Goal: Task Accomplishment & Management: Manage account settings

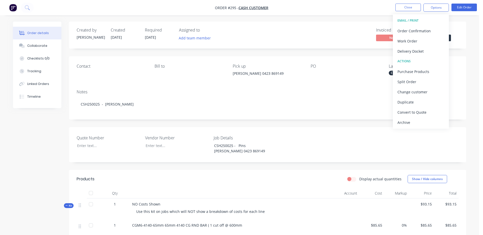
click at [289, 93] on div "Notes" at bounding box center [268, 92] width 382 height 5
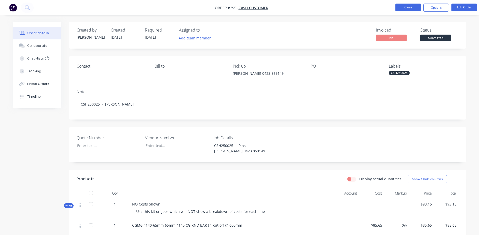
click at [406, 7] on button "Close" at bounding box center [408, 8] width 25 height 8
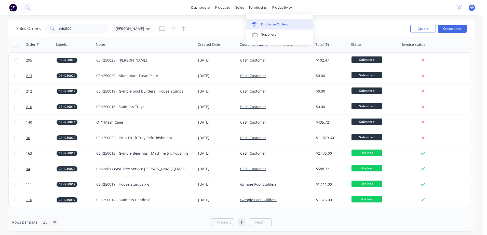
click at [269, 24] on div "Purchase Orders" at bounding box center [274, 24] width 27 height 5
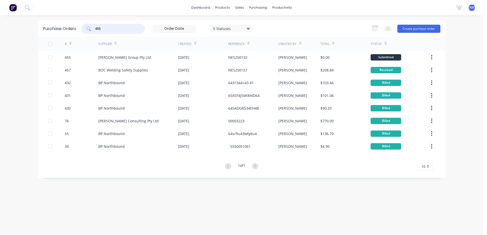
click at [105, 29] on input "455" at bounding box center [116, 28] width 42 height 5
type input "446"
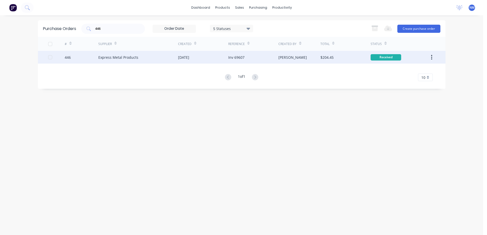
click at [309, 58] on div "[PERSON_NAME]" at bounding box center [299, 57] width 42 height 13
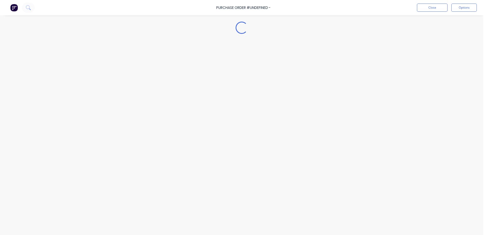
type textarea "x"
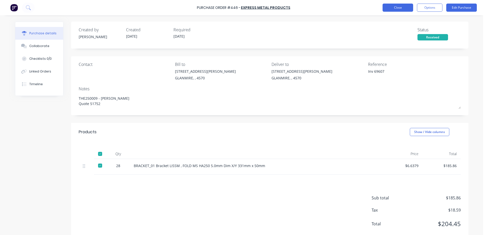
click at [406, 8] on button "Close" at bounding box center [398, 8] width 31 height 8
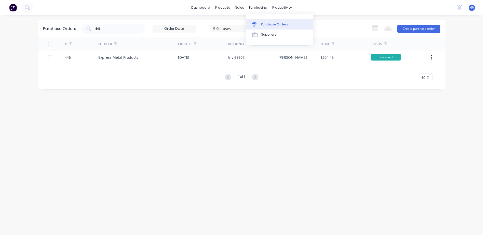
click at [273, 25] on div "Purchase Orders" at bounding box center [274, 24] width 27 height 5
click at [101, 32] on div "446" at bounding box center [113, 29] width 64 height 10
type input "4"
click at [269, 23] on div "Purchase Orders" at bounding box center [274, 24] width 27 height 5
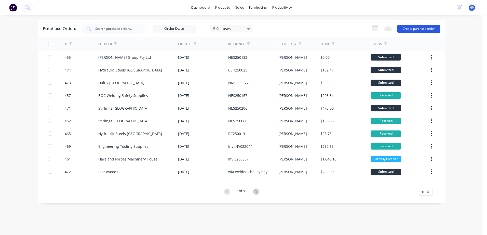
click at [415, 28] on button "Create purchase order" at bounding box center [418, 29] width 43 height 8
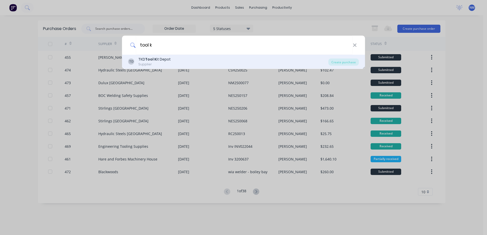
type input "tool k"
click at [168, 60] on div "TKD Tool K it Depot" at bounding box center [154, 59] width 32 height 5
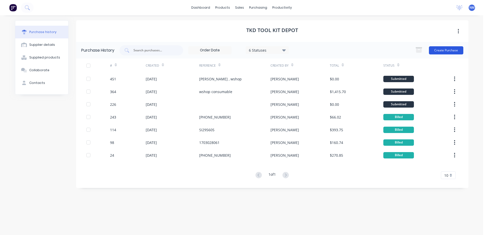
click at [446, 48] on button "Create Purchase" at bounding box center [446, 50] width 34 height 8
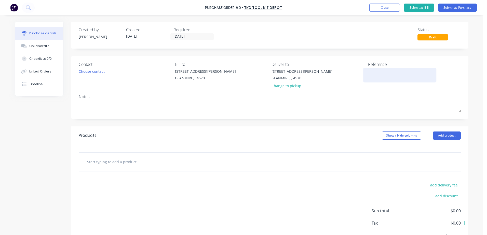
click at [377, 73] on textarea at bounding box center [400, 74] width 64 height 11
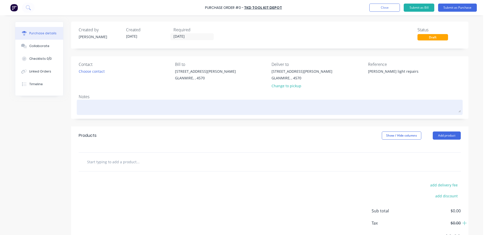
type textarea "[PERSON_NAME] light repairs"
type textarea "x"
type textarea "[PERSON_NAME] light repairs"
click at [81, 106] on textarea at bounding box center [270, 106] width 382 height 11
type textarea "x"
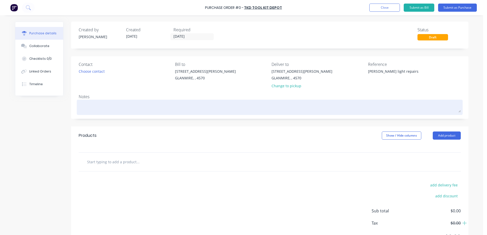
type textarea "t"
type textarea "x"
type textarea "tr"
type textarea "x"
type textarea "tre"
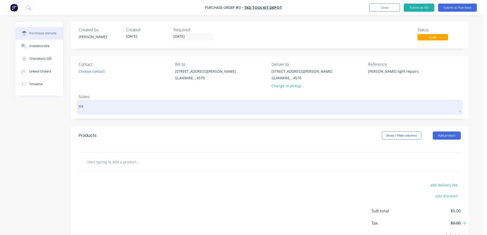
type textarea "x"
type textarea "trev"
type textarea "x"
type textarea "trevo"
type textarea "x"
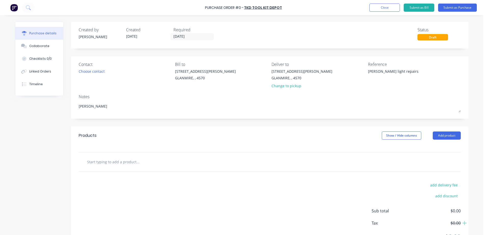
type textarea "[PERSON_NAME]"
type textarea "x"
type textarea "[PERSON_NAME]"
click at [119, 162] on input "text" at bounding box center [138, 162] width 102 height 10
type textarea "x"
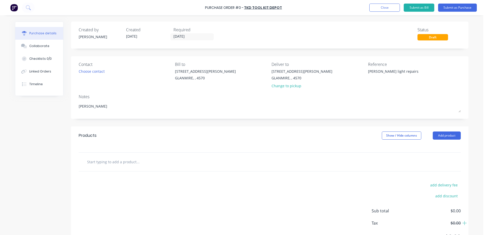
type input "m"
type textarea "x"
type input "m6"
type textarea "x"
type input "m6"
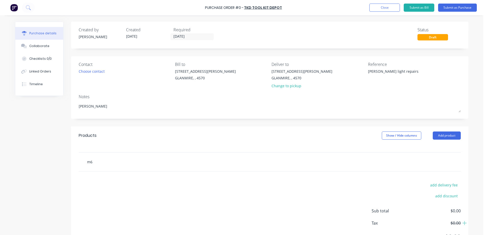
type textarea "x"
type input "m6 h"
type textarea "x"
type input "m6 he"
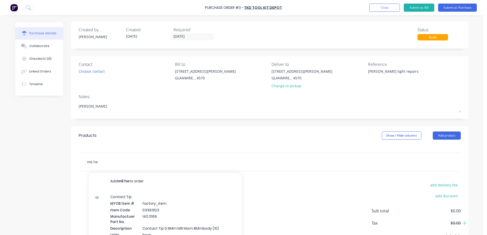
type textarea "x"
type input "m6 hei"
type textarea "x"
type input "m6 [PERSON_NAME]"
type textarea "x"
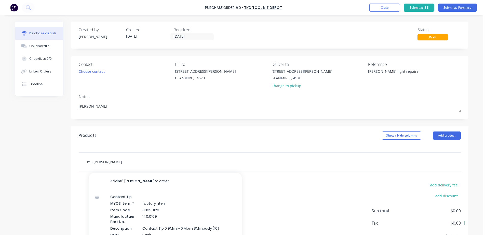
type input "m6 heilo"
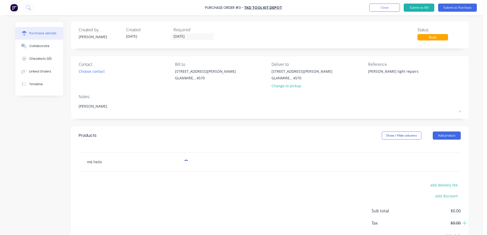
type textarea "x"
type input "m6 heiloi"
type textarea "x"
type input "m6 heilo"
type textarea "x"
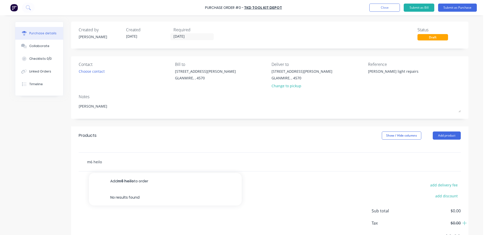
type input "m6 [PERSON_NAME]"
type textarea "x"
type input "m6 hei"
type textarea "x"
type input "m6 he"
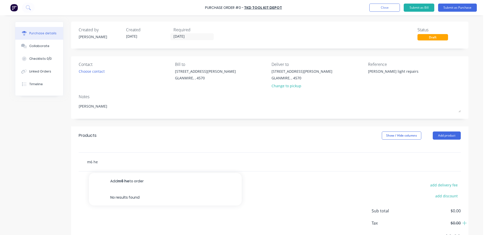
type textarea "x"
type input "m6 hel"
type textarea "x"
type input "m6 heli"
type textarea "x"
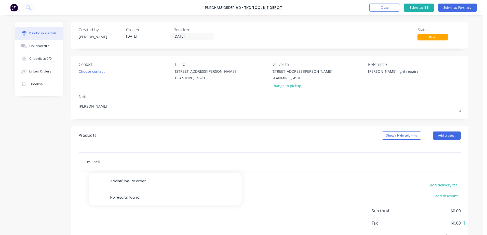
type input "m6 helic"
type textarea "x"
type input "m6 helico"
type textarea "x"
type input "m6 helicoi"
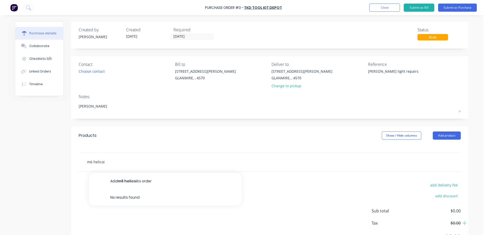
type textarea "x"
type input "m6 helicoil"
type textarea "x"
type input "m6 helicoil"
type textarea "x"
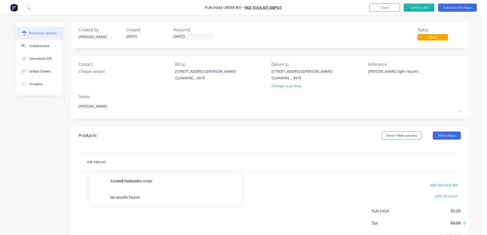
type input "m6 helicoil k"
type textarea "x"
type input "m6 helicoil ki"
type textarea "x"
type input "m6 helicoil kit"
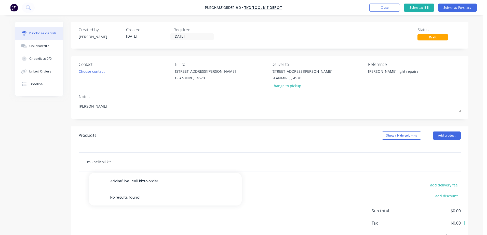
type textarea "x"
type input "m6 helicoil kit,"
type textarea "x"
type input "m6 helicoil kit,"
type textarea "x"
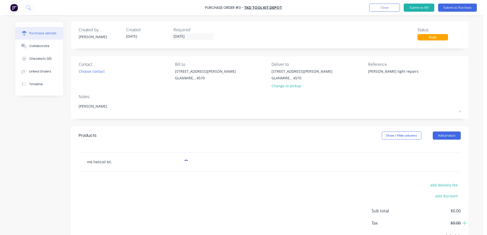
type input "m6 helicoil kit,"
type textarea "x"
type input "m6 helicoil kit, ha"
type textarea "x"
type input "m6 helicoil kit, ham"
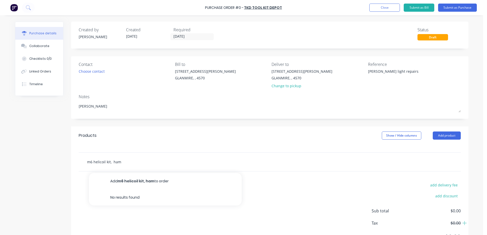
type textarea "x"
type input "m6 helicoil kit, [PERSON_NAME]"
type textarea "x"
type input "m6 helicoil kit, [PERSON_NAME]"
type textarea "x"
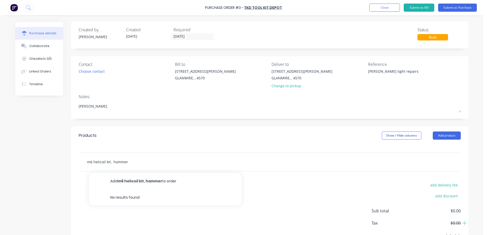
type input "m6 helicoil kit, hammer"
type textarea "x"
type input "m6 helicoil kit, hammer w"
type textarea "x"
type input "m6 helicoil kit, hammer we"
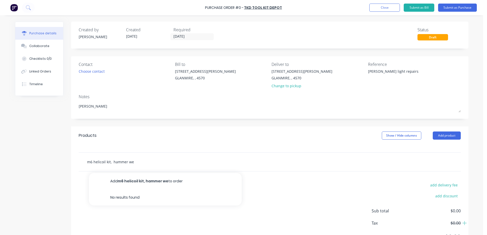
type textarea "x"
type input "m6 helicoil kit, hammer wed"
type textarea "x"
type input "m6 helicoil kit, hammer wedg"
type textarea "x"
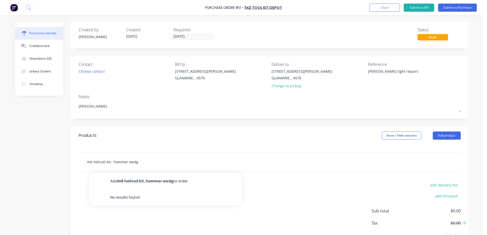
type input "m6 helicoil kit, hammer wedge"
type textarea "x"
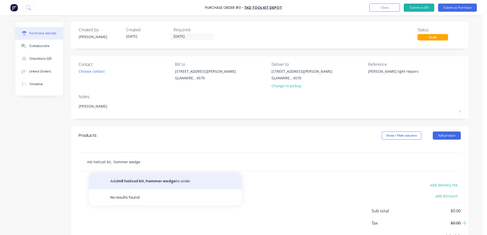
type input "m6 helicoil kit, hammer wedge"
click at [159, 182] on button "Add m6 helicoil kit, hammer wedge to order" at bounding box center [165, 181] width 153 height 16
type textarea "x"
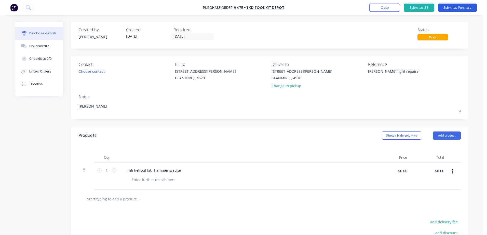
click at [456, 8] on button "Submit as Purchase" at bounding box center [457, 8] width 39 height 8
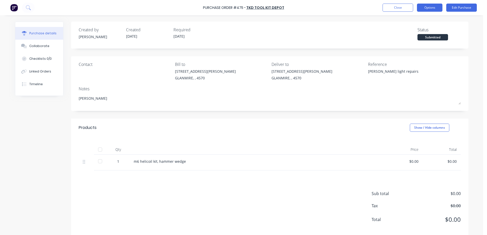
click at [438, 9] on button "Options" at bounding box center [429, 8] width 25 height 8
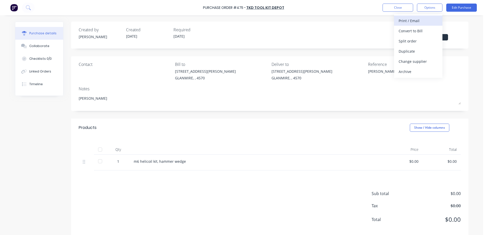
click at [401, 19] on div "Print / Email" at bounding box center [418, 20] width 39 height 7
click at [398, 28] on button "With pricing" at bounding box center [418, 31] width 48 height 10
type textarea "x"
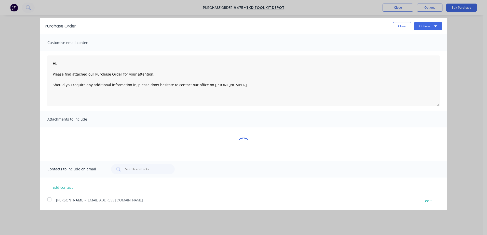
type textarea "Hi, Please find attached our Purchase Order for your attention. Should you requ…"
type textarea "x"
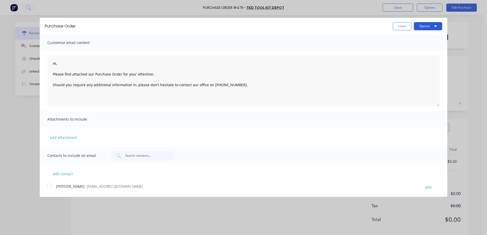
click at [421, 30] on button "Options" at bounding box center [428, 26] width 28 height 8
click at [406, 42] on div "Print" at bounding box center [417, 38] width 39 height 7
type textarea "Hi, Please find attached our Purchase Order for your attention. Should you requ…"
type textarea "x"
type textarea "Hi, Please find attached our Purchase Order for your attention. Should you requ…"
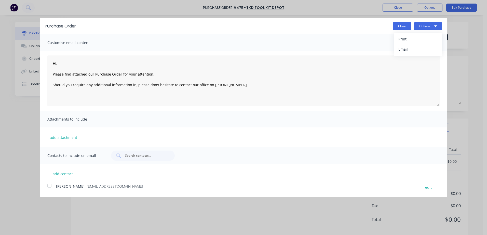
click at [398, 24] on button "Close" at bounding box center [402, 26] width 19 height 8
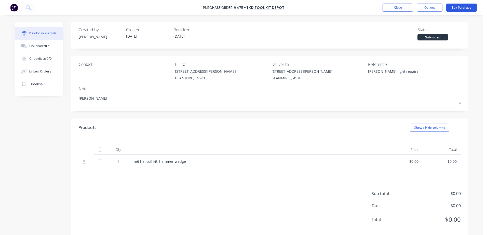
click at [450, 9] on button "Edit Purchase" at bounding box center [461, 8] width 31 height 8
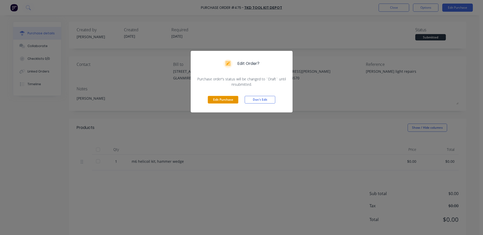
click at [226, 100] on button "Edit Purchase" at bounding box center [223, 100] width 31 height 8
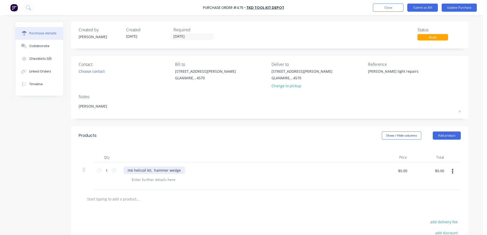
type textarea "x"
drag, startPoint x: 150, startPoint y: 170, endPoint x: 206, endPoint y: 163, distance: 56.1
click at [206, 163] on div "Qty Price Total 1 1 m6 helicoil kit, hammer wedge $0.00 $0.00 $0.00 $0.00" at bounding box center [269, 167] width 397 height 45
click at [164, 170] on div "m6 helicoil kit, B035976 6x1mm , B03598" at bounding box center [162, 170] width 77 height 7
click at [193, 170] on div "m6 helicoil kit, B03597 6x1mm , B03598" at bounding box center [161, 170] width 75 height 7
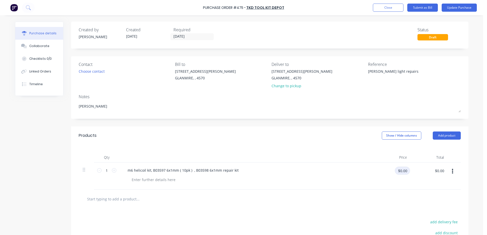
type textarea "x"
click at [402, 174] on input "$0.00" at bounding box center [402, 171] width 15 height 8
type input "16.80"
type textarea "x"
type input "$16.80"
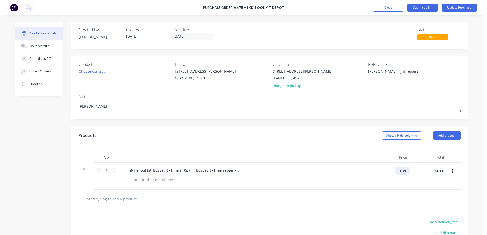
type input "$16.80"
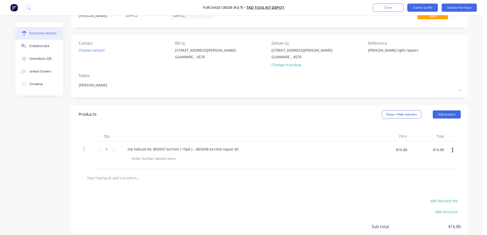
scroll to position [62, 0]
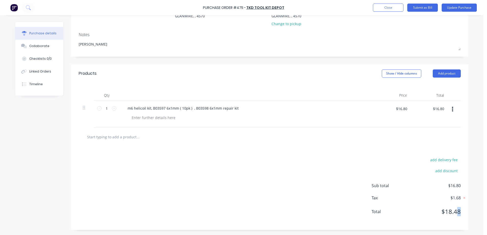
drag, startPoint x: 456, startPoint y: 212, endPoint x: 479, endPoint y: 210, distance: 22.8
click at [479, 210] on div "Purchase Order #475 - TKD Tool Kit Depot Add product Close Submit as Bill Updat…" at bounding box center [241, 117] width 483 height 235
click at [447, 110] on button "button" at bounding box center [453, 109] width 12 height 9
click at [444, 109] on input "$16.80" at bounding box center [438, 109] width 17 height 8
type textarea "x"
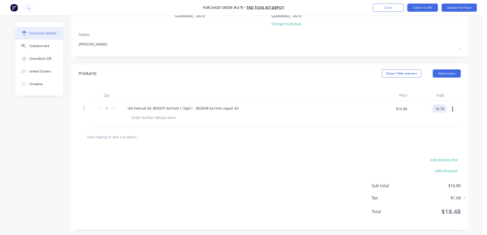
type input "16.76"
type textarea "x"
type input "$16.76"
type textarea "x"
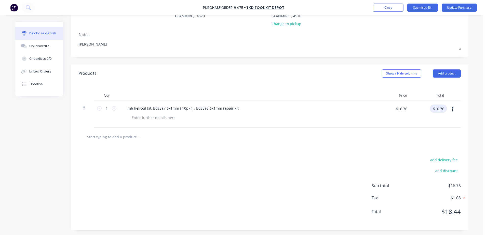
click at [440, 106] on input "$16.76" at bounding box center [438, 109] width 17 height 8
type input "16.77"
type textarea "x"
type input "$16.77"
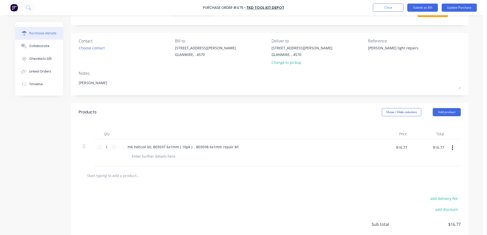
scroll to position [0, 0]
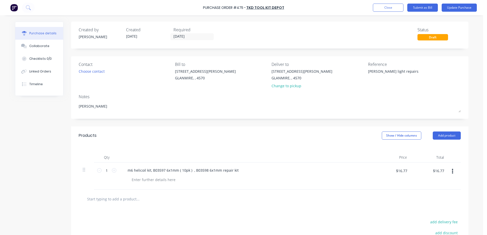
drag, startPoint x: 407, startPoint y: 70, endPoint x: 339, endPoint y: 74, distance: 67.6
click at [339, 74] on div "Contact Choose contact [PERSON_NAME] to [STREET_ADDRESS][PERSON_NAME] Deliver t…" at bounding box center [270, 76] width 382 height 30
type textarea "Inv [PHONE_NUMBER]"
type textarea "x"
type textarea "Inv [PHONE_NUMBER]"
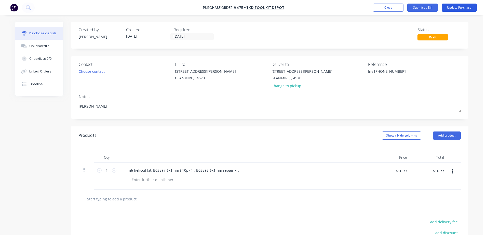
click at [454, 8] on button "Update Purchase" at bounding box center [459, 8] width 35 height 8
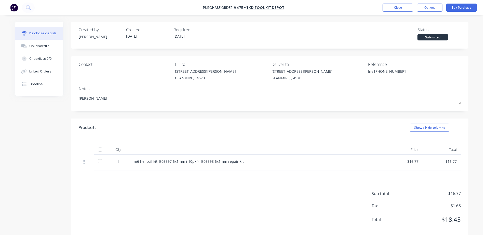
click at [99, 149] on div at bounding box center [100, 150] width 10 height 10
type textarea "x"
click at [401, 6] on button "Close" at bounding box center [398, 8] width 31 height 8
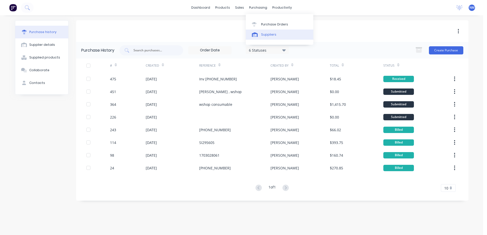
click at [268, 34] on div "Suppliers" at bounding box center [268, 34] width 15 height 5
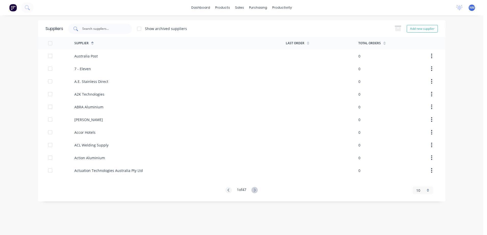
click at [95, 24] on div at bounding box center [100, 29] width 64 height 10
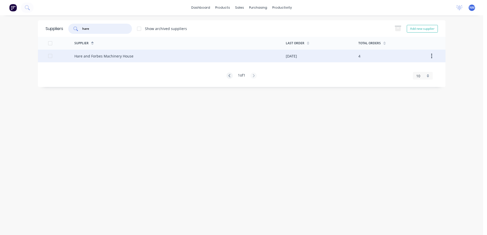
type input "hare"
click at [168, 56] on div "Hare and Forbes Machinery House" at bounding box center [179, 56] width 211 height 13
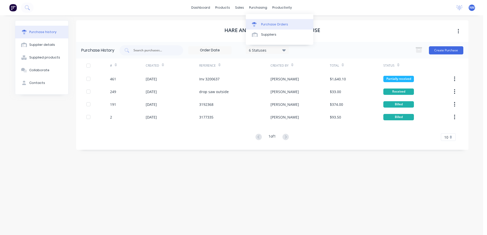
click at [261, 26] on link "Purchase Orders" at bounding box center [280, 24] width 68 height 10
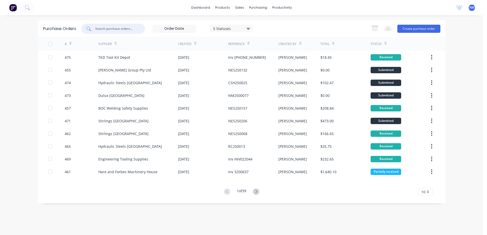
click at [119, 26] on input "text" at bounding box center [116, 28] width 42 height 5
type input "393"
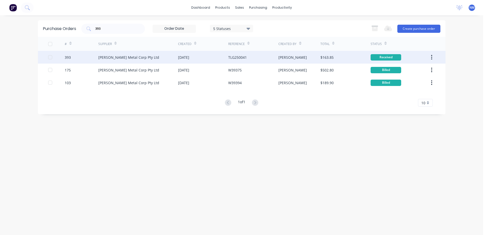
click at [266, 58] on div "TLG250041" at bounding box center [253, 57] width 50 height 13
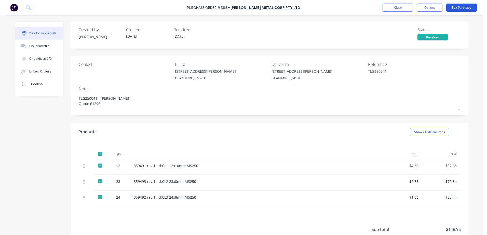
click at [453, 7] on button "Edit Purchase" at bounding box center [461, 8] width 31 height 8
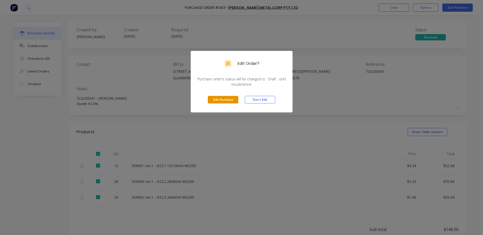
drag, startPoint x: 211, startPoint y: 102, endPoint x: 260, endPoint y: 98, distance: 49.0
click at [211, 102] on button "Edit Purchase" at bounding box center [223, 100] width 31 height 8
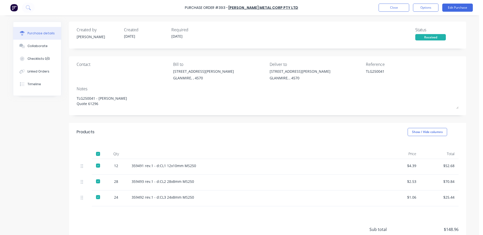
type textarea "x"
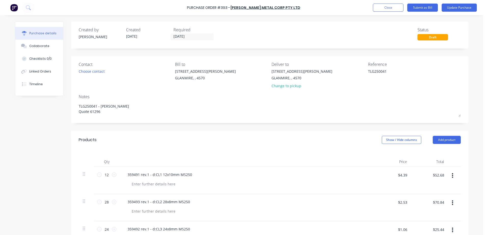
drag, startPoint x: 384, startPoint y: 71, endPoint x: 308, endPoint y: 82, distance: 77.5
click at [308, 82] on div "Contact Choose contact [PERSON_NAME] to [STREET_ADDRESS][PERSON_NAME] Deliver t…" at bounding box center [270, 76] width 382 height 30
type textarea "Inv"
type textarea "x"
type textarea "Inv W"
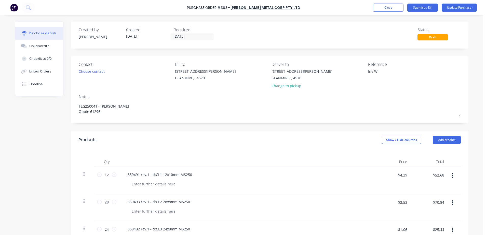
type textarea "x"
type textarea "Inv W3"
type textarea "x"
type textarea "Inv W39"
type textarea "x"
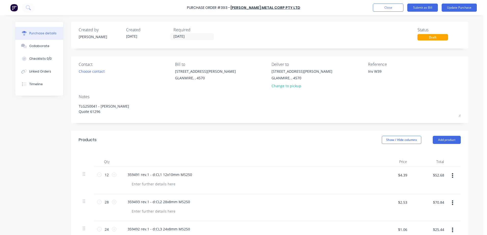
type textarea "Inv W399"
type textarea "x"
type textarea "Inv W3996"
type textarea "x"
type textarea "Inv W39966"
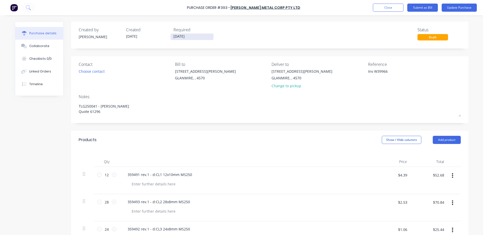
type textarea "x"
type textarea "Inv W39966"
click at [185, 39] on input "[DATE]" at bounding box center [192, 37] width 43 height 6
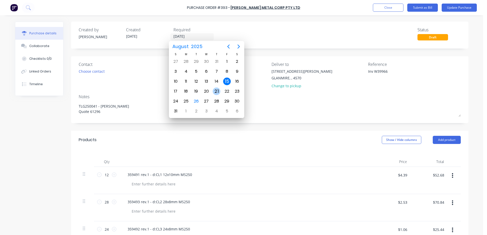
click at [219, 92] on div "21" at bounding box center [217, 92] width 8 height 8
type textarea "x"
type input "[DATE]"
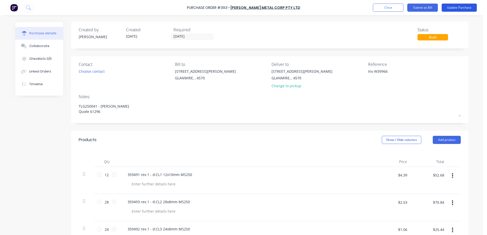
click at [459, 7] on button "Update Purchase" at bounding box center [459, 8] width 35 height 8
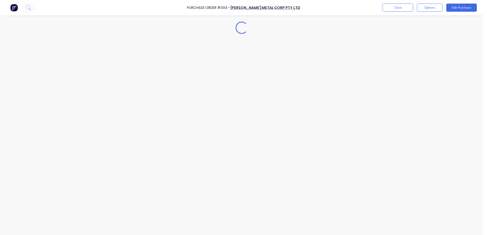
type textarea "x"
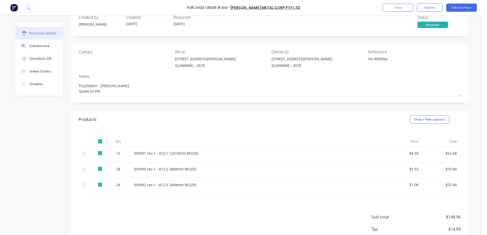
scroll to position [44, 0]
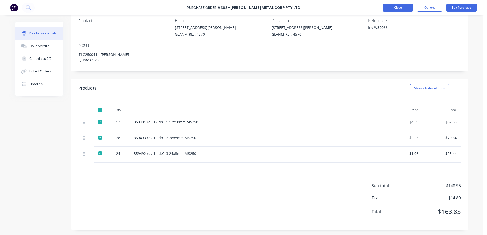
click at [391, 9] on button "Close" at bounding box center [398, 8] width 31 height 8
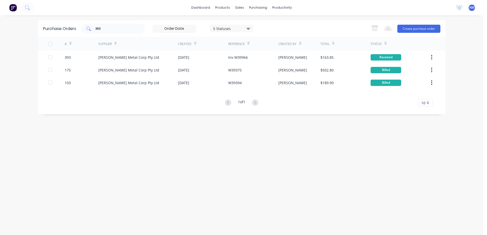
click at [109, 31] on input "393" at bounding box center [116, 28] width 42 height 5
type input "381"
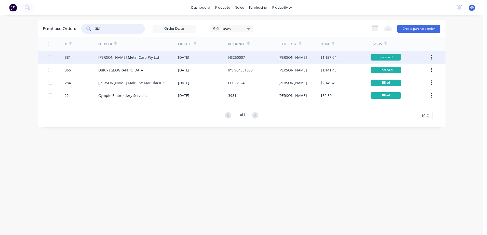
click at [348, 60] on div "$1,157.04" at bounding box center [345, 57] width 50 height 13
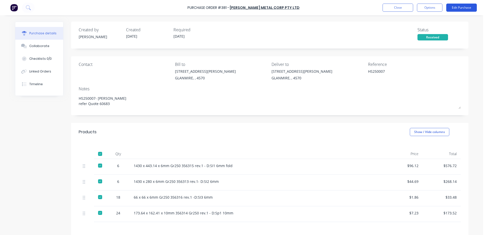
click at [460, 8] on button "Edit Purchase" at bounding box center [461, 8] width 31 height 8
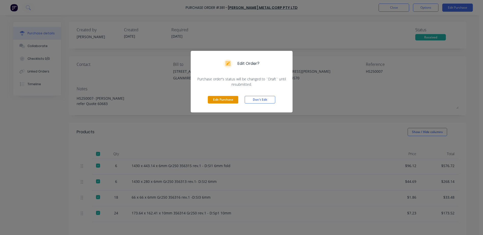
click at [220, 101] on button "Edit Purchase" at bounding box center [223, 100] width 31 height 8
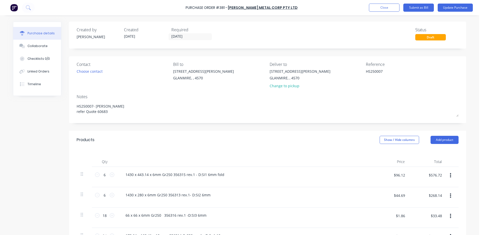
type textarea "x"
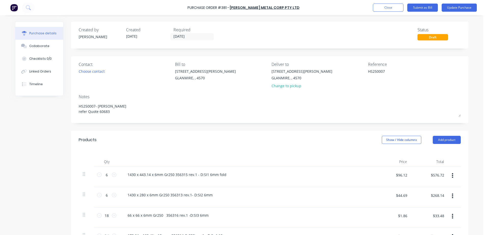
drag, startPoint x: 387, startPoint y: 72, endPoint x: 323, endPoint y: 77, distance: 64.3
click at [331, 74] on div "Contact Choose contact [PERSON_NAME] to [STREET_ADDRESS][PERSON_NAME] Deliver t…" at bounding box center [270, 76] width 382 height 30
type textarea "Inv W39917"
type textarea "x"
type textarea "Inv W39917"
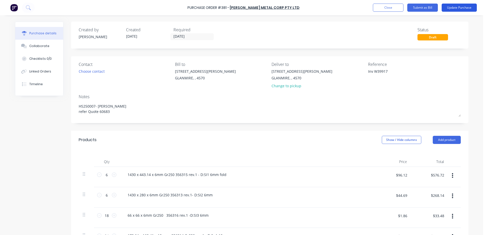
click at [454, 8] on button "Update Purchase" at bounding box center [459, 8] width 35 height 8
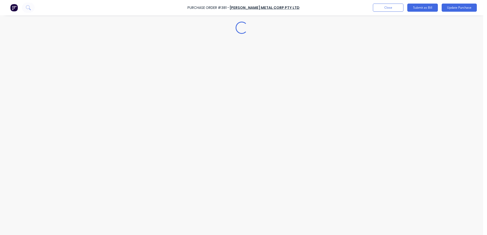
type textarea "x"
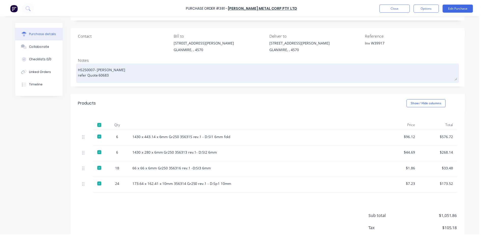
scroll to position [60, 0]
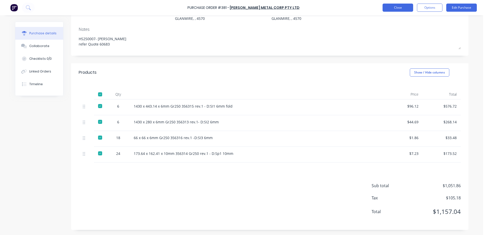
click at [396, 9] on button "Close" at bounding box center [398, 8] width 31 height 8
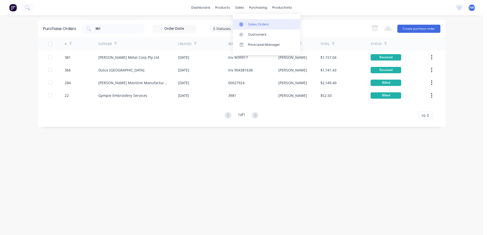
click at [254, 23] on div "Sales Orders" at bounding box center [258, 24] width 21 height 5
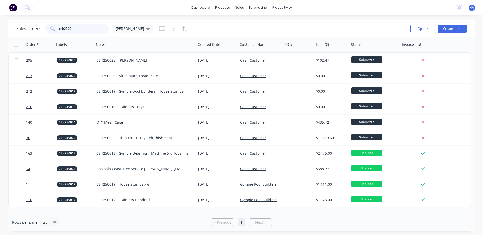
drag, startPoint x: 78, startPoint y: 27, endPoint x: 33, endPoint y: 35, distance: 45.5
click at [33, 35] on div "Sales Orders csh2500 [PERSON_NAME]" at bounding box center [211, 28] width 390 height 12
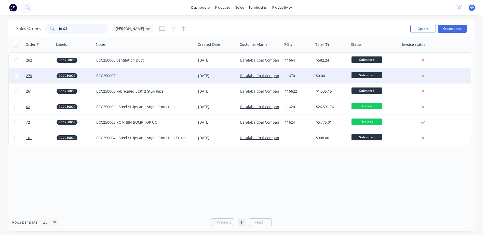
type input "bcc25"
click at [302, 76] on div "11670" at bounding box center [298, 75] width 26 height 5
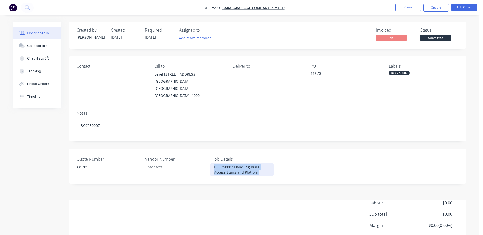
drag, startPoint x: 262, startPoint y: 160, endPoint x: 207, endPoint y: 155, distance: 54.5
click at [207, 155] on div "Quote Number Q1701 Vendor Number Job Details BCC250007 Handling ROM Access Stai…" at bounding box center [267, 166] width 397 height 35
copy div "BCC250007 Handling ROM Access Stairs and Platform"
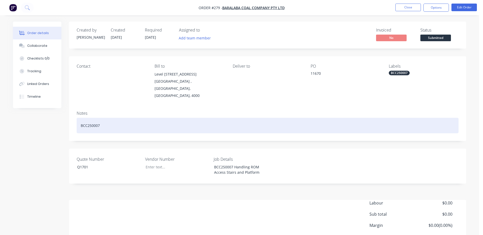
click at [100, 118] on div "BCC250007" at bounding box center [268, 126] width 382 height 16
drag, startPoint x: 104, startPoint y: 112, endPoint x: 76, endPoint y: 116, distance: 27.8
click at [76, 116] on div "Notes BCC250007" at bounding box center [267, 124] width 397 height 34
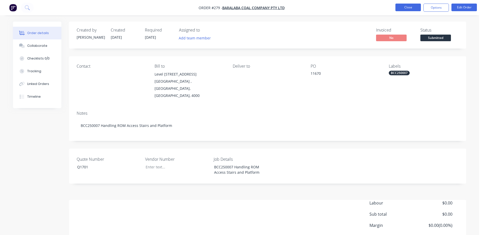
click at [412, 10] on button "Close" at bounding box center [408, 8] width 25 height 8
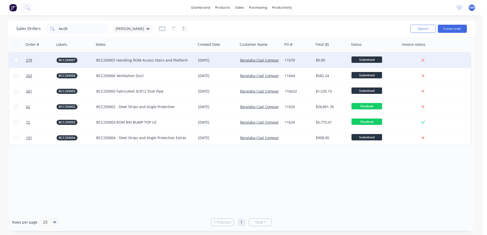
click at [305, 59] on div "11670" at bounding box center [298, 60] width 26 height 5
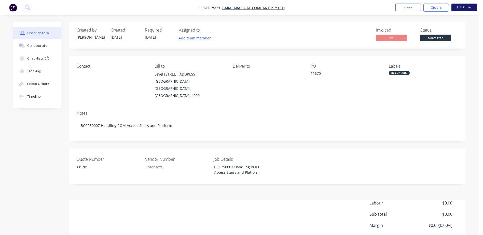
click at [463, 10] on button "Edit Order" at bounding box center [464, 8] width 25 height 8
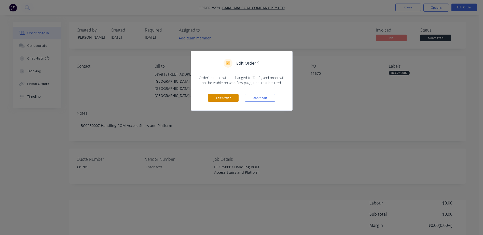
click at [218, 100] on button "Edit Order" at bounding box center [223, 98] width 31 height 8
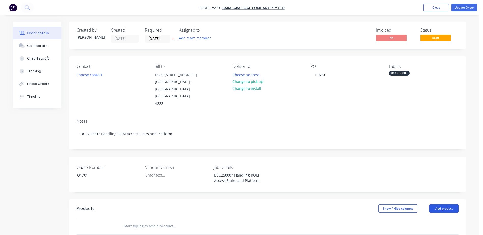
click at [444, 205] on button "Add product" at bounding box center [443, 209] width 29 height 8
click at [431, 228] on div "Basic product" at bounding box center [434, 231] width 39 height 7
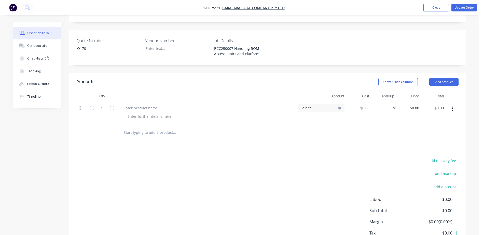
scroll to position [127, 0]
click at [453, 77] on button "Add product" at bounding box center [443, 81] width 29 height 8
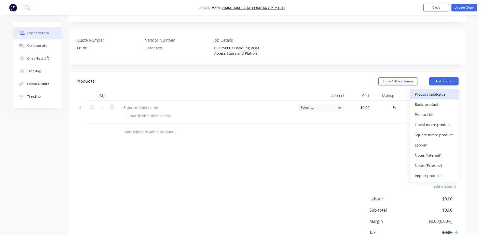
click at [434, 91] on div "Product catalogue" at bounding box center [434, 94] width 39 height 7
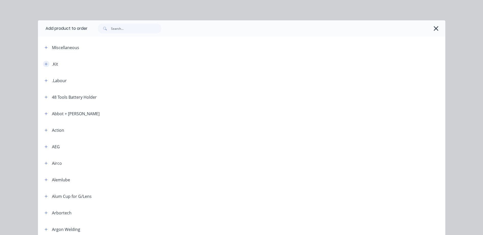
click at [45, 62] on icon "button" at bounding box center [46, 64] width 3 height 4
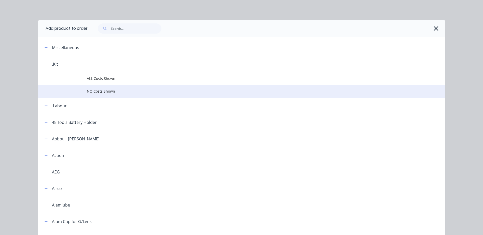
click at [104, 90] on span "NO Costs Shown" at bounding box center [230, 91] width 287 height 5
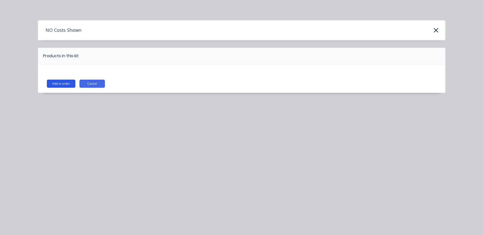
click at [58, 87] on button "Add to order" at bounding box center [61, 84] width 29 height 8
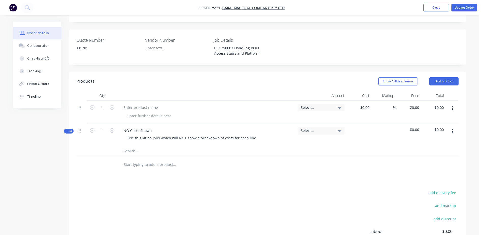
click at [454, 104] on button "button" at bounding box center [453, 108] width 12 height 9
click at [439, 139] on div "Delete" at bounding box center [434, 142] width 39 height 7
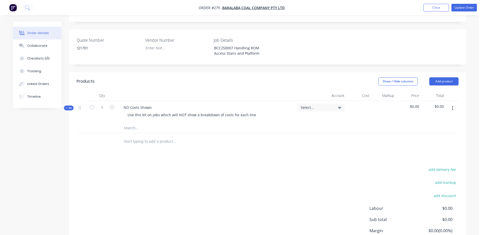
click at [127, 123] on input "text" at bounding box center [175, 128] width 102 height 10
type input "200 x 75 PFC @ 3000mm"
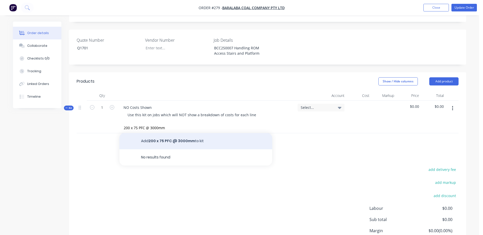
click at [152, 133] on button "Add 200 x 75 PFC @ 3000mm to kit" at bounding box center [195, 141] width 153 height 16
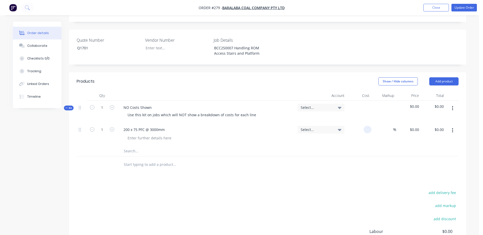
click at [359, 123] on div at bounding box center [359, 134] width 25 height 23
type input "$165.73"
click at [131, 146] on input "text" at bounding box center [175, 151] width 102 height 10
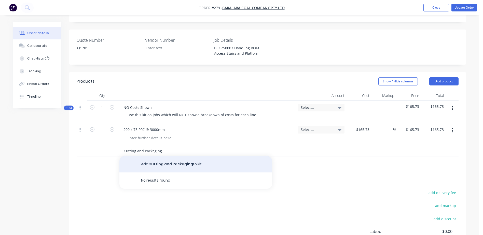
type input "Cutting and Packaging"
click at [158, 156] on button "Add Cutting and Packaging to kit" at bounding box center [195, 164] width 153 height 16
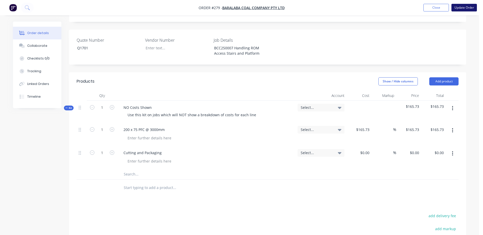
click at [470, 8] on button "Update Order" at bounding box center [464, 8] width 25 height 8
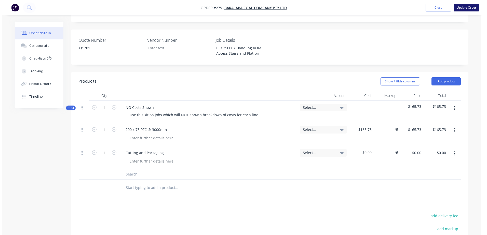
scroll to position [0, 0]
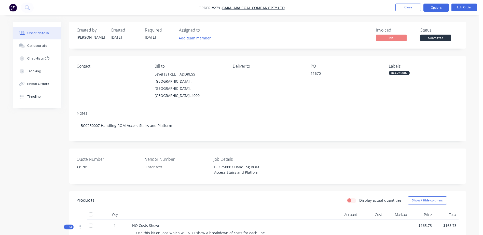
click at [440, 7] on button "Options" at bounding box center [436, 8] width 25 height 8
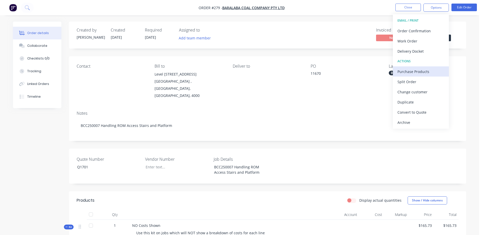
click at [431, 71] on div "Purchase Products" at bounding box center [421, 71] width 47 height 7
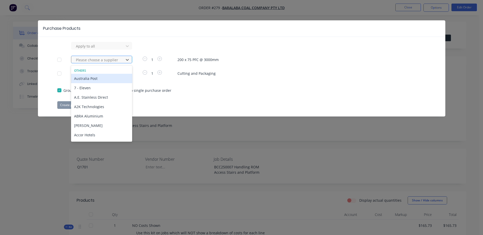
click at [82, 60] on div at bounding box center [98, 60] width 46 height 6
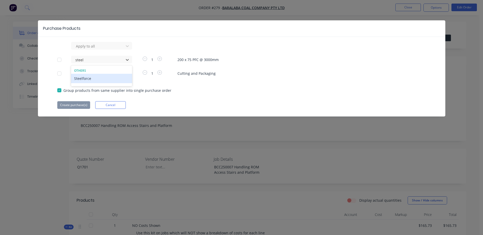
type input "steelf"
click at [74, 80] on div "Steelforce" at bounding box center [101, 78] width 61 height 9
click at [86, 49] on div at bounding box center [98, 46] width 46 height 6
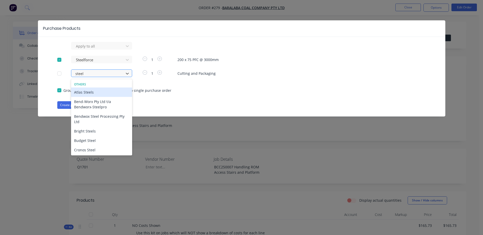
type input "steelf"
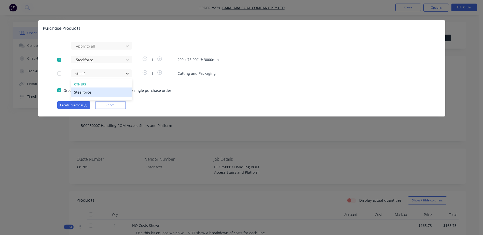
click at [80, 95] on div "Steelforce" at bounding box center [101, 92] width 61 height 9
click at [77, 107] on button "Create purchase(s)" at bounding box center [73, 105] width 33 height 8
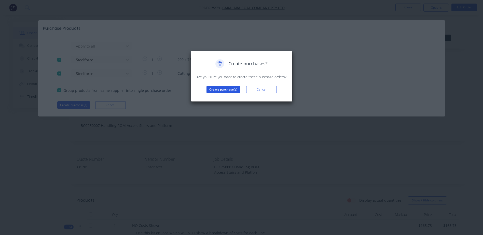
click at [211, 89] on button "Create purchase(s)" at bounding box center [224, 90] width 34 height 8
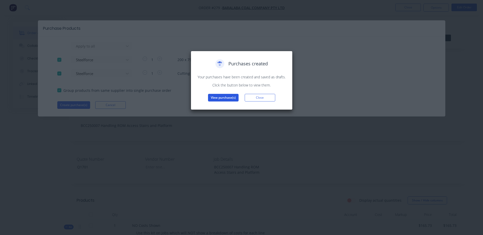
click at [215, 99] on button "View purchase(s)" at bounding box center [223, 98] width 31 height 8
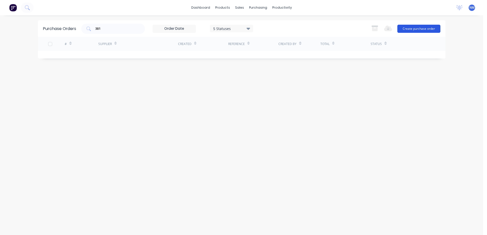
click at [412, 31] on button "Create purchase order" at bounding box center [418, 29] width 43 height 8
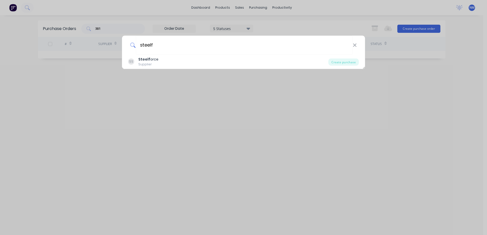
type input "steelf"
click at [179, 60] on div "SS Steelf orce Supplier" at bounding box center [228, 62] width 200 height 10
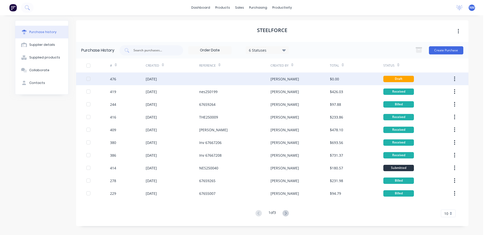
click at [354, 80] on div "$0.00" at bounding box center [356, 79] width 53 height 13
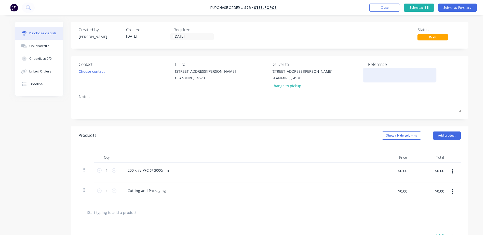
click at [371, 72] on textarea at bounding box center [400, 74] width 64 height 11
type textarea "B"
type textarea "x"
type textarea "BC"
type textarea "x"
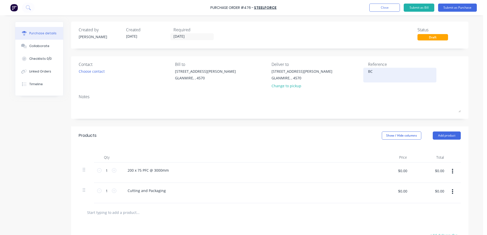
type textarea "BCC"
type textarea "x"
type textarea "BCC2"
type textarea "x"
type textarea "BCC25"
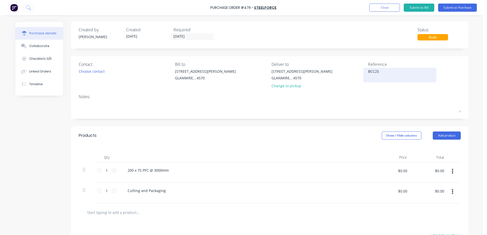
type textarea "x"
type textarea "BCC250"
type textarea "x"
type textarea "BCC2500"
type textarea "x"
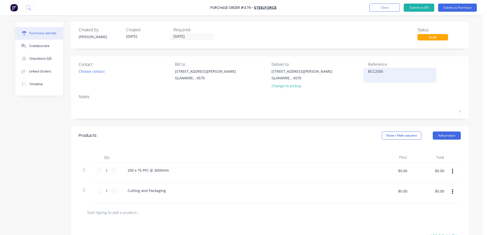
type textarea "BCC25000"
type textarea "x"
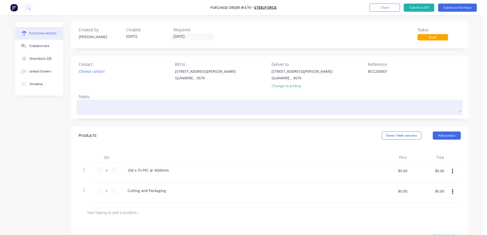
type textarea "BCC250007"
type textarea "x"
type textarea "BCC250007"
click at [81, 107] on textarea at bounding box center [270, 106] width 382 height 11
type textarea "x"
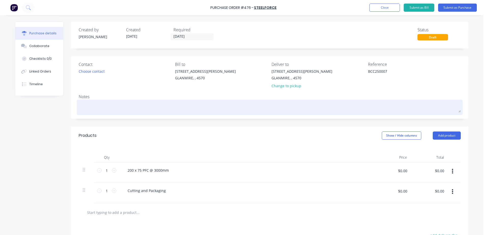
type textarea "B"
type textarea "x"
type textarea "BC"
type textarea "x"
type textarea "BCC"
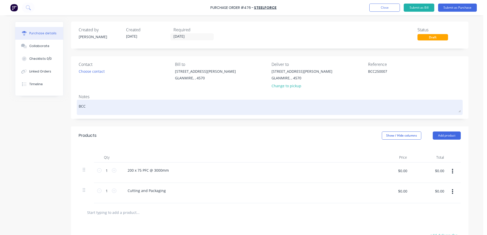
type textarea "x"
type textarea "BCC2"
type textarea "x"
type textarea "BCC25"
type textarea "x"
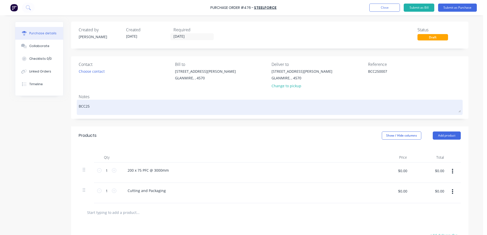
type textarea "BCC250"
type textarea "x"
type textarea "BCC2500"
type textarea "x"
type textarea "BCC25000"
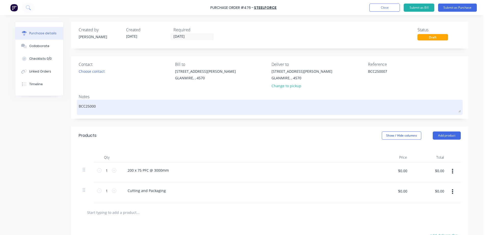
type textarea "x"
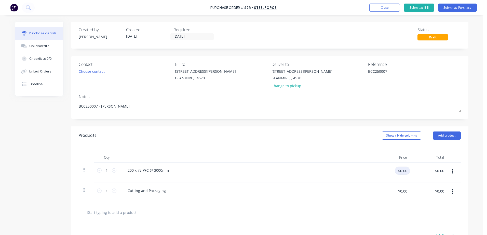
click at [400, 169] on input "$0.00" at bounding box center [402, 171] width 15 height 8
click at [448, 8] on button "Submit as Purchase" at bounding box center [457, 8] width 39 height 8
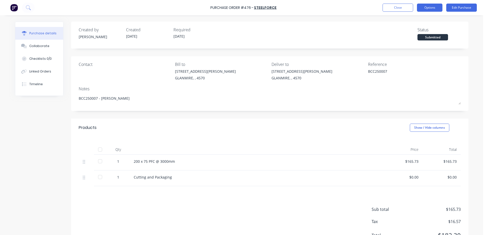
click at [426, 7] on button "Options" at bounding box center [429, 8] width 25 height 8
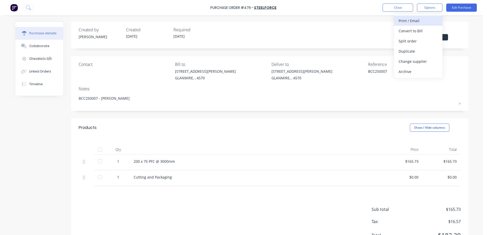
click at [420, 23] on div "Print / Email" at bounding box center [418, 20] width 39 height 7
click at [414, 29] on div "With pricing" at bounding box center [418, 30] width 39 height 7
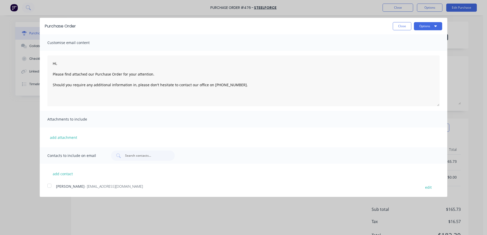
click at [48, 188] on div at bounding box center [49, 186] width 10 height 10
click at [427, 30] on button "Options" at bounding box center [428, 26] width 28 height 8
click at [413, 50] on div "Email" at bounding box center [417, 49] width 39 height 7
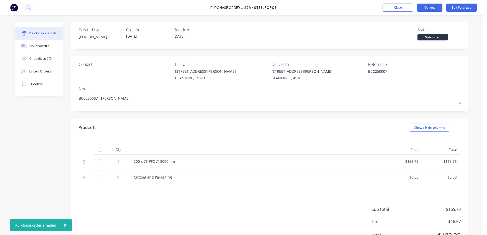
click at [424, 10] on button "Options" at bounding box center [429, 8] width 25 height 8
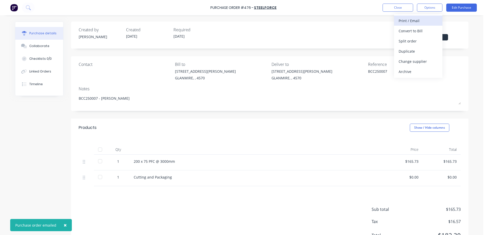
click at [399, 20] on div "Print / Email" at bounding box center [418, 20] width 39 height 7
click at [401, 31] on div "With pricing" at bounding box center [418, 30] width 39 height 7
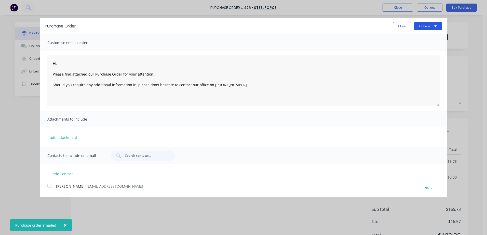
click at [417, 28] on button "Options" at bounding box center [428, 26] width 28 height 8
click at [405, 38] on div "Print" at bounding box center [417, 38] width 39 height 7
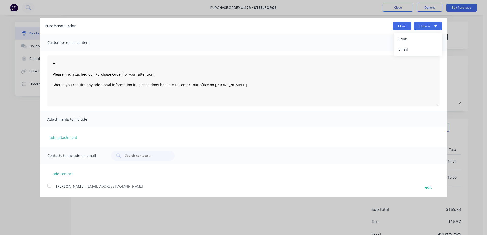
click at [403, 28] on button "Close" at bounding box center [402, 26] width 19 height 8
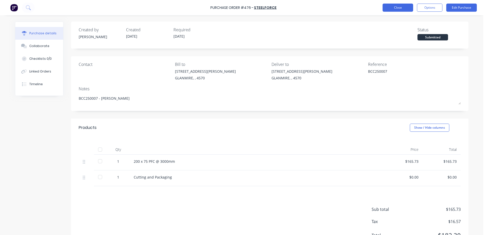
click at [395, 8] on button "Close" at bounding box center [398, 8] width 31 height 8
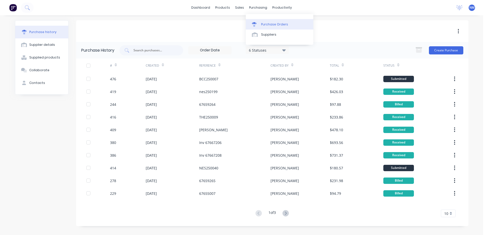
click at [274, 25] on div "Purchase Orders" at bounding box center [274, 24] width 27 height 5
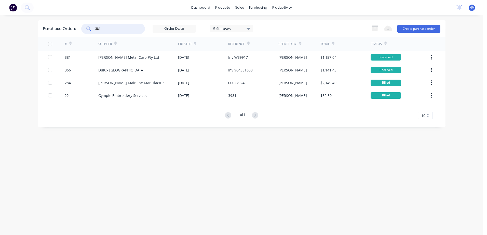
drag, startPoint x: 108, startPoint y: 28, endPoint x: 70, endPoint y: 33, distance: 38.4
click at [70, 33] on div "Purchase Orders 381 5 Statuses 5 Statuses Export to Excel (XLSX) Create purchas…" at bounding box center [242, 28] width 408 height 17
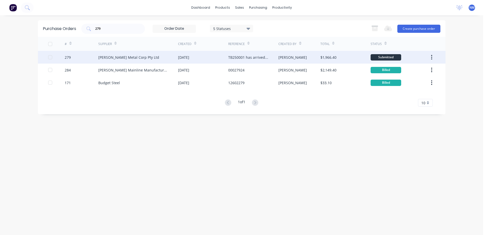
click at [312, 56] on div "[PERSON_NAME]" at bounding box center [299, 57] width 42 height 13
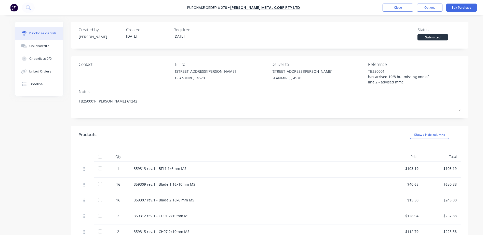
click at [99, 158] on div at bounding box center [100, 157] width 10 height 10
click at [452, 8] on button "Edit Purchase" at bounding box center [461, 8] width 31 height 8
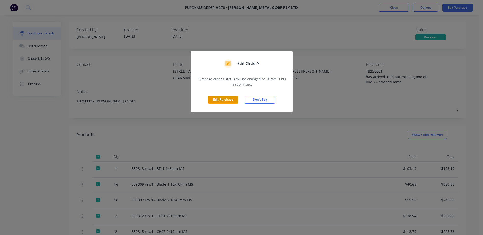
click at [223, 103] on button "Edit Purchase" at bounding box center [223, 100] width 31 height 8
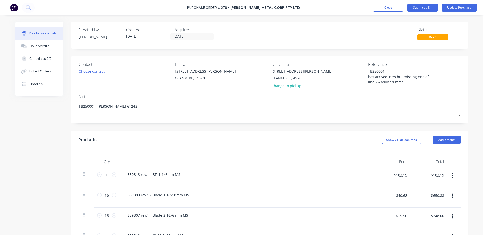
drag, startPoint x: 418, startPoint y: 82, endPoint x: 360, endPoint y: 70, distance: 58.7
click at [360, 70] on div "Contact Choose contact [PERSON_NAME] to [STREET_ADDRESS][PERSON_NAME] Deliver t…" at bounding box center [270, 76] width 382 height 30
click at [194, 37] on input "[DATE]" at bounding box center [192, 37] width 43 height 6
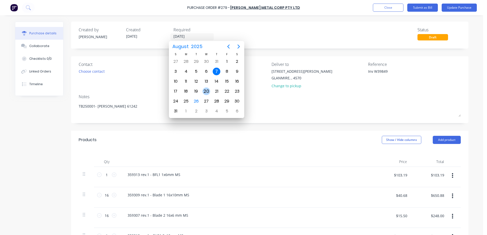
click at [206, 92] on div "20" at bounding box center [207, 92] width 8 height 8
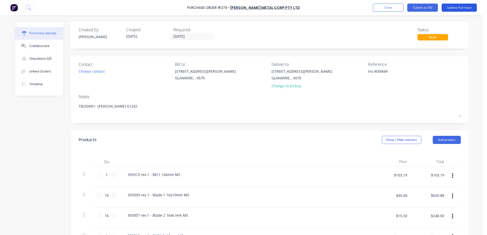
click at [462, 6] on button "Update Purchase" at bounding box center [459, 8] width 35 height 8
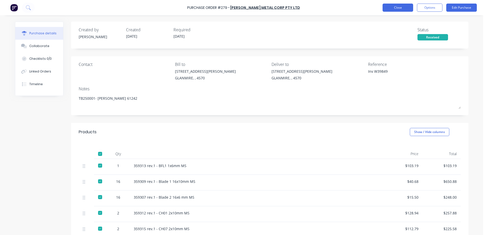
click at [402, 8] on button "Close" at bounding box center [398, 8] width 31 height 8
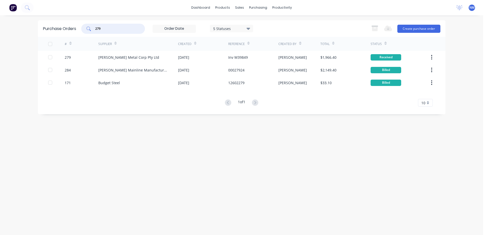
drag, startPoint x: 105, startPoint y: 30, endPoint x: 74, endPoint y: 32, distance: 31.4
click at [74, 32] on div "Purchase Orders 279 5 Statuses 5 Statuses Export to Excel (XLSX) Create purchas…" at bounding box center [242, 28] width 408 height 17
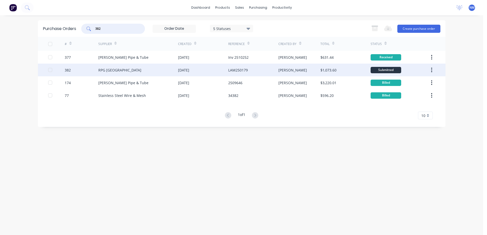
click at [302, 71] on div "[PERSON_NAME]" at bounding box center [299, 70] width 42 height 13
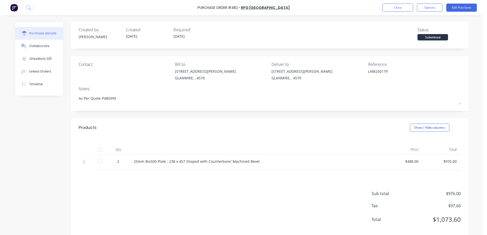
click at [99, 151] on div at bounding box center [100, 150] width 10 height 10
click at [97, 149] on div at bounding box center [100, 150] width 10 height 10
click at [466, 9] on button "Edit Purchase" at bounding box center [461, 8] width 31 height 8
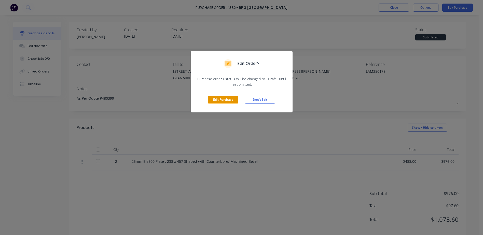
click at [226, 101] on button "Edit Purchase" at bounding box center [223, 100] width 31 height 8
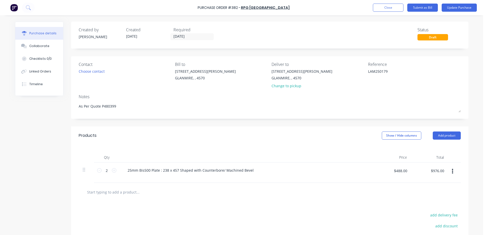
drag, startPoint x: 386, startPoint y: 72, endPoint x: 345, endPoint y: 71, distance: 40.8
click at [345, 71] on div "Contact Choose contact [PERSON_NAME] to [STREET_ADDRESS][PERSON_NAME] Deliver t…" at bounding box center [270, 76] width 382 height 30
click at [456, 8] on button "Update Purchase" at bounding box center [459, 8] width 35 height 8
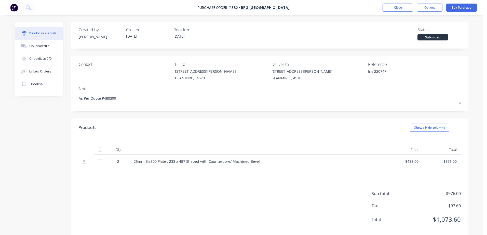
click at [350, 69] on div "Contact Bill to [STREET_ADDRESS][PERSON_NAME] Deliver to [STREET_ADDRESS][PERSO…" at bounding box center [270, 72] width 382 height 22
drag, startPoint x: 350, startPoint y: 69, endPoint x: 399, endPoint y: 7, distance: 78.7
click at [399, 7] on button "Close" at bounding box center [398, 8] width 31 height 8
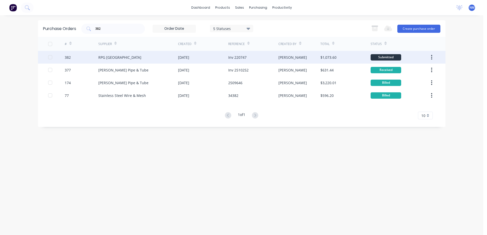
click at [306, 58] on div "[PERSON_NAME]" at bounding box center [299, 57] width 42 height 13
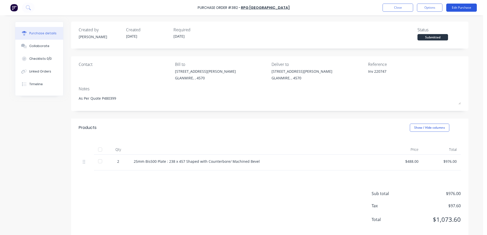
click at [471, 9] on button "Edit Purchase" at bounding box center [461, 8] width 31 height 8
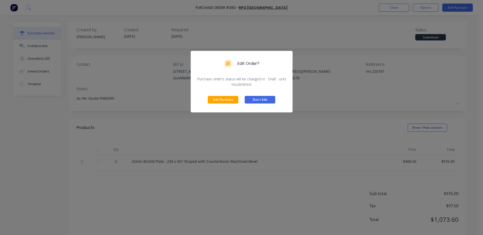
drag, startPoint x: 228, startPoint y: 100, endPoint x: 257, endPoint y: 97, distance: 29.7
click at [228, 100] on button "Edit Purchase" at bounding box center [223, 100] width 31 height 8
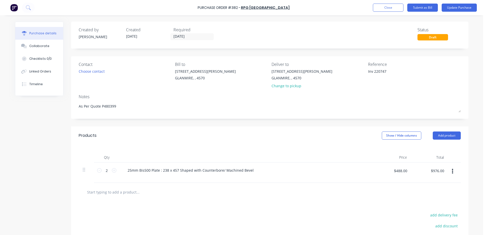
drag, startPoint x: 386, startPoint y: 73, endPoint x: 344, endPoint y: 81, distance: 42.6
click at [344, 81] on div "Contact Choose contact [PERSON_NAME] to [STREET_ADDRESS][PERSON_NAME] Deliver t…" at bounding box center [270, 76] width 382 height 30
click at [445, 8] on button "Update Purchase" at bounding box center [459, 8] width 35 height 8
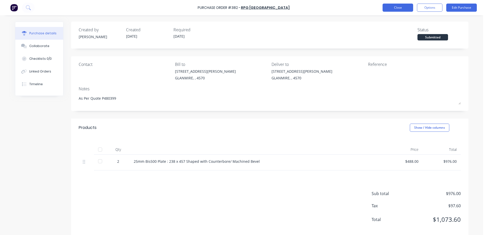
click at [393, 11] on button "Close" at bounding box center [398, 8] width 31 height 8
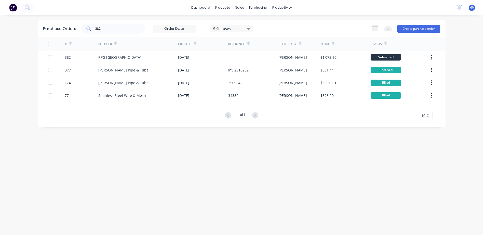
click at [112, 27] on input "382" at bounding box center [116, 28] width 42 height 5
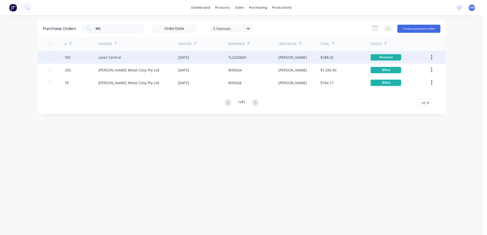
click at [302, 59] on div "[PERSON_NAME]" at bounding box center [299, 57] width 42 height 13
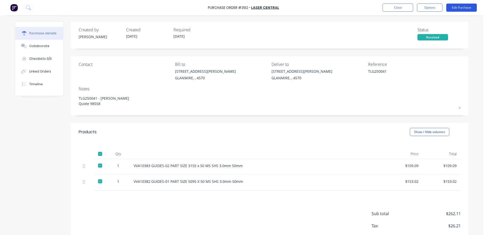
click at [455, 9] on button "Edit Purchase" at bounding box center [461, 8] width 31 height 8
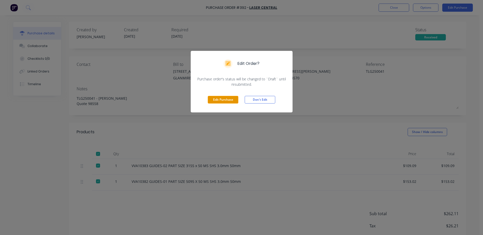
click at [226, 102] on button "Edit Purchase" at bounding box center [223, 100] width 31 height 8
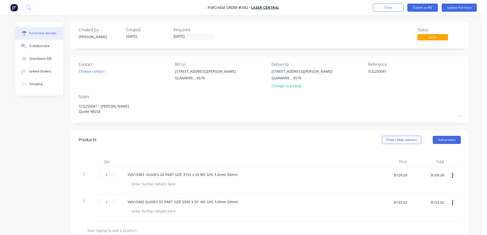
drag, startPoint x: 385, startPoint y: 72, endPoint x: 348, endPoint y: 77, distance: 36.7
click at [348, 77] on div "Contact Choose contact [PERSON_NAME] to [STREET_ADDRESS][PERSON_NAME] Deliver t…" at bounding box center [270, 76] width 382 height 30
click at [460, 7] on button "Update Purchase" at bounding box center [459, 8] width 35 height 8
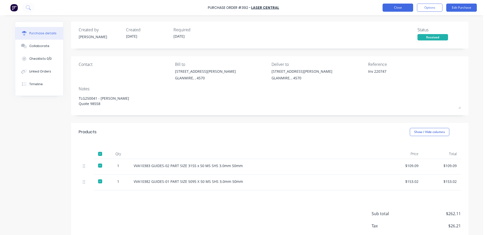
click at [399, 9] on button "Close" at bounding box center [398, 8] width 31 height 8
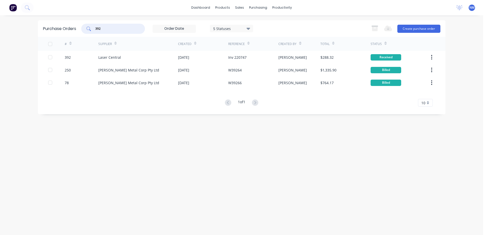
drag, startPoint x: 101, startPoint y: 29, endPoint x: 85, endPoint y: 31, distance: 16.0
click at [85, 31] on div "392" at bounding box center [113, 29] width 64 height 10
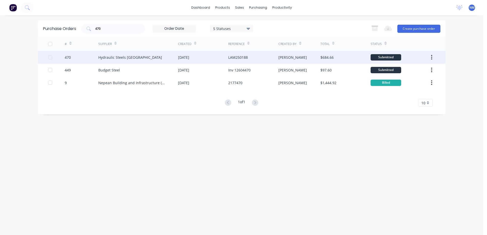
click at [306, 58] on div "[PERSON_NAME]" at bounding box center [299, 57] width 42 height 13
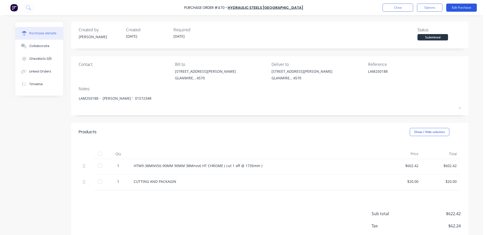
click at [453, 8] on button "Edit Purchase" at bounding box center [461, 8] width 31 height 8
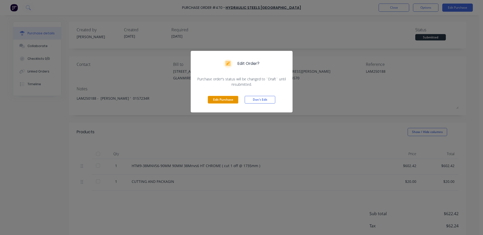
click at [221, 98] on button "Edit Purchase" at bounding box center [223, 100] width 31 height 8
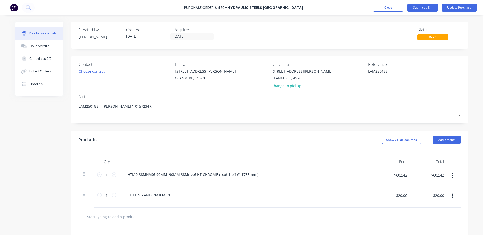
drag, startPoint x: 389, startPoint y: 71, endPoint x: 346, endPoint y: 71, distance: 43.1
click at [346, 71] on div "Contact Choose contact [PERSON_NAME] to [STREET_ADDRESS][PERSON_NAME] Deliver t…" at bounding box center [270, 76] width 382 height 30
click at [458, 5] on button "Update Purchase" at bounding box center [459, 8] width 35 height 8
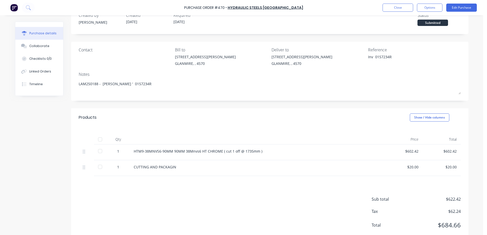
scroll to position [28, 0]
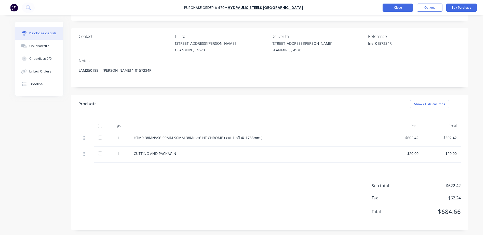
click at [394, 8] on button "Close" at bounding box center [398, 8] width 31 height 8
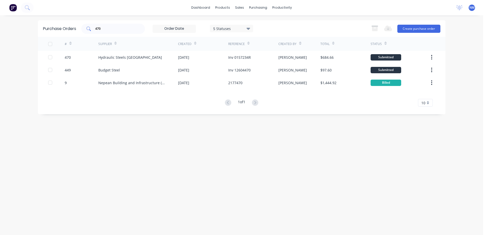
drag, startPoint x: 105, startPoint y: 25, endPoint x: 88, endPoint y: 27, distance: 16.5
click at [88, 27] on div "470" at bounding box center [113, 29] width 64 height 10
drag, startPoint x: 103, startPoint y: 28, endPoint x: 92, endPoint y: 30, distance: 11.1
click at [92, 30] on div "470" at bounding box center [113, 29] width 64 height 10
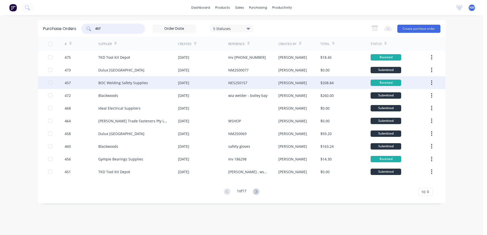
click at [304, 83] on div "[PERSON_NAME]" at bounding box center [299, 82] width 42 height 13
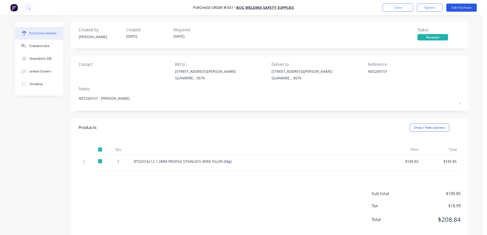
click at [460, 5] on button "Edit Purchase" at bounding box center [461, 8] width 31 height 8
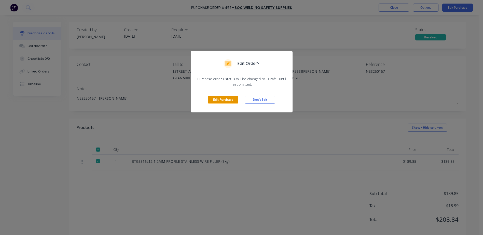
click at [218, 98] on button "Edit Purchase" at bounding box center [223, 100] width 31 height 8
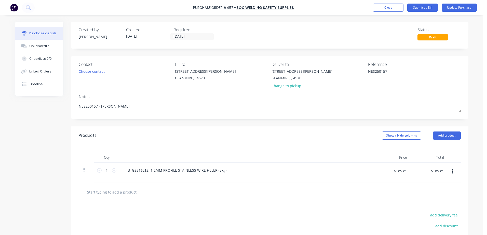
drag, startPoint x: 390, startPoint y: 72, endPoint x: 340, endPoint y: 72, distance: 50.2
click at [340, 72] on div "Contact Choose contact [PERSON_NAME] to [STREET_ADDRESS][PERSON_NAME] Deliver t…" at bounding box center [270, 76] width 382 height 30
click at [196, 37] on input "[DATE]" at bounding box center [192, 37] width 43 height 6
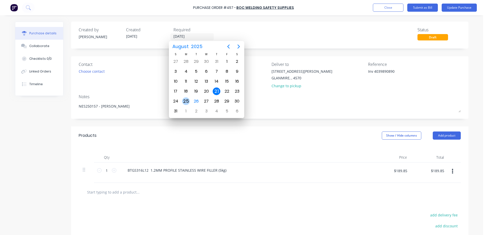
click at [187, 102] on div "25" at bounding box center [186, 102] width 8 height 8
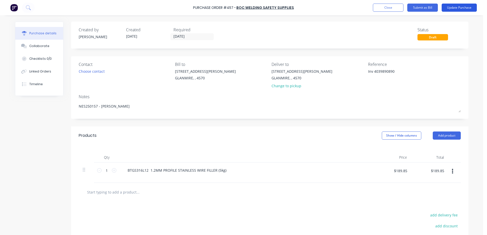
click at [458, 7] on button "Update Purchase" at bounding box center [459, 8] width 35 height 8
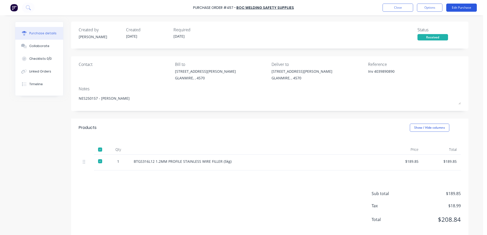
click at [457, 6] on button "Edit Purchase" at bounding box center [461, 8] width 31 height 8
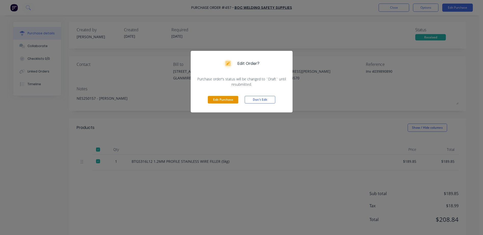
click at [225, 99] on button "Edit Purchase" at bounding box center [223, 100] width 31 height 8
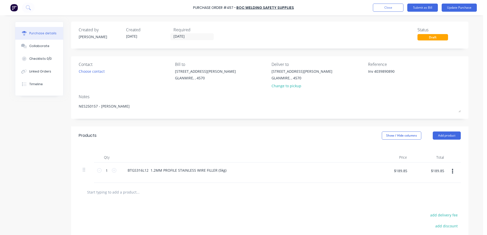
click at [128, 193] on input "text" at bounding box center [138, 192] width 102 height 10
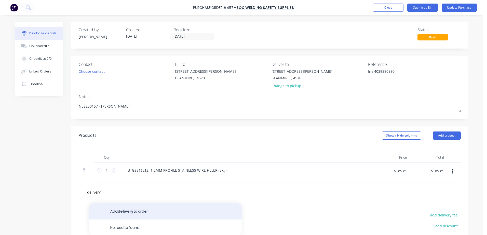
click at [126, 213] on button "Add delivery to order" at bounding box center [165, 212] width 153 height 16
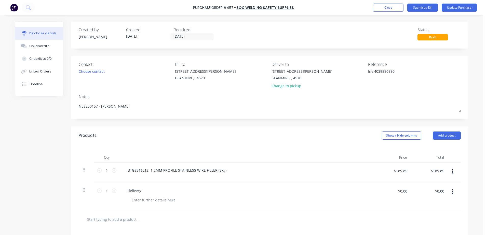
click at [395, 196] on div "$0.00 $0.00" at bounding box center [402, 193] width 15 height 12
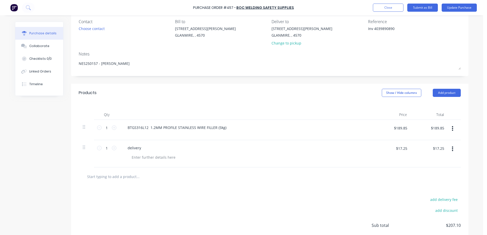
scroll to position [83, 0]
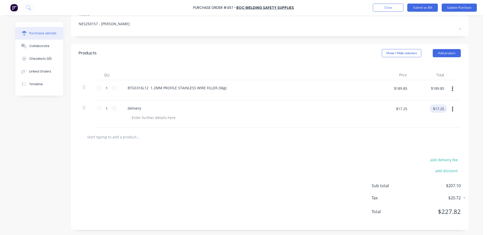
drag, startPoint x: 439, startPoint y: 108, endPoint x: 453, endPoint y: 98, distance: 16.5
click at [453, 98] on div "1 1 BTGS316L12 1.2MM PROFILE STAINLESS WIRE FILLER (5kg) $189.85 $189.85 $189.8…" at bounding box center [270, 104] width 382 height 48
drag, startPoint x: 440, startPoint y: 90, endPoint x: 463, endPoint y: 69, distance: 31.2
click at [462, 69] on div "Qty Price Total 1 1 BTGS316L12 1.2MM PROFILE STAINLESS WIRE FILLER (5kg) $189.8…" at bounding box center [269, 94] width 397 height 65
drag, startPoint x: 441, startPoint y: 88, endPoint x: 459, endPoint y: 69, distance: 26.5
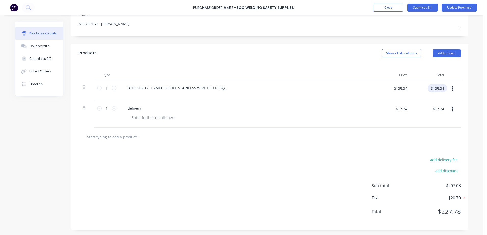
click at [459, 69] on div "Qty Price Total 1 1 BTGS316L12 1.2MM PROFILE STAINLESS WIRE FILLER (5kg) $189.8…" at bounding box center [269, 94] width 397 height 65
drag, startPoint x: 440, startPoint y: 108, endPoint x: 466, endPoint y: 90, distance: 31.9
click at [466, 90] on div "Qty Price Total 1 1 BTGS316L12 1.2MM PROFILE STAINLESS WIRE FILLER (5kg) $189.8…" at bounding box center [269, 94] width 397 height 65
click at [454, 8] on button "Update Purchase" at bounding box center [459, 8] width 35 height 8
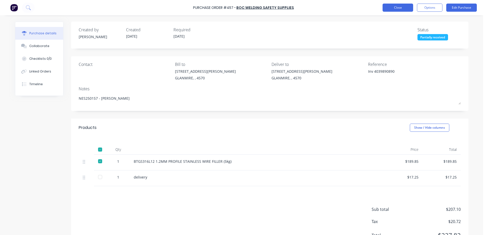
click at [384, 8] on button "Close" at bounding box center [398, 8] width 31 height 8
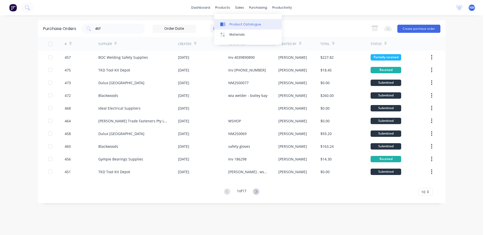
click at [239, 22] on link "Product Catalogue" at bounding box center [248, 24] width 68 height 10
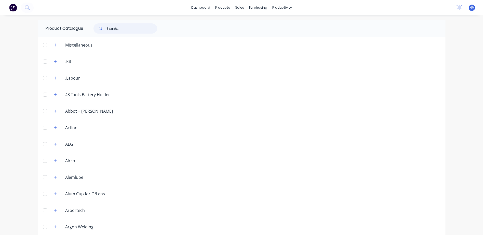
click at [119, 30] on input "text" at bounding box center [132, 28] width 50 height 10
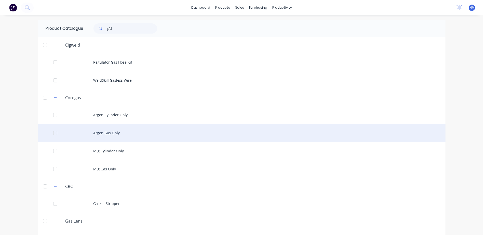
click at [112, 132] on div "Argon Gas Only" at bounding box center [242, 133] width 408 height 18
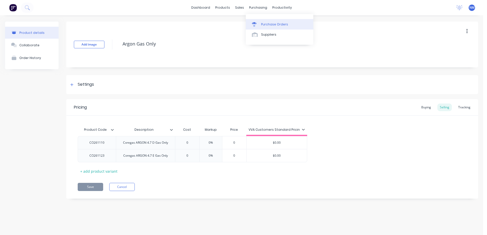
click at [276, 26] on div "Purchase Orders" at bounding box center [274, 24] width 27 height 5
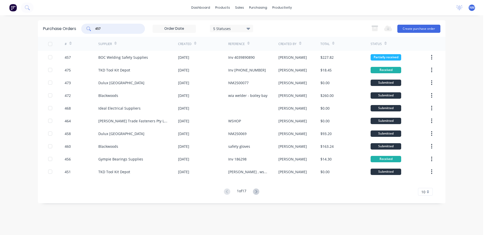
click at [108, 28] on input "457" at bounding box center [116, 28] width 42 height 5
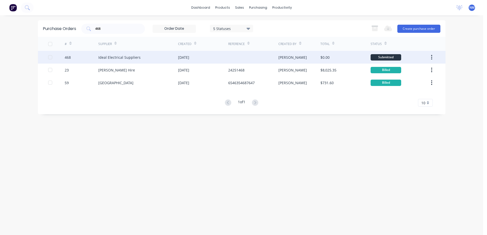
click at [301, 58] on div "[PERSON_NAME]" at bounding box center [299, 57] width 42 height 13
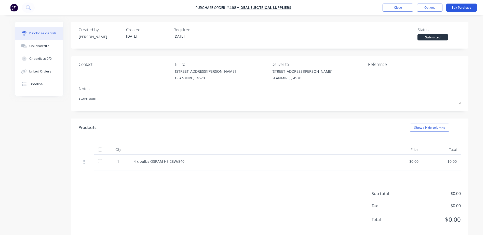
click at [451, 8] on button "Edit Purchase" at bounding box center [461, 8] width 31 height 8
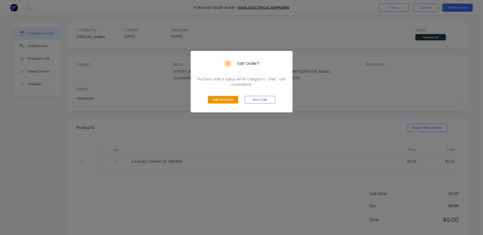
click at [220, 97] on button "Edit Purchase" at bounding box center [223, 100] width 31 height 8
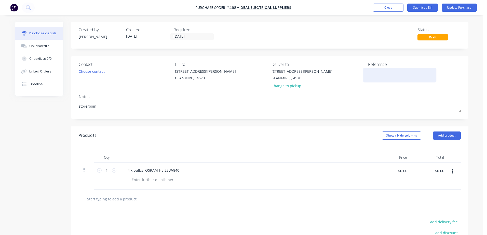
click at [369, 72] on textarea at bounding box center [400, 74] width 64 height 11
click at [178, 169] on div "4 x bulbs OSRAM HE 28W/840" at bounding box center [154, 170] width 60 height 7
click at [143, 179] on div at bounding box center [154, 179] width 52 height 7
click at [436, 172] on input "$0.00" at bounding box center [439, 171] width 15 height 8
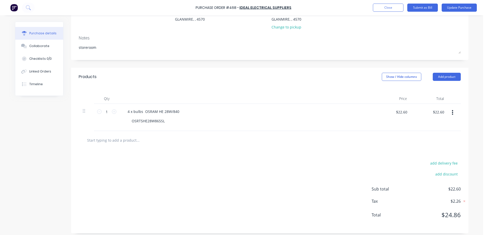
scroll to position [62, 0]
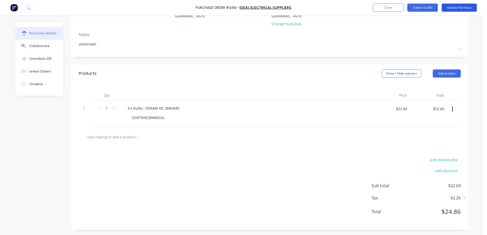
click at [461, 7] on button "Update Purchase" at bounding box center [459, 8] width 35 height 8
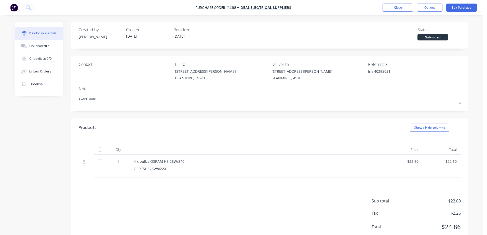
click at [101, 149] on div at bounding box center [100, 150] width 10 height 10
click at [391, 8] on button "Close" at bounding box center [398, 8] width 31 height 8
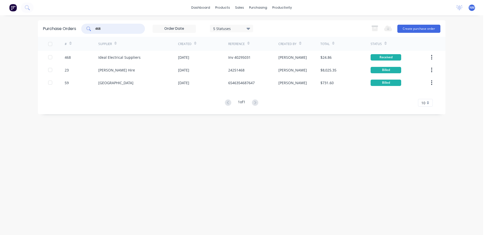
drag, startPoint x: 105, startPoint y: 29, endPoint x: 84, endPoint y: 30, distance: 21.2
click at [84, 30] on div "468" at bounding box center [113, 29] width 64 height 10
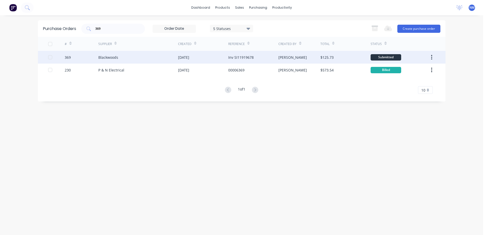
click at [346, 58] on div "$125.73" at bounding box center [345, 57] width 50 height 13
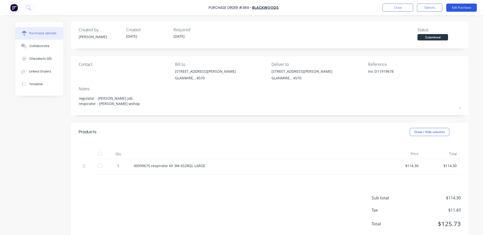
click at [454, 7] on button "Edit Purchase" at bounding box center [461, 8] width 31 height 8
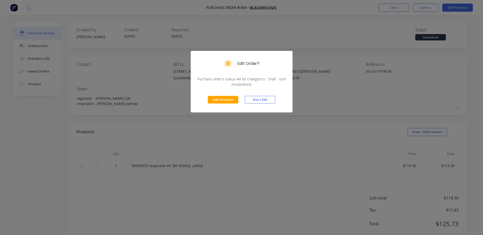
click at [208, 102] on div "Edit Purchase Don't Edit" at bounding box center [242, 99] width 102 height 25
click at [213, 102] on button "Edit Purchase" at bounding box center [223, 100] width 31 height 8
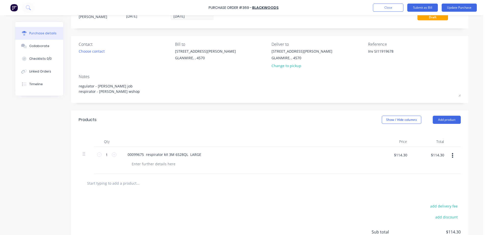
scroll to position [51, 0]
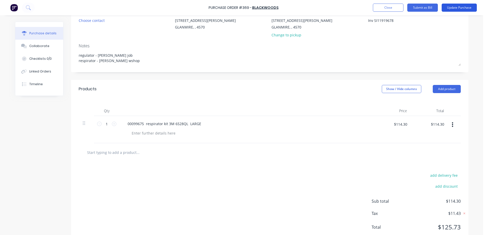
click at [456, 7] on button "Update Purchase" at bounding box center [459, 8] width 35 height 8
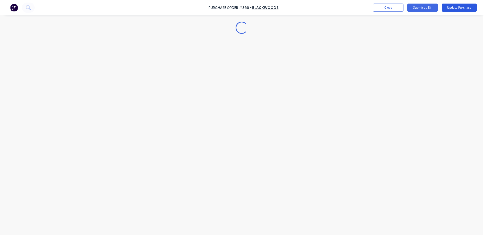
scroll to position [0, 0]
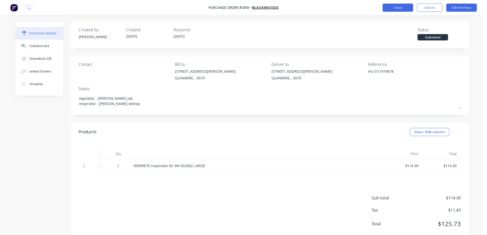
click at [394, 10] on button "Close" at bounding box center [398, 8] width 31 height 8
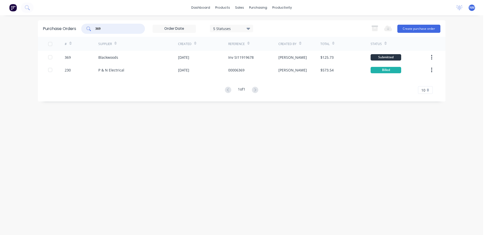
drag, startPoint x: 103, startPoint y: 28, endPoint x: 84, endPoint y: 31, distance: 19.7
click at [84, 31] on div "369" at bounding box center [113, 29] width 64 height 10
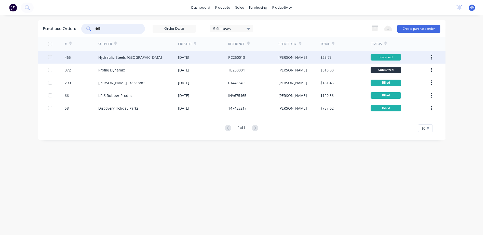
click at [303, 58] on div "[PERSON_NAME]" at bounding box center [299, 57] width 42 height 13
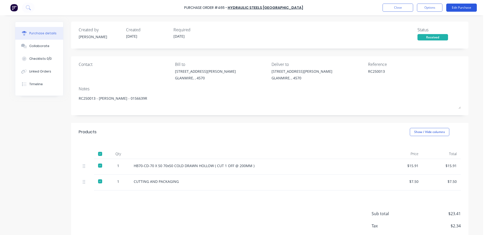
click at [452, 5] on button "Edit Purchase" at bounding box center [461, 8] width 31 height 8
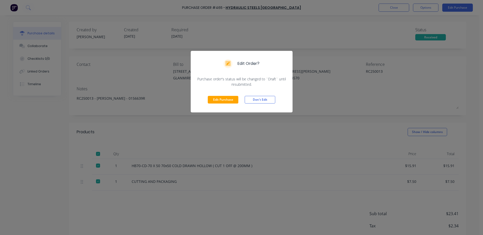
click at [221, 104] on div "Edit Purchase Don't Edit" at bounding box center [242, 99] width 102 height 25
click at [229, 101] on button "Edit Purchase" at bounding box center [223, 100] width 31 height 8
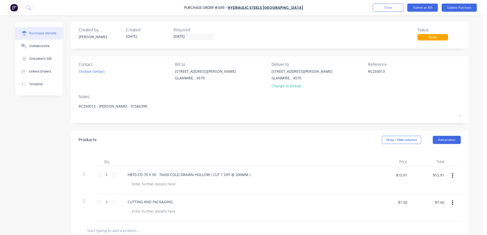
drag, startPoint x: 388, startPoint y: 70, endPoint x: 343, endPoint y: 75, distance: 45.9
click at [343, 75] on div "Contact Choose contact [PERSON_NAME] to [STREET_ADDRESS][PERSON_NAME] Deliver t…" at bounding box center [270, 76] width 382 height 30
click at [188, 37] on input "[DATE]" at bounding box center [192, 37] width 43 height 6
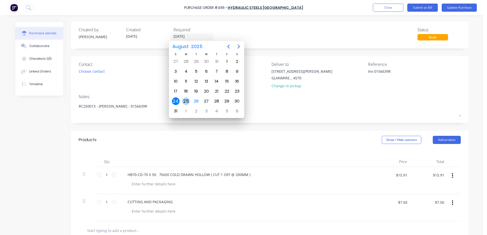
click at [188, 101] on div "25" at bounding box center [186, 102] width 8 height 8
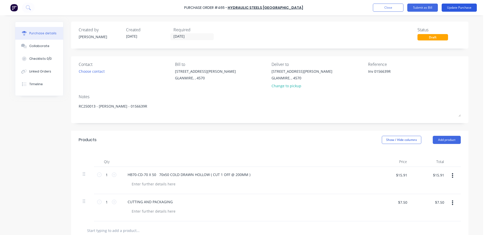
click at [462, 7] on button "Update Purchase" at bounding box center [459, 8] width 35 height 8
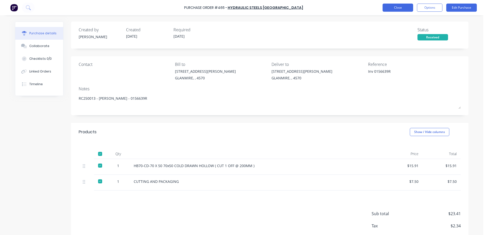
click at [388, 5] on button "Close" at bounding box center [398, 8] width 31 height 8
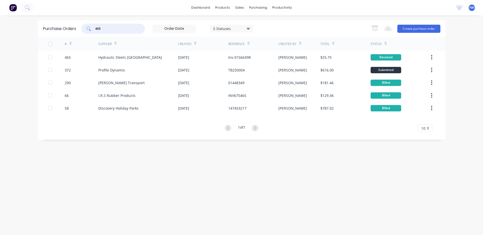
click at [109, 29] on input "465" at bounding box center [116, 28] width 42 height 5
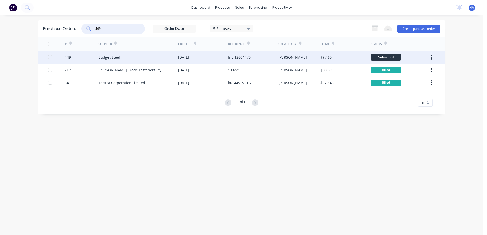
click at [304, 59] on div "[PERSON_NAME]" at bounding box center [299, 57] width 42 height 13
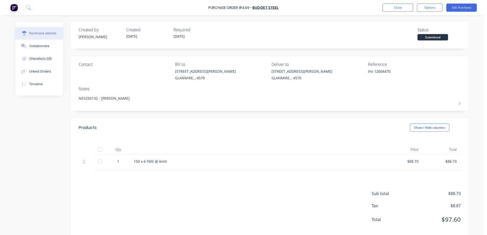
click at [99, 163] on div at bounding box center [100, 161] width 10 height 10
click at [389, 6] on button "Close" at bounding box center [398, 8] width 31 height 8
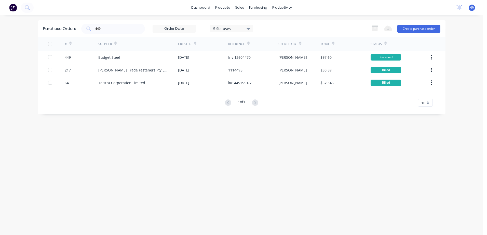
click at [109, 23] on div "Purchase Orders 449 5 Statuses 5 Statuses Export to Excel (XLSX) Create purchas…" at bounding box center [242, 28] width 408 height 17
click at [108, 29] on input "449" at bounding box center [116, 28] width 42 height 5
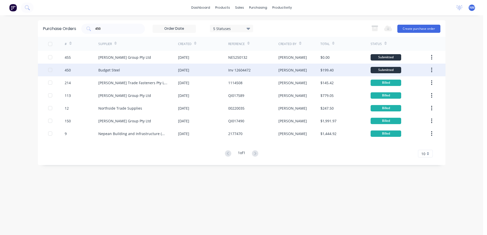
click at [348, 71] on div "$199.40" at bounding box center [345, 70] width 50 height 13
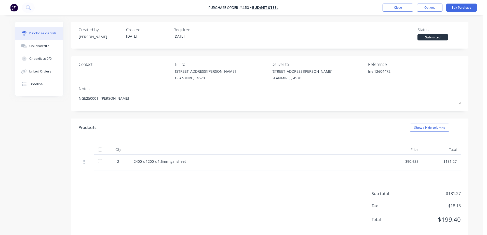
click at [97, 150] on div at bounding box center [100, 150] width 10 height 10
click at [397, 10] on button "Close" at bounding box center [398, 8] width 31 height 8
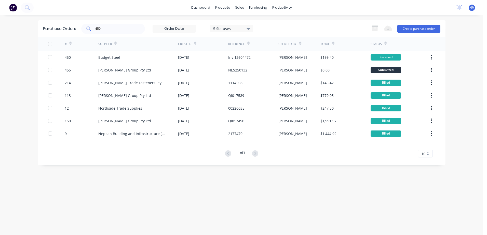
click at [106, 26] on input "450" at bounding box center [116, 28] width 42 height 5
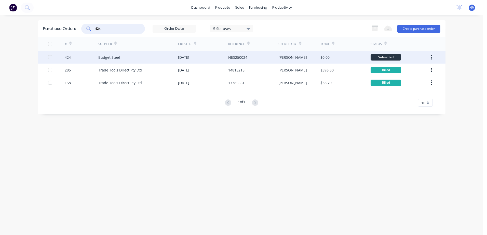
click at [357, 59] on div "$0.00" at bounding box center [345, 57] width 50 height 13
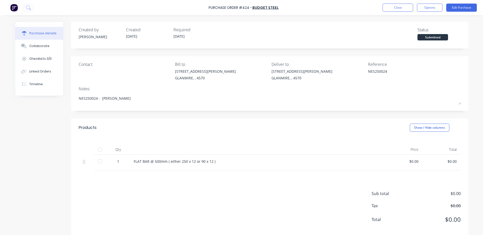
click at [99, 149] on div at bounding box center [100, 150] width 10 height 10
drag, startPoint x: 192, startPoint y: 163, endPoint x: 235, endPoint y: 153, distance: 43.5
click at [235, 153] on div "Qty Price Total 1 FLAT BAR @ 500mm ( either 250 x 12 or 90 x 12 ) $0.00 $0.00" at bounding box center [269, 154] width 397 height 34
drag, startPoint x: 235, startPoint y: 153, endPoint x: 212, endPoint y: 163, distance: 25.0
click at [212, 162] on div "FLAT BAR @ 500mm ( either 250 x 12 or 90 x 12 )" at bounding box center [257, 161] width 247 height 5
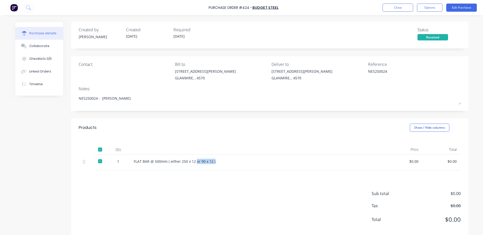
drag, startPoint x: 194, startPoint y: 163, endPoint x: 218, endPoint y: 157, distance: 25.5
click at [218, 157] on div "FLAT BAR @ 500mm ( either 250 x 12 or 90 x 12 )" at bounding box center [257, 163] width 255 height 16
click at [455, 6] on button "Edit Purchase" at bounding box center [461, 8] width 31 height 8
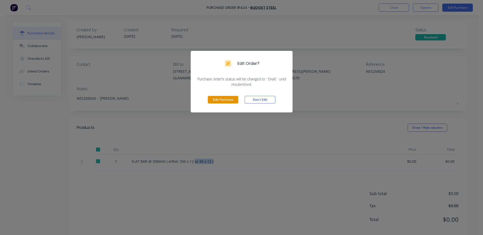
click at [224, 100] on button "Edit Purchase" at bounding box center [223, 100] width 31 height 8
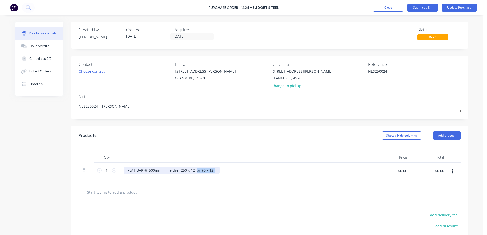
drag, startPoint x: 193, startPoint y: 171, endPoint x: 227, endPoint y: 164, distance: 35.1
click at [227, 164] on div "FLAT BAR @ 500mm ( either 250 x 12 or 90 x 12 )" at bounding box center [246, 173] width 255 height 20
click at [396, 172] on input "$0.00" at bounding box center [402, 171] width 15 height 8
drag, startPoint x: 397, startPoint y: 174, endPoint x: 444, endPoint y: 170, distance: 47.0
click at [444, 170] on div "1 1 FLAT BAR @ 500mm ( either 250 x 12 ) $0.39 $0.39 $0.39 $0.39" at bounding box center [270, 173] width 382 height 20
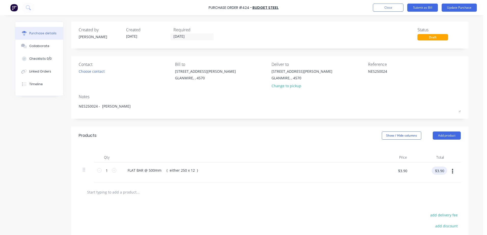
scroll to position [51, 0]
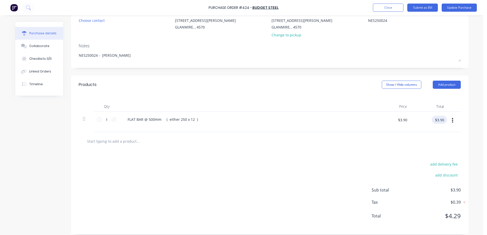
drag, startPoint x: 440, startPoint y: 122, endPoint x: 455, endPoint y: 110, distance: 19.5
click at [455, 110] on div "Qty Price Total 1 1 FLAT BAR @ 500mm ( either 250 x 12 ) $3.90 $3.90 $3.90 $3.90" at bounding box center [269, 113] width 397 height 38
drag, startPoint x: 440, startPoint y: 121, endPoint x: 460, endPoint y: 103, distance: 26.9
click at [459, 103] on div "Qty Price Total 1 1 FLAT BAR @ 500mm ( either 250 x 12 ) $3.91 $3.91 $3.91 $3.91" at bounding box center [269, 113] width 397 height 38
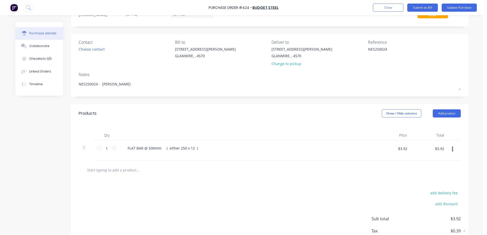
scroll to position [0, 0]
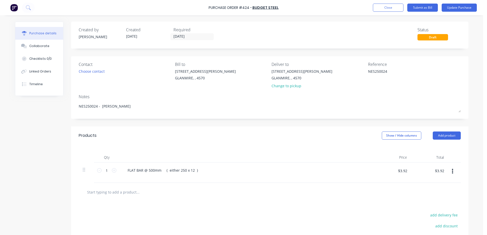
drag, startPoint x: 394, startPoint y: 73, endPoint x: 344, endPoint y: 73, distance: 49.9
click at [344, 73] on div "Contact Choose contact [PERSON_NAME] to [STREET_ADDRESS][PERSON_NAME] Deliver t…" at bounding box center [270, 76] width 382 height 30
click at [457, 6] on button "Update Purchase" at bounding box center [459, 8] width 35 height 8
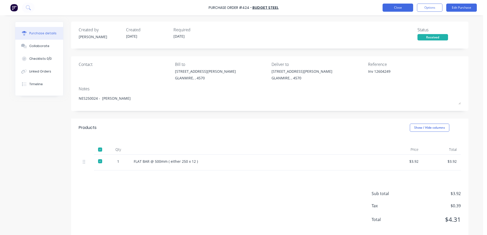
click at [399, 9] on button "Close" at bounding box center [398, 8] width 31 height 8
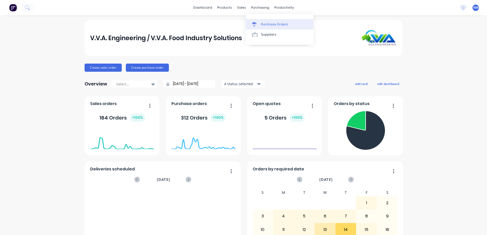
click at [264, 22] on div "Purchase Orders" at bounding box center [274, 24] width 27 height 5
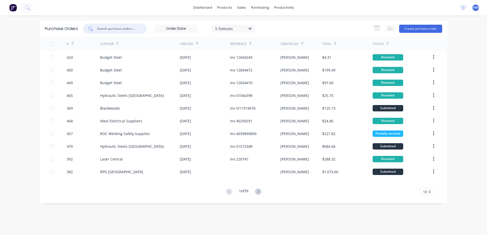
click at [105, 27] on input "text" at bounding box center [118, 28] width 42 height 5
type input "415"
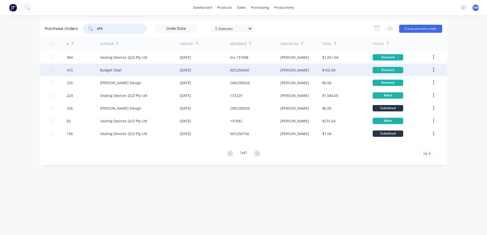
click at [314, 72] on div "[PERSON_NAME]" at bounding box center [301, 70] width 42 height 13
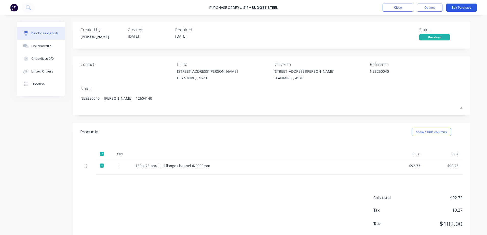
click at [456, 8] on button "Edit Purchase" at bounding box center [461, 8] width 31 height 8
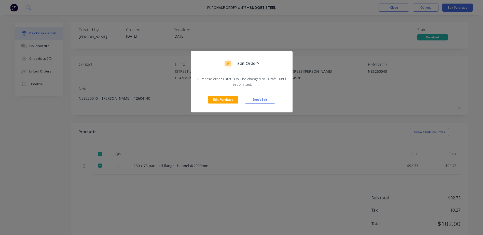
drag, startPoint x: 216, startPoint y: 100, endPoint x: 298, endPoint y: 93, distance: 83.1
click at [217, 100] on button "Edit Purchase" at bounding box center [223, 100] width 31 height 8
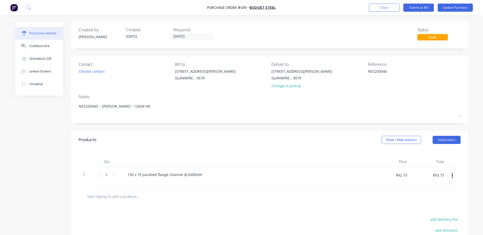
type textarea "x"
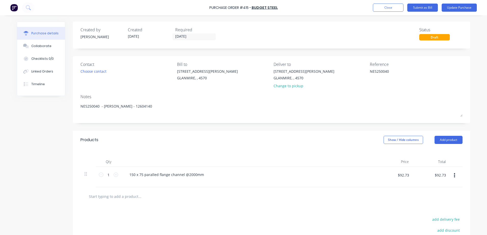
drag, startPoint x: 388, startPoint y: 70, endPoint x: 315, endPoint y: 78, distance: 73.8
click at [332, 69] on div "Contact Choose contact Bill to 9 Dennis Little Drive GLANMIRE, , 4570 Deliver t…" at bounding box center [271, 76] width 382 height 30
type textarea "Inv 12604203"
type textarea "x"
type textarea "Inv 12604203"
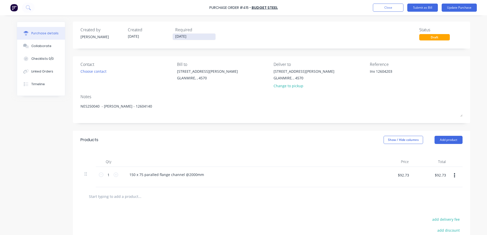
click at [195, 37] on input "18/08/25" at bounding box center [194, 37] width 43 height 6
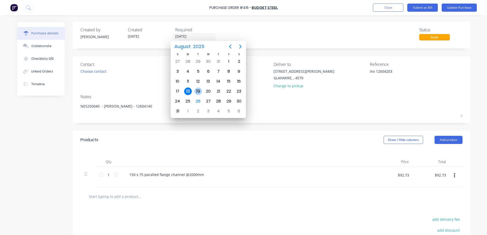
click at [197, 89] on div "19" at bounding box center [198, 92] width 8 height 8
type textarea "x"
type input "[DATE]"
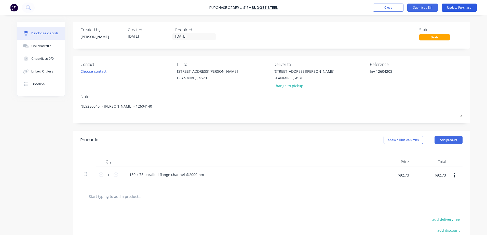
click at [459, 10] on button "Update Purchase" at bounding box center [459, 8] width 35 height 8
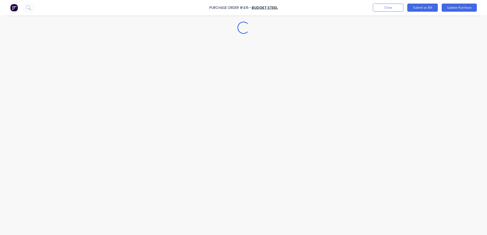
type textarea "x"
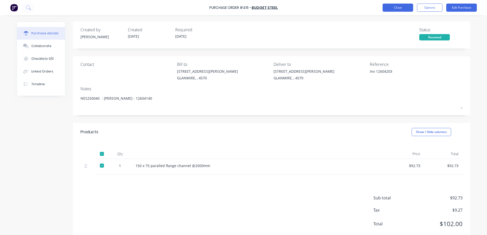
click at [388, 11] on button "Close" at bounding box center [398, 8] width 31 height 8
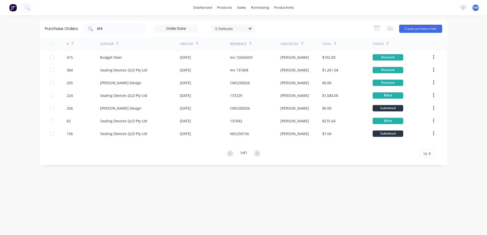
click at [103, 33] on div "415" at bounding box center [115, 29] width 64 height 10
click at [103, 31] on input "415" at bounding box center [118, 28] width 42 height 5
type input "426"
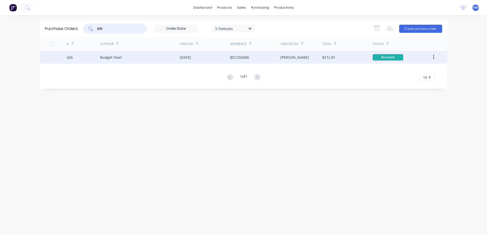
click at [350, 56] on div "$212.81" at bounding box center [347, 57] width 50 height 13
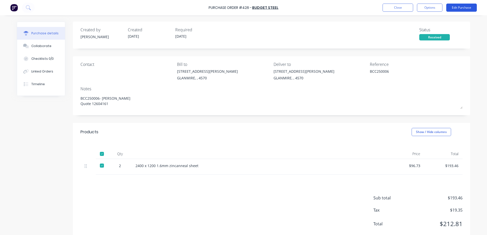
click at [460, 7] on button "Edit Purchase" at bounding box center [461, 8] width 31 height 8
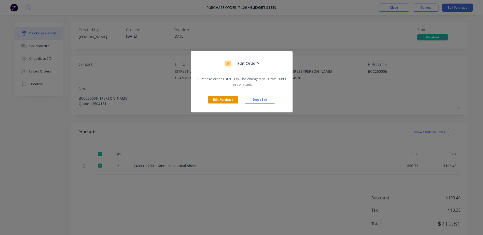
click at [216, 99] on button "Edit Purchase" at bounding box center [223, 100] width 31 height 8
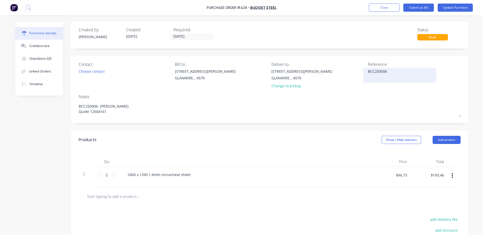
type textarea "x"
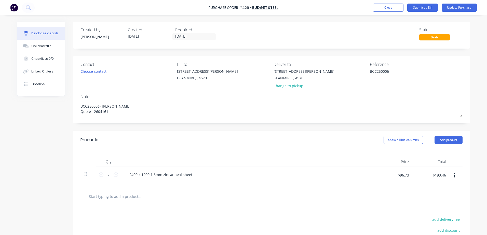
drag, startPoint x: 396, startPoint y: 72, endPoint x: 344, endPoint y: 72, distance: 52.5
click at [344, 72] on div "Contact Choose contact Bill to 9 Dennis Little Drive GLANMIRE, , 4570 Deliver t…" at bounding box center [271, 76] width 382 height 30
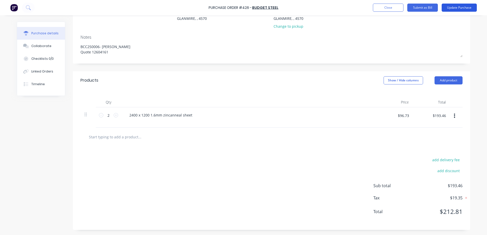
type textarea "Inv 12604275"
type textarea "x"
type textarea "Inv 12604275"
click at [462, 8] on button "Update Purchase" at bounding box center [459, 8] width 35 height 8
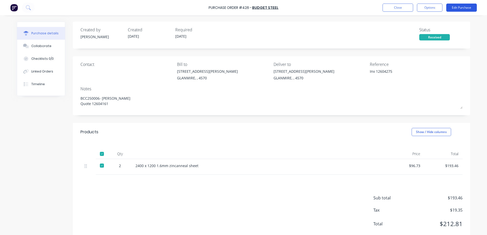
click at [461, 8] on button "Edit Purchase" at bounding box center [461, 8] width 31 height 8
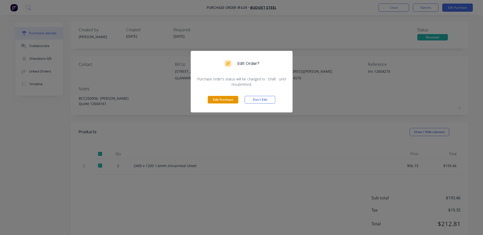
click at [220, 102] on button "Edit Purchase" at bounding box center [223, 100] width 31 height 8
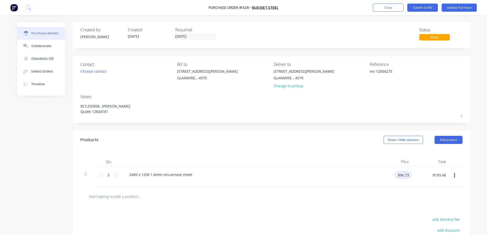
type textarea "x"
drag, startPoint x: 405, startPoint y: 175, endPoint x: 429, endPoint y: 152, distance: 33.1
click at [428, 153] on div "Qty Price Total 2 2 2400 x 1200 1.6mm zincanneal sheet $96.73 $96.73 $193.46 $1…" at bounding box center [271, 168] width 397 height 38
type input "$96.725"
type textarea "x"
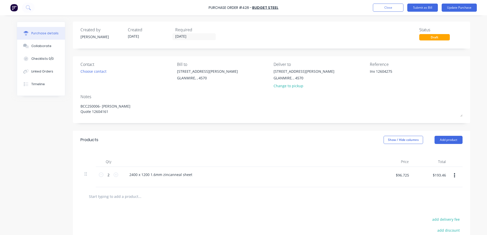
type input "$96.725"
type input "$193.45"
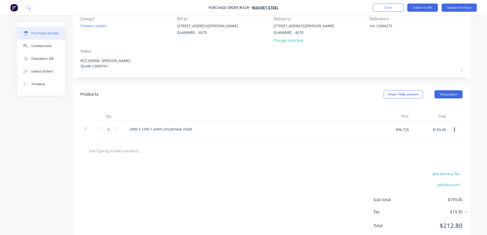
scroll to position [60, 0]
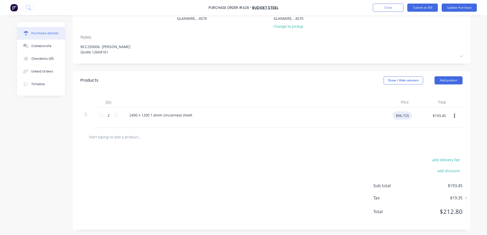
click at [408, 117] on input "$96.725" at bounding box center [402, 116] width 19 height 8
type textarea "x"
click at [408, 117] on input "$96.725" at bounding box center [402, 116] width 19 height 8
type input "$96.7255"
type textarea "x"
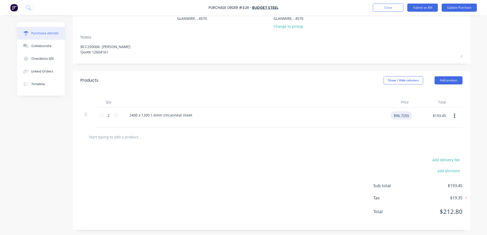
type input "$96.7255"
click at [418, 144] on div at bounding box center [271, 137] width 382 height 19
type textarea "x"
drag, startPoint x: 442, startPoint y: 116, endPoint x: 478, endPoint y: 91, distance: 43.3
click at [479, 90] on div "Purchase Order #426 - Budget Steel Add product Close Submit as Bill Update Purc…" at bounding box center [243, 117] width 487 height 235
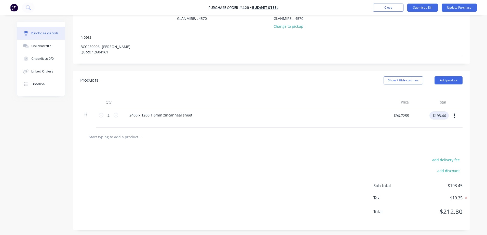
type input "$193.46"
type textarea "x"
type input "$96.73"
type input "$193.46"
type textarea "x"
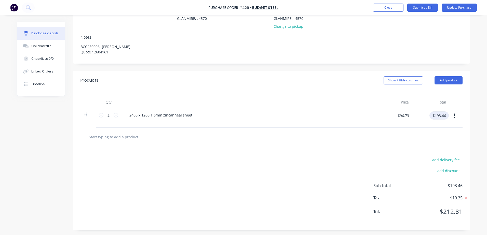
drag, startPoint x: 443, startPoint y: 115, endPoint x: 465, endPoint y: 96, distance: 29.6
click at [463, 99] on div "Qty Price Total 2 2 2400 x 1200 1.6mm zincanneal sheet $96.73 $96.73 $193.46 $1…" at bounding box center [271, 109] width 397 height 38
type input "$193.45"
type textarea "x"
type input "$96.725"
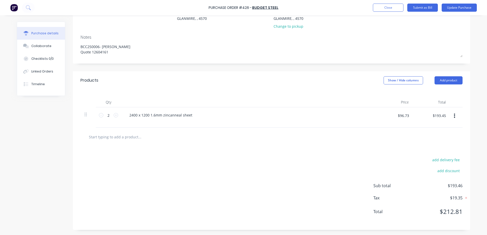
type input "$193.45"
click at [455, 10] on button "Update Purchase" at bounding box center [459, 8] width 35 height 8
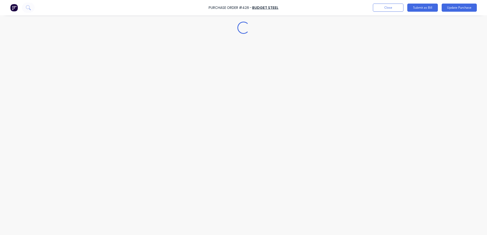
scroll to position [0, 0]
type textarea "x"
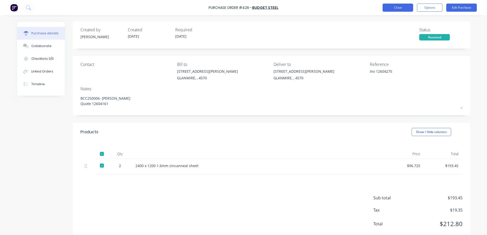
click at [394, 8] on button "Close" at bounding box center [398, 8] width 31 height 8
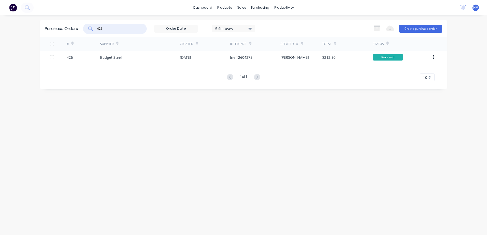
click at [113, 30] on input "426" at bounding box center [118, 28] width 42 height 5
type input "447"
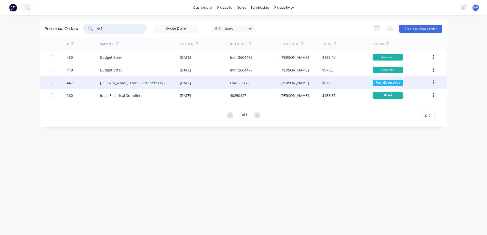
click at [350, 84] on div "$0.00" at bounding box center [347, 82] width 50 height 13
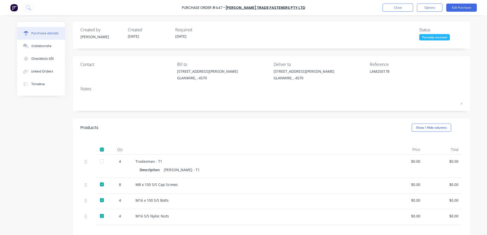
click at [288, 163] on div "Tradesman - T1" at bounding box center [259, 161] width 247 height 5
click at [453, 186] on div "$0.00" at bounding box center [443, 184] width 30 height 5
click at [465, 7] on button "Edit Purchase" at bounding box center [461, 8] width 31 height 8
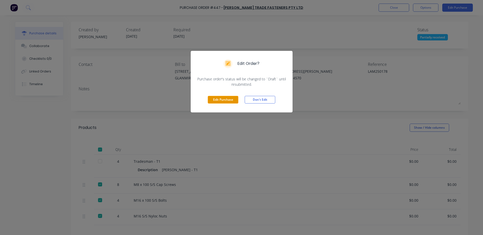
click at [231, 100] on button "Edit Purchase" at bounding box center [223, 100] width 31 height 8
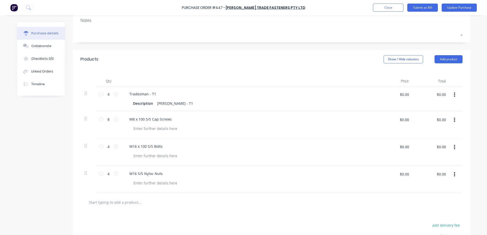
scroll to position [51, 0]
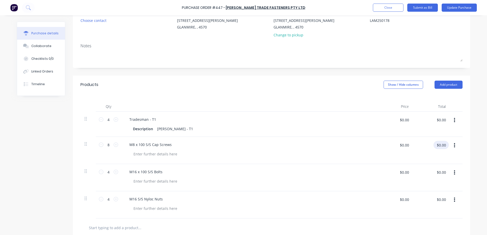
type textarea "x"
click at [437, 146] on input "$0.00" at bounding box center [441, 145] width 15 height 8
type input "13.49"
type textarea "x"
type input "$1.6863"
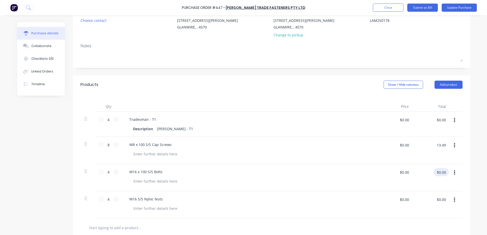
type input "$13.49"
click at [437, 172] on input "$0.00" at bounding box center [441, 172] width 15 height 8
type input "16.12"
type textarea "x"
type input "$4.03"
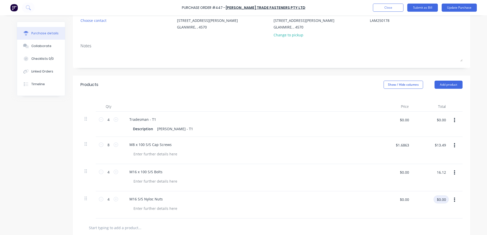
type input "$16.12"
click at [437, 199] on input "$0.00" at bounding box center [441, 200] width 15 height 8
type input "3.24"
type textarea "x"
type input "$0.81"
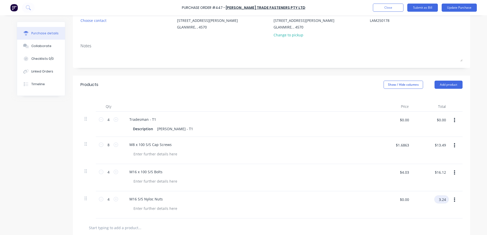
type input "$3.24"
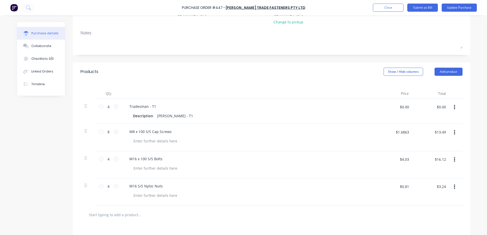
scroll to position [15, 0]
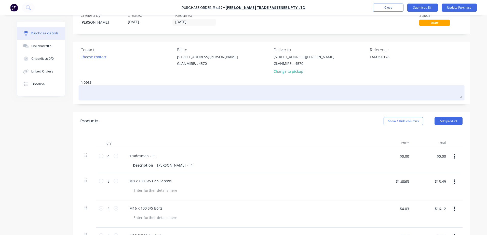
click at [86, 92] on textarea at bounding box center [271, 92] width 382 height 11
type textarea "x"
type textarea "L"
type textarea "x"
type textarea "La"
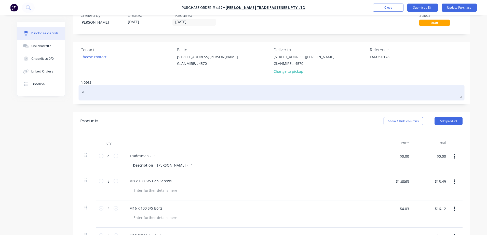
type textarea "x"
type textarea "Lam"
type textarea "x"
type textarea "La"
type textarea "x"
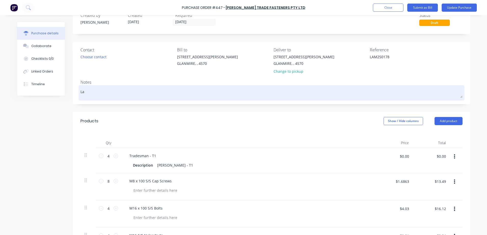
type textarea "L"
type textarea "x"
type textarea "LA"
type textarea "x"
type textarea "LAM"
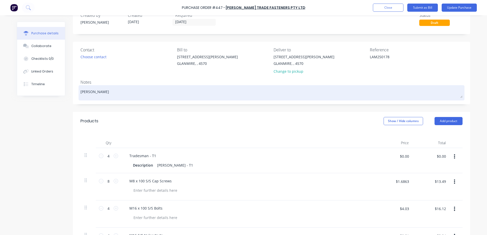
type textarea "x"
type textarea "LAM2"
type textarea "x"
type textarea "LAM25"
type textarea "x"
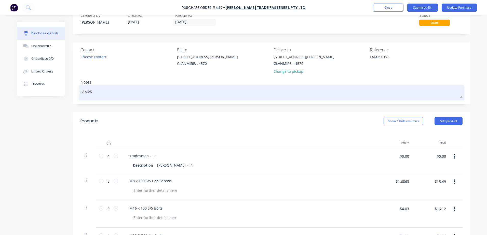
type textarea "LAM251"
type textarea "x"
type textarea "LAM25"
type textarea "x"
type textarea "LAM250"
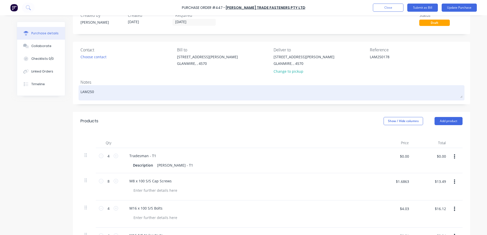
type textarea "x"
type textarea "LAM2501"
type textarea "x"
type textarea "LAM25017"
type textarea "x"
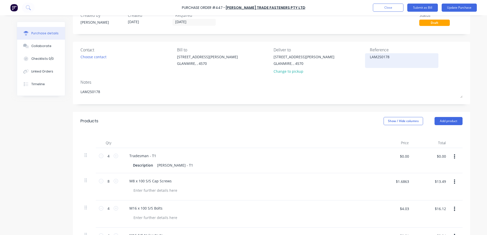
type textarea "LAM250178"
type textarea "x"
type textarea "LAM250178"
drag, startPoint x: 391, startPoint y: 56, endPoint x: 367, endPoint y: 54, distance: 23.5
click at [370, 54] on div "LAM250178" at bounding box center [402, 60] width 64 height 13
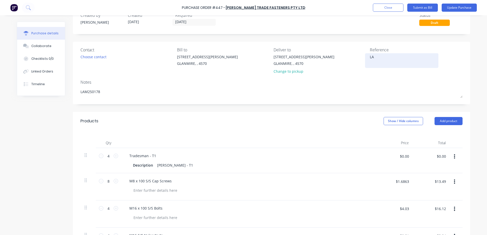
type textarea "L"
type textarea "Inv 11176"
type textarea "x"
type textarea "Inv 111763"
type textarea "x"
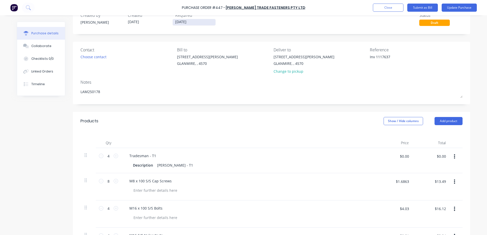
type textarea "Inv 1117637"
type textarea "x"
type textarea "Inv 1117637"
click at [194, 22] on input "[DATE]" at bounding box center [194, 22] width 43 height 6
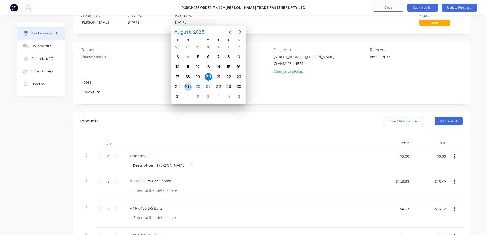
click at [191, 87] on div "25" at bounding box center [188, 87] width 8 height 8
type textarea "x"
type input "[DATE]"
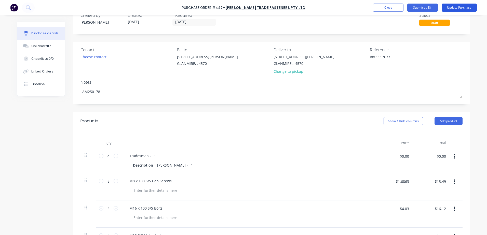
click at [456, 7] on button "Update Purchase" at bounding box center [459, 8] width 35 height 8
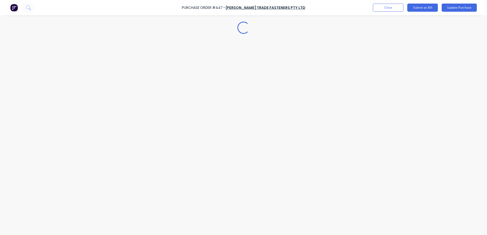
type textarea "x"
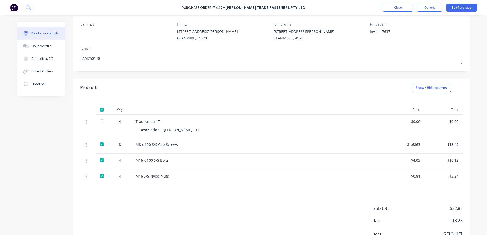
scroll to position [51, 0]
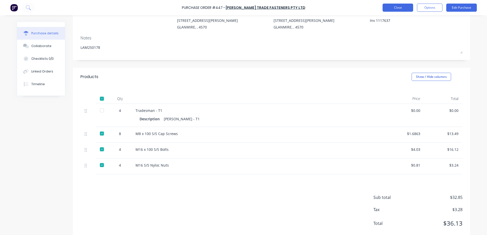
click at [399, 8] on button "Close" at bounding box center [398, 8] width 31 height 8
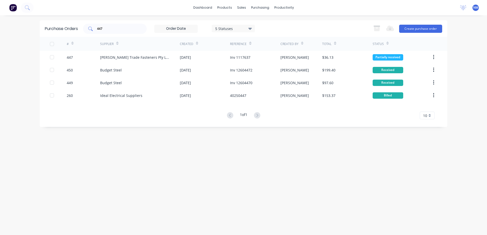
click at [113, 30] on input "447" at bounding box center [118, 28] width 42 height 5
type input "4"
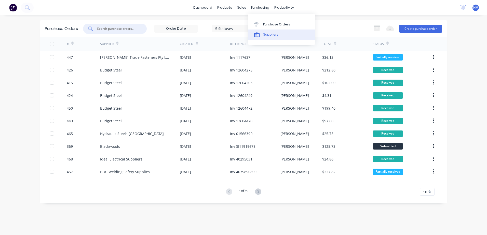
click at [274, 34] on div "Suppliers" at bounding box center [270, 34] width 15 height 5
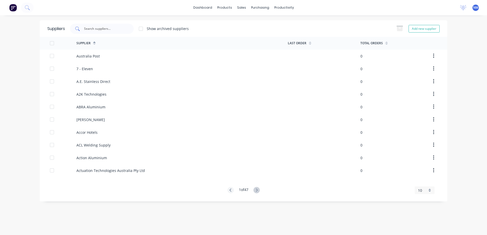
click at [105, 32] on div at bounding box center [102, 29] width 64 height 10
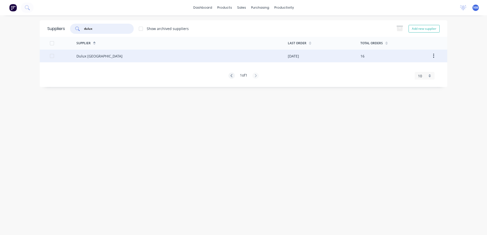
type input "dulux"
click at [187, 56] on div "Dulux [GEOGRAPHIC_DATA]" at bounding box center [181, 56] width 211 height 13
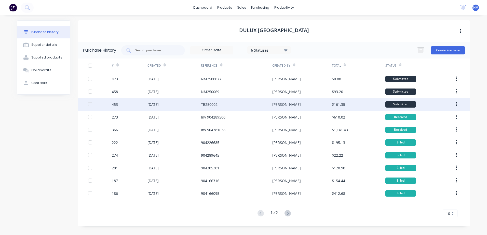
click at [306, 102] on div "[PERSON_NAME]" at bounding box center [301, 104] width 59 height 13
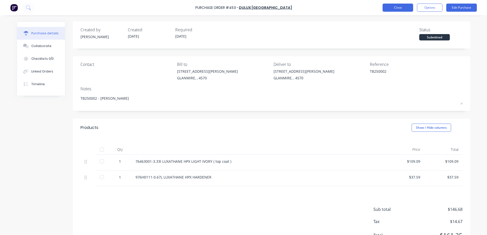
click at [395, 10] on button "Close" at bounding box center [398, 8] width 31 height 8
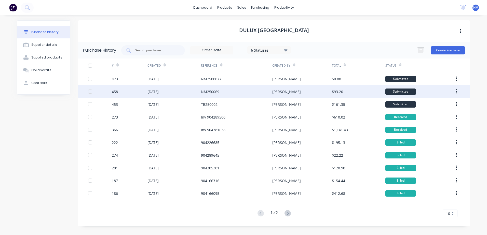
click at [300, 91] on div "[PERSON_NAME]" at bounding box center [301, 91] width 59 height 13
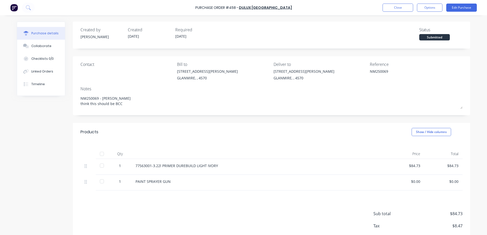
click at [183, 183] on div "PAINT SPRAYER GUN" at bounding box center [259, 181] width 247 height 5
click at [175, 182] on div "PAINT SPRAYER GUN" at bounding box center [259, 181] width 247 height 5
click at [463, 6] on button "Edit Purchase" at bounding box center [461, 8] width 31 height 8
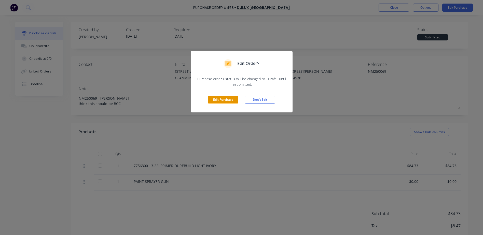
click at [220, 101] on button "Edit Purchase" at bounding box center [223, 100] width 31 height 8
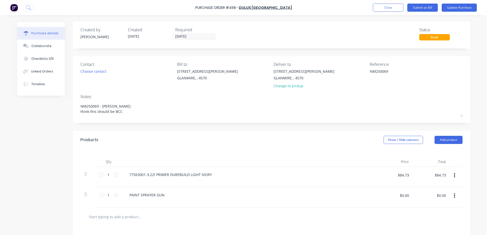
click at [167, 196] on div "PAINT SPRAYER GUN" at bounding box center [248, 195] width 247 height 7
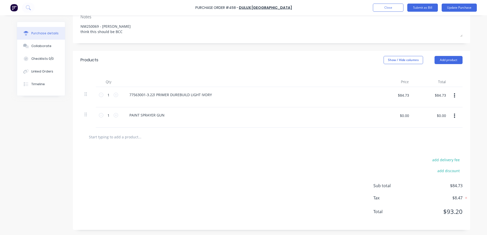
scroll to position [4, 0]
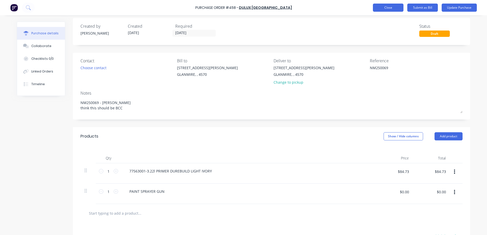
type textarea "x"
click at [381, 10] on button "Close" at bounding box center [388, 8] width 31 height 8
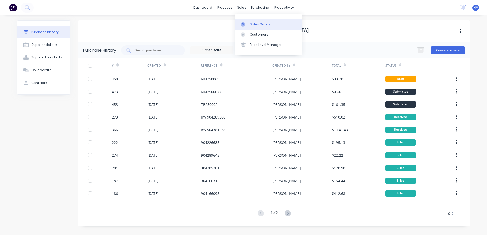
click at [250, 23] on div "Sales Orders" at bounding box center [260, 24] width 21 height 5
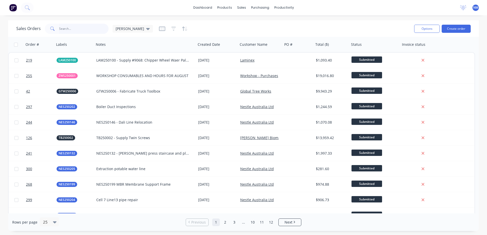
click at [79, 31] on input "text" at bounding box center [84, 29] width 50 height 10
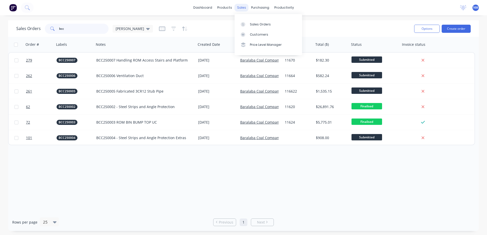
type input "bcc"
click at [240, 8] on div "sales" at bounding box center [242, 8] width 14 height 8
click at [262, 26] on div "Sales Orders" at bounding box center [260, 24] width 21 height 5
drag, startPoint x: 72, startPoint y: 29, endPoint x: 29, endPoint y: 35, distance: 44.2
click at [29, 35] on div "Sales Orders bcc Neil Options Create order" at bounding box center [243, 28] width 471 height 17
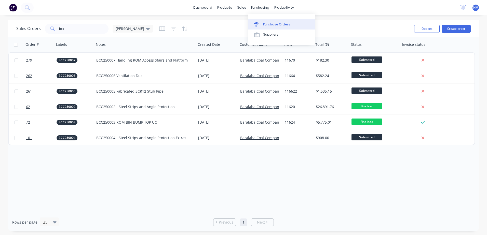
click at [275, 25] on div "Purchase Orders" at bounding box center [276, 24] width 27 height 5
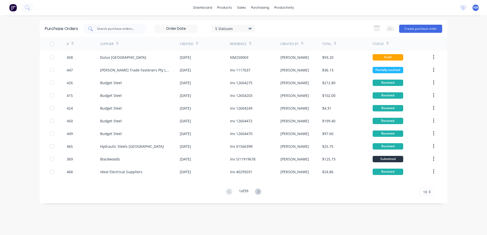
click at [111, 27] on input "text" at bounding box center [118, 28] width 42 height 5
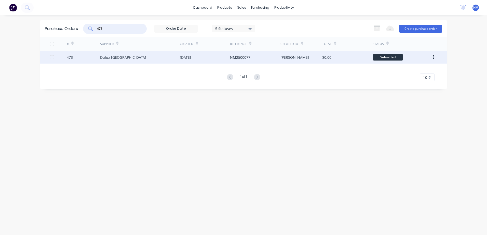
type input "473"
click at [309, 59] on div "[PERSON_NAME]" at bounding box center [301, 57] width 42 height 13
type textarea "x"
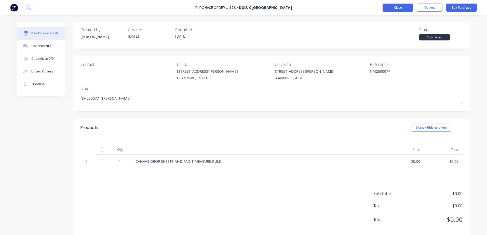
click at [390, 6] on button "Close" at bounding box center [398, 8] width 31 height 8
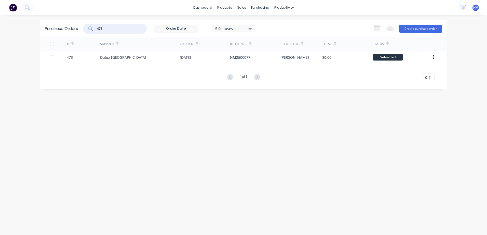
drag, startPoint x: 112, startPoint y: 31, endPoint x: 70, endPoint y: 37, distance: 42.7
click at [70, 37] on div "Purchase Orders 473 5 Statuses 5 Statuses Export to Excel (XLSX) Create purchas…" at bounding box center [244, 54] width 408 height 69
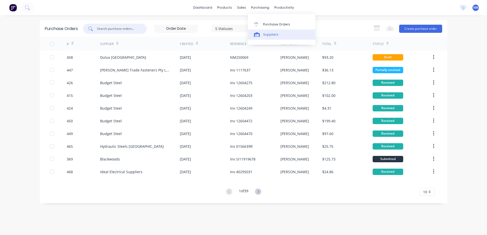
click at [270, 33] on div "Suppliers" at bounding box center [270, 34] width 15 height 5
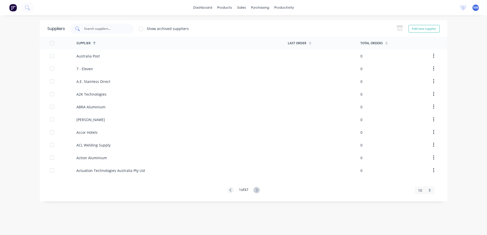
click at [102, 34] on div at bounding box center [102, 29] width 64 height 10
click at [102, 33] on div at bounding box center [102, 29] width 64 height 10
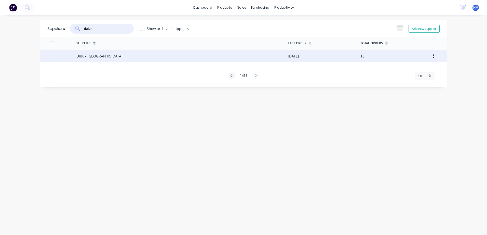
type input "dulux"
click at [237, 56] on div "Dulux [GEOGRAPHIC_DATA]" at bounding box center [181, 56] width 211 height 13
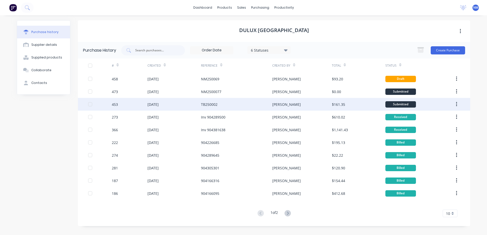
click at [297, 105] on div "[PERSON_NAME]" at bounding box center [301, 104] width 59 height 13
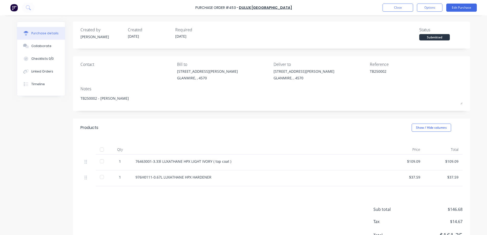
click at [381, 9] on div "Purchase Order #453 - Dulux Australia Close Options Edit Purchase" at bounding box center [243, 7] width 487 height 15
click at [389, 8] on button "Close" at bounding box center [398, 8] width 31 height 8
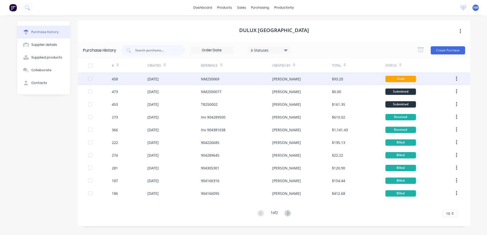
click at [231, 78] on div "NM250069" at bounding box center [236, 79] width 71 height 13
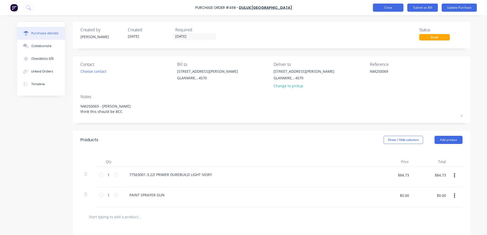
type textarea "x"
click at [381, 8] on button "Close" at bounding box center [388, 8] width 31 height 8
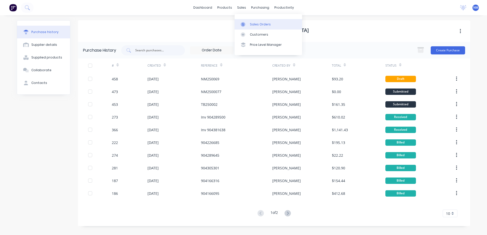
click at [257, 25] on div "Sales Orders" at bounding box center [260, 24] width 21 height 5
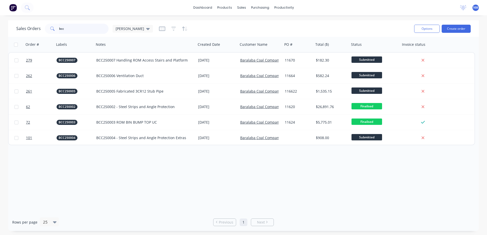
click at [67, 28] on input "bcc" at bounding box center [84, 29] width 50 height 10
type input "b"
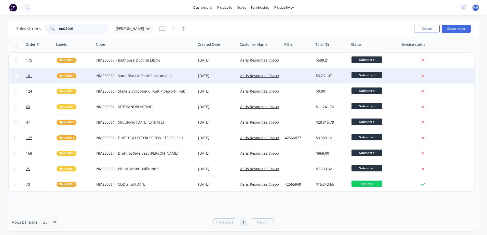
type input "nm25006"
click at [297, 78] on div at bounding box center [298, 75] width 31 height 15
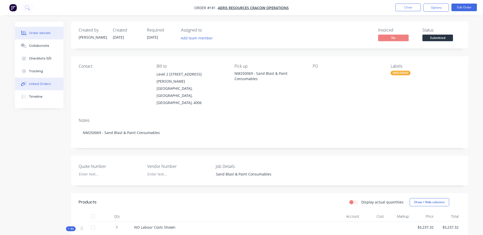
click at [40, 83] on div "Linked Orders" at bounding box center [40, 84] width 22 height 5
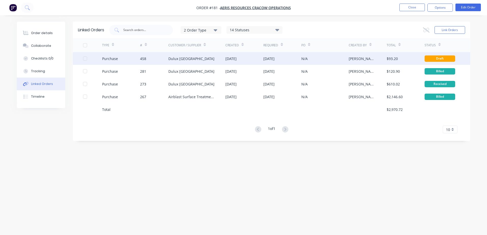
click at [341, 61] on div "N/A" at bounding box center [324, 58] width 47 height 13
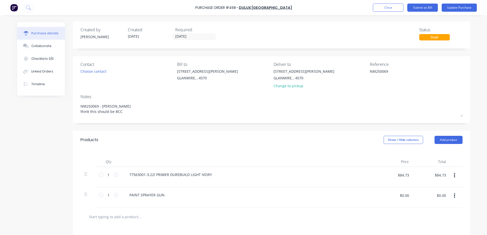
click at [166, 198] on div "PAINT SPRAYER GUN" at bounding box center [248, 195] width 247 height 7
type textarea "x"
click at [164, 196] on div "PAINT SPRAYER GUN" at bounding box center [146, 195] width 43 height 7
type textarea "x"
click at [397, 195] on input "$0.00" at bounding box center [404, 196] width 15 height 8
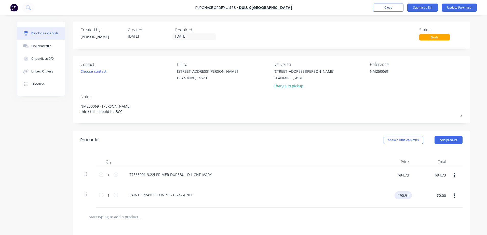
type input "190.91"
type textarea "x"
type input "$190.91"
drag, startPoint x: 390, startPoint y: 71, endPoint x: 359, endPoint y: 73, distance: 31.2
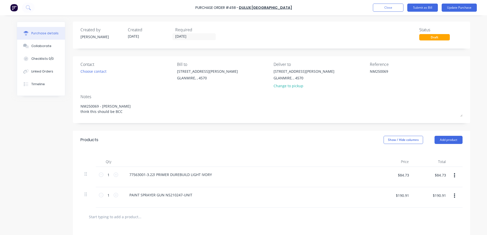
click at [359, 73] on div "Contact Choose contact Bill to 9 Dennis Little Drive GLANMIRE, , 4570 Deliver t…" at bounding box center [271, 76] width 382 height 30
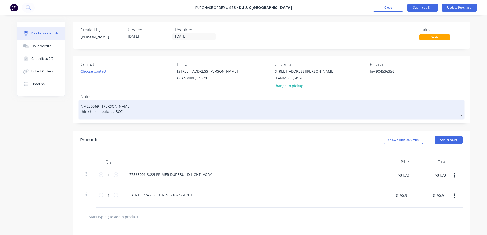
type textarea "Inv 904536356"
type textarea "x"
type textarea "Inv 904536356"
drag, startPoint x: 122, startPoint y: 111, endPoint x: 79, endPoint y: 110, distance: 43.1
click at [80, 110] on textarea "NM250069 - glen think this should be BCC" at bounding box center [271, 109] width 382 height 16
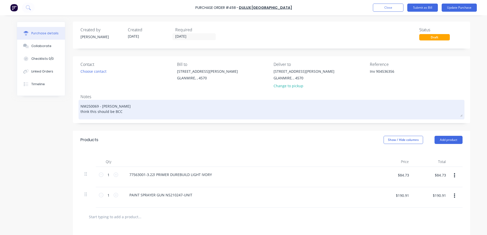
type textarea "x"
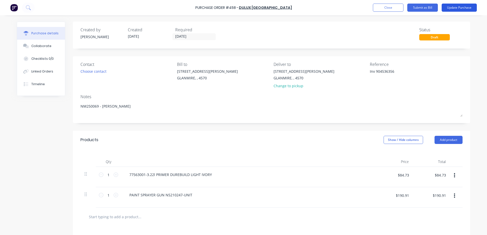
type textarea "NM250069 - glen"
type textarea "x"
type textarea "NM250069 - glen"
click at [454, 8] on button "Update Purchase" at bounding box center [459, 8] width 35 height 8
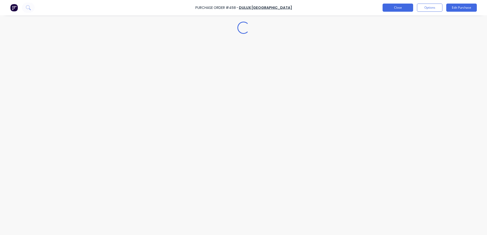
type textarea "x"
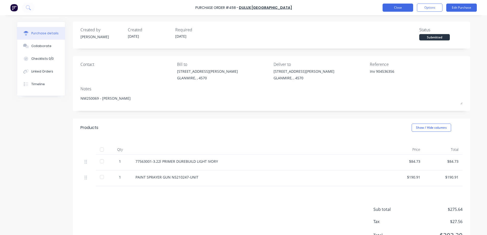
click at [400, 9] on button "Close" at bounding box center [398, 8] width 31 height 8
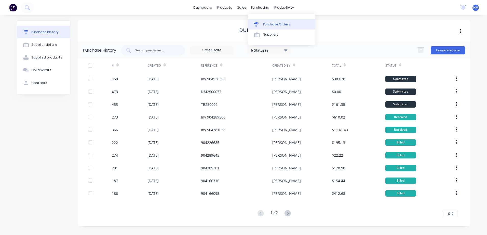
click at [268, 23] on div "Purchase Orders" at bounding box center [276, 24] width 27 height 5
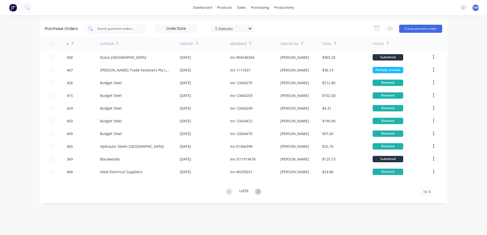
click at [105, 29] on input "text" at bounding box center [118, 28] width 42 height 5
type input "419"
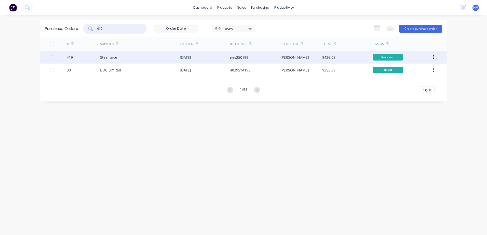
click at [313, 55] on div "[PERSON_NAME]" at bounding box center [301, 57] width 42 height 13
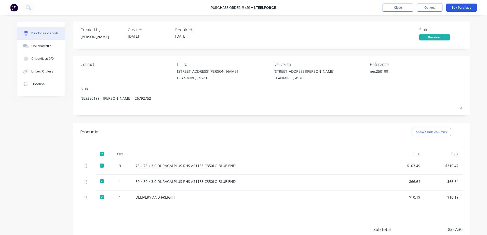
click at [456, 7] on button "Edit Purchase" at bounding box center [461, 8] width 31 height 8
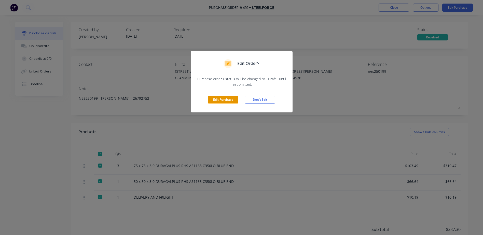
click at [217, 101] on button "Edit Purchase" at bounding box center [223, 100] width 31 height 8
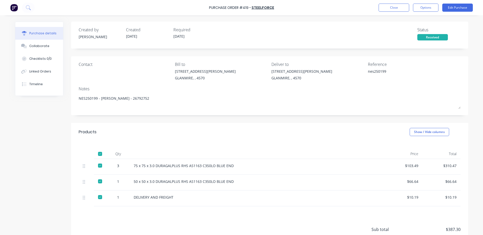
type textarea "x"
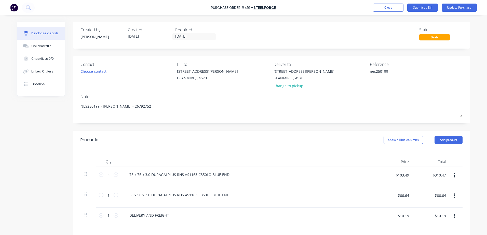
drag, startPoint x: 388, startPoint y: 72, endPoint x: 345, endPoint y: 76, distance: 42.5
click at [345, 76] on div "Contact Choose contact Bill to 9 Dennis Little Drive GLANMIRE, , 4570 Deliver t…" at bounding box center [271, 76] width 382 height 30
type textarea "Inv 676735"
type textarea "x"
type textarea "Inv 6767351"
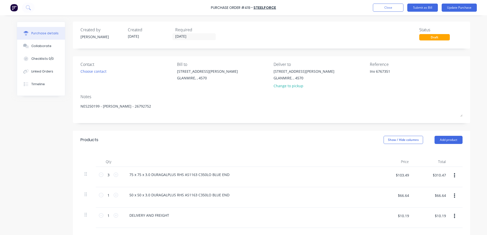
type textarea "x"
type textarea "Inv 67673519"
type textarea "x"
type textarea "Inv 67673519"
click at [186, 38] on input "18/08/25" at bounding box center [194, 37] width 43 height 6
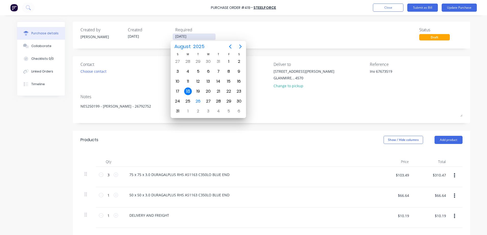
click at [192, 37] on input "18/08/25" at bounding box center [194, 37] width 43 height 6
click at [219, 90] on div "21" at bounding box center [219, 92] width 8 height 8
type textarea "x"
type input "[DATE]"
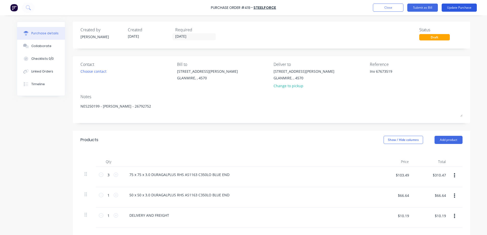
click at [459, 9] on button "Update Purchase" at bounding box center [459, 8] width 35 height 8
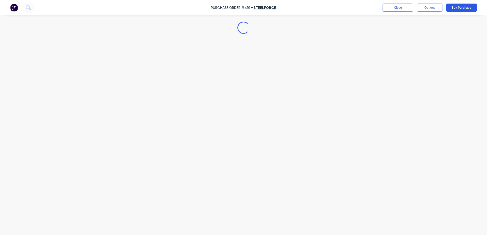
type textarea "x"
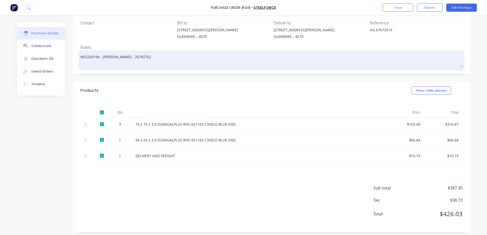
scroll to position [44, 0]
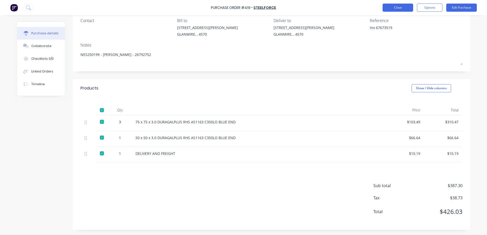
click at [397, 8] on button "Close" at bounding box center [398, 8] width 31 height 8
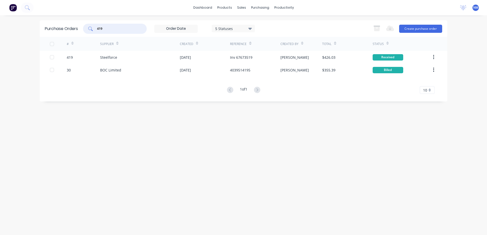
click at [108, 26] on input "419" at bounding box center [118, 28] width 42 height 5
type input "4"
type input "374"
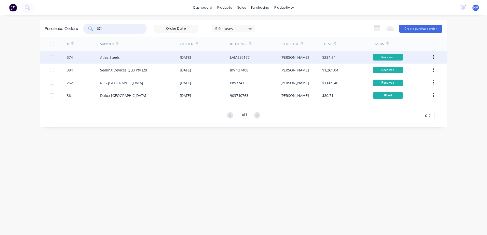
click at [303, 54] on div "[PERSON_NAME]" at bounding box center [301, 57] width 42 height 13
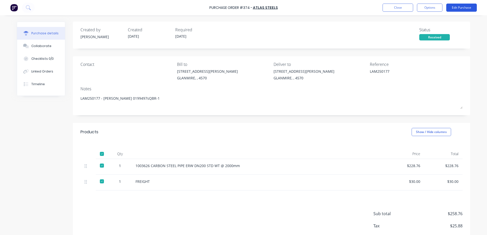
click at [454, 7] on button "Edit Purchase" at bounding box center [461, 8] width 31 height 8
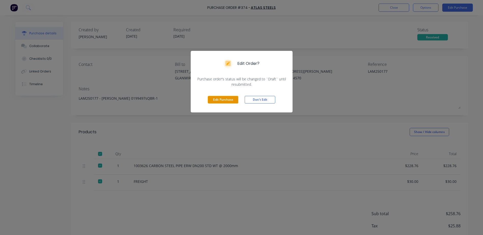
click at [224, 101] on button "Edit Purchase" at bounding box center [223, 100] width 31 height 8
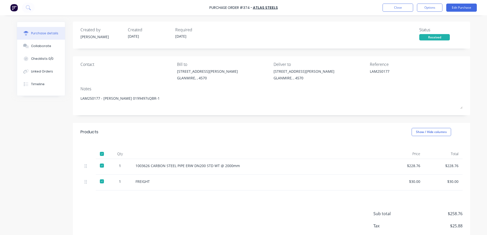
type textarea "x"
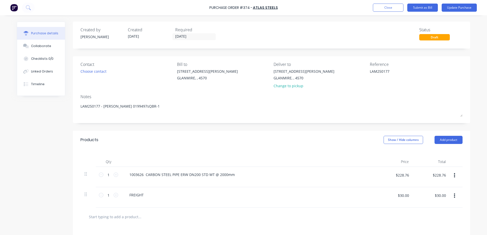
drag, startPoint x: 391, startPoint y: 74, endPoint x: 330, endPoint y: 76, distance: 60.7
click at [330, 76] on div "Contact Choose contact Bill to 9 Dennis Little Drive GLANMIRE, , 4570 Deliver t…" at bounding box center [271, 76] width 382 height 30
type textarea "Inv 00110123545BR"
type textarea "x"
type textarea "Inv 00110123545BR"
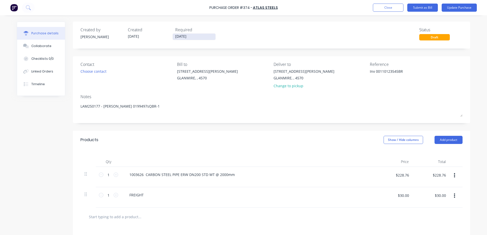
click at [192, 37] on input "27/08/25" at bounding box center [194, 37] width 43 height 6
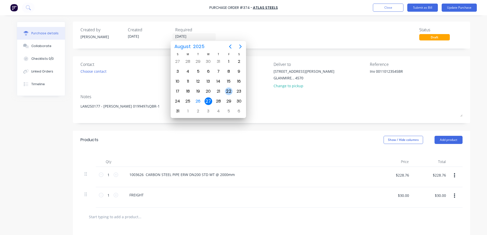
click at [227, 92] on div "22" at bounding box center [229, 92] width 8 height 8
type textarea "x"
type input "22/08/25"
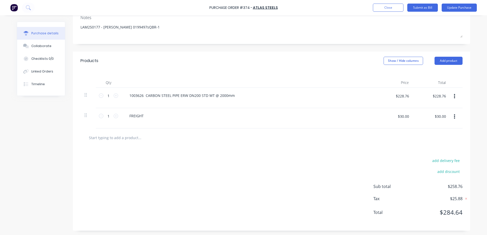
scroll to position [80, 0]
click at [460, 4] on button "Update Purchase" at bounding box center [459, 8] width 35 height 8
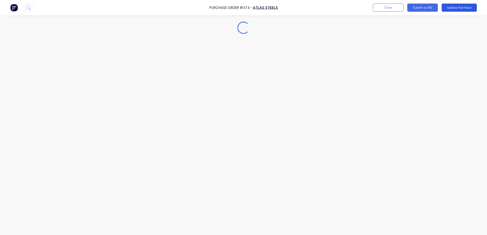
scroll to position [0, 0]
type textarea "x"
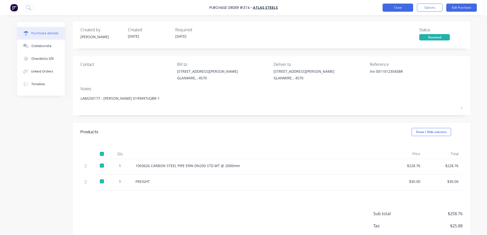
click at [395, 7] on button "Close" at bounding box center [398, 8] width 31 height 8
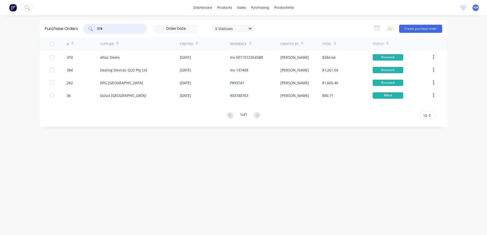
drag, startPoint x: 116, startPoint y: 28, endPoint x: 85, endPoint y: 32, distance: 30.6
click at [85, 32] on div "374" at bounding box center [115, 29] width 64 height 10
click at [267, 32] on div "Suppliers" at bounding box center [270, 34] width 15 height 5
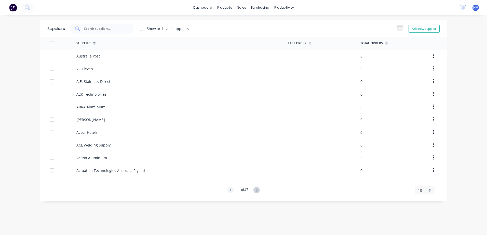
click at [100, 31] on input "text" at bounding box center [105, 28] width 42 height 5
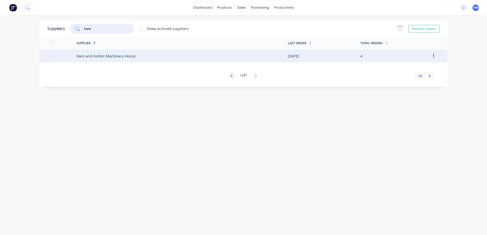
type input "hare"
click at [206, 57] on div "Hare and Forbes Machinery House" at bounding box center [181, 56] width 211 height 13
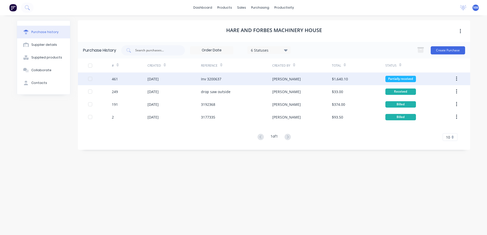
click at [298, 77] on div "[PERSON_NAME]" at bounding box center [301, 79] width 59 height 13
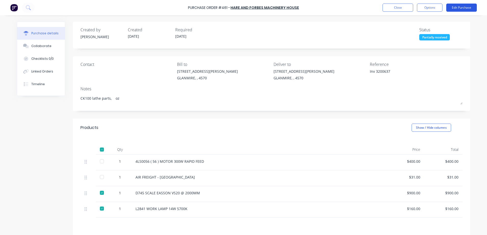
click at [458, 8] on button "Edit Purchase" at bounding box center [461, 8] width 31 height 8
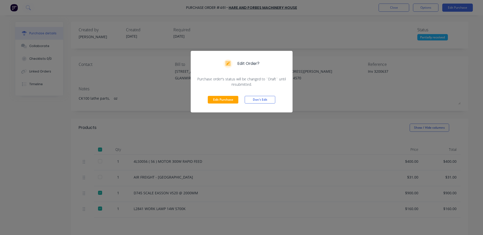
click at [227, 95] on div "Edit Purchase Don't Edit" at bounding box center [242, 99] width 102 height 25
click at [224, 98] on button "Edit Purchase" at bounding box center [223, 100] width 31 height 8
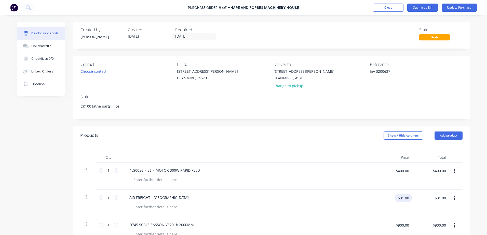
type textarea "x"
drag, startPoint x: 395, startPoint y: 199, endPoint x: 431, endPoint y: 191, distance: 36.8
click at [430, 191] on div "1 1 AIR FREIGHT - SYDNEY $31.00 $31.00 $31.00 $31.00" at bounding box center [271, 203] width 382 height 27
type input "30.91"
type textarea "x"
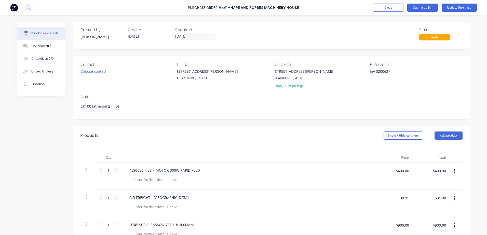
type input "$30.91"
click at [454, 9] on button "Update Purchase" at bounding box center [459, 8] width 35 height 8
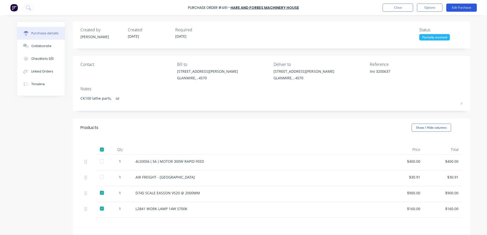
click at [452, 9] on button "Edit Purchase" at bounding box center [461, 8] width 31 height 8
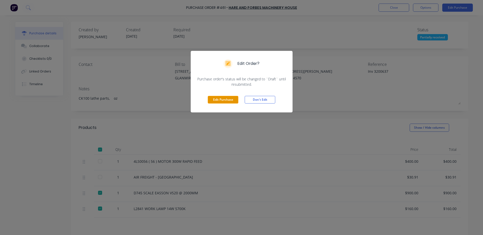
click at [217, 97] on button "Edit Purchase" at bounding box center [223, 100] width 31 height 8
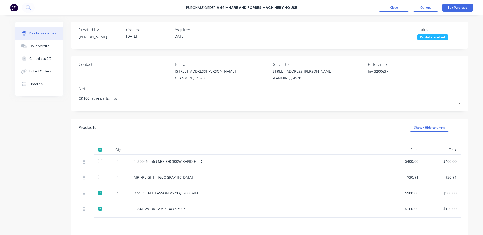
type textarea "x"
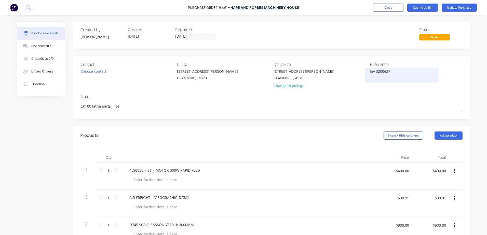
click at [391, 69] on textarea "Inv 3200637" at bounding box center [402, 74] width 64 height 11
type textarea "Inv 3200637 Inv 3200637A - motor startrac x M5LZ50051604"
type textarea "x"
type textarea "Inv 3200637 Inv 3200637A - motor startrac x M5LZ50051604"
click at [460, 6] on button "Update Purchase" at bounding box center [459, 8] width 35 height 8
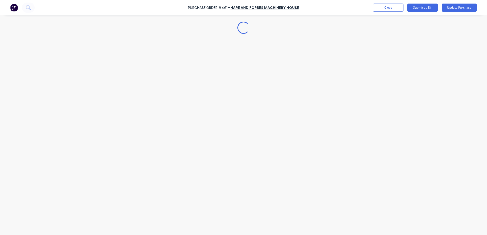
type textarea "x"
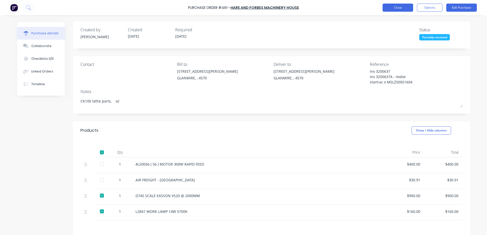
click at [389, 8] on button "Close" at bounding box center [398, 8] width 31 height 8
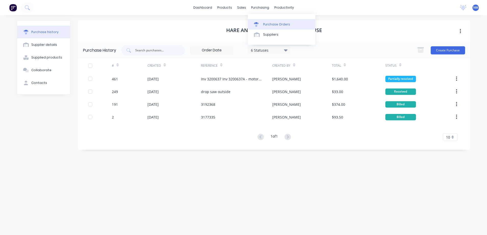
click at [270, 23] on div "Purchase Orders" at bounding box center [276, 24] width 27 height 5
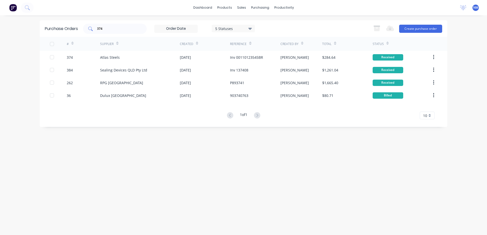
drag, startPoint x: 104, startPoint y: 32, endPoint x: 89, endPoint y: 31, distance: 15.8
click at [89, 31] on div "374" at bounding box center [115, 29] width 64 height 10
click at [93, 31] on div "374" at bounding box center [115, 29] width 64 height 10
type input "72"
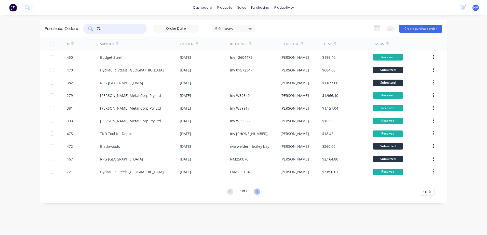
click at [257, 193] on icon at bounding box center [257, 192] width 6 height 6
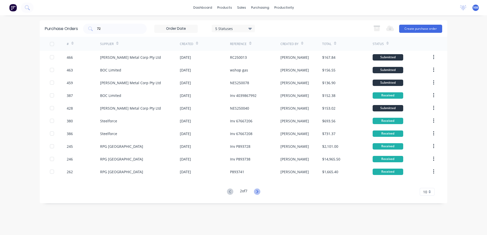
click at [258, 193] on icon at bounding box center [257, 191] width 2 height 3
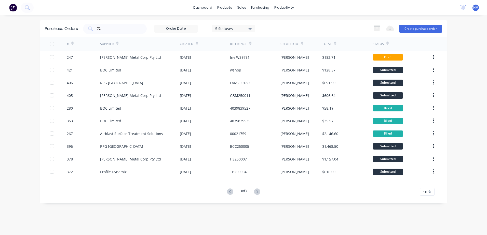
click at [258, 193] on icon at bounding box center [257, 191] width 2 height 3
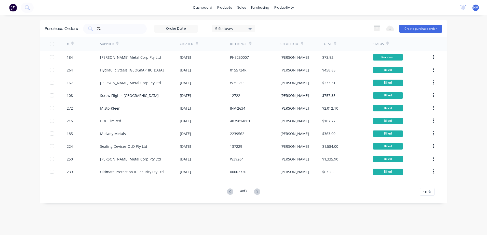
click at [258, 193] on icon at bounding box center [257, 191] width 2 height 3
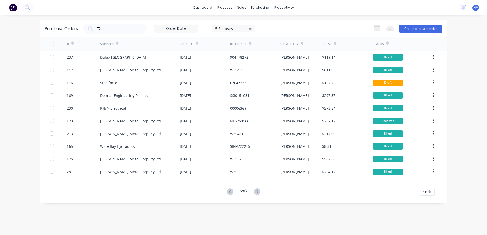
click at [258, 193] on icon at bounding box center [257, 191] width 2 height 3
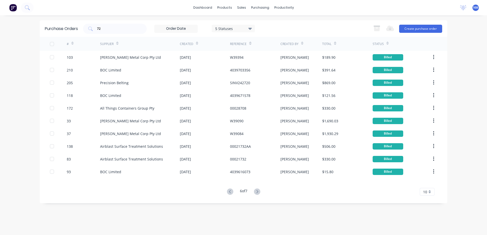
click at [258, 193] on icon at bounding box center [257, 191] width 2 height 3
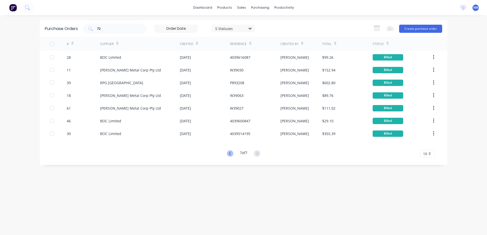
click at [230, 155] on icon at bounding box center [230, 154] width 6 height 6
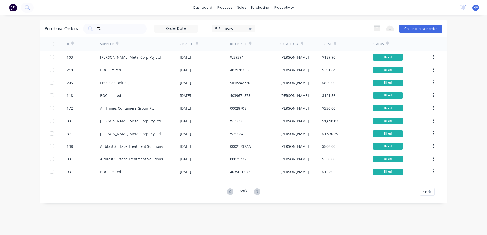
click at [230, 155] on div "00021732" at bounding box center [255, 159] width 50 height 13
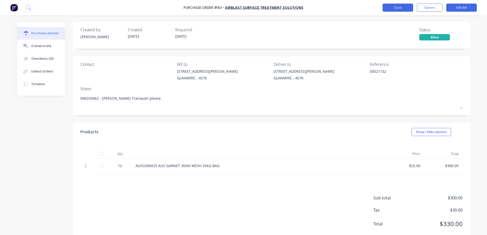
click at [394, 7] on button "Close" at bounding box center [398, 8] width 31 height 8
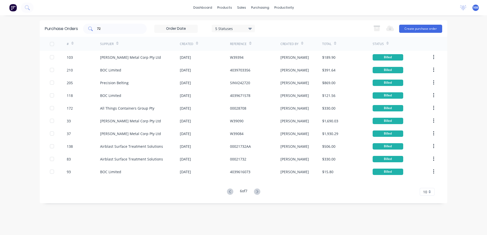
click at [108, 30] on input "72" at bounding box center [118, 28] width 42 height 5
click at [230, 191] on icon at bounding box center [230, 192] width 6 height 6
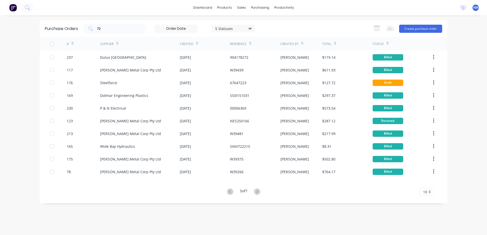
click at [230, 191] on icon at bounding box center [230, 192] width 6 height 6
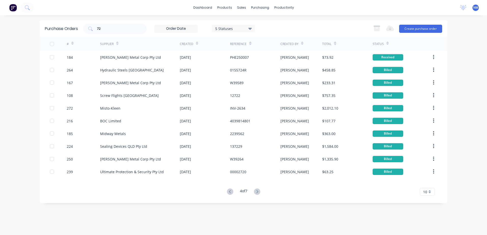
click at [230, 191] on icon at bounding box center [230, 192] width 6 height 6
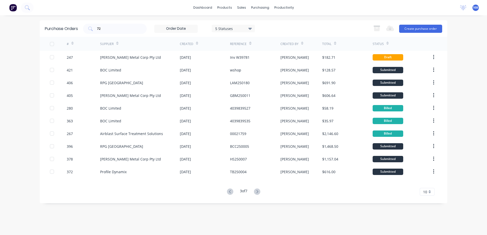
click at [230, 191] on icon at bounding box center [230, 192] width 6 height 6
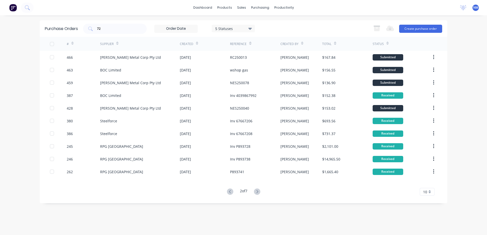
click at [230, 191] on icon at bounding box center [230, 192] width 6 height 6
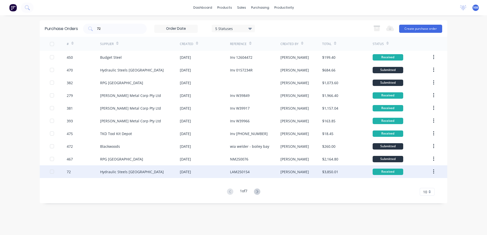
click at [304, 171] on div "[PERSON_NAME]" at bounding box center [301, 172] width 42 height 13
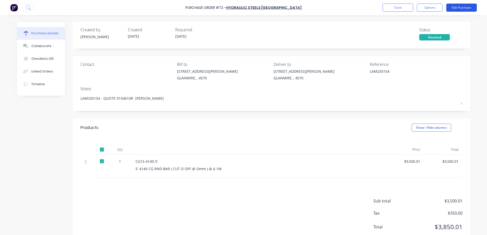
click at [457, 8] on button "Edit Purchase" at bounding box center [461, 8] width 31 height 8
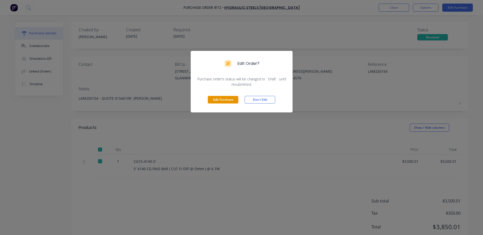
click at [232, 98] on button "Edit Purchase" at bounding box center [223, 100] width 31 height 8
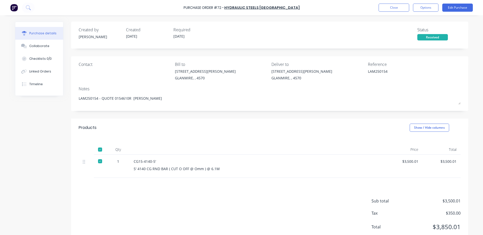
type textarea "x"
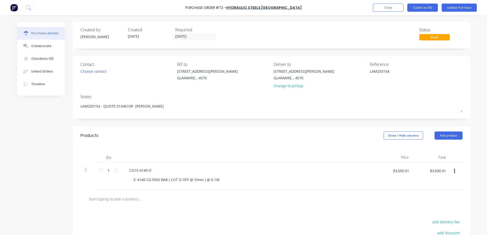
drag, startPoint x: 387, startPoint y: 73, endPoint x: 332, endPoint y: 73, distance: 54.5
click at [332, 73] on div "Contact Choose contact Bill to 9 Dennis Little Drive GLANMIRE, , 4570 Deliver t…" at bounding box center [271, 76] width 382 height 30
type textarea "iNV 0154896r"
type textarea "x"
type textarea "iNV 0154896r"
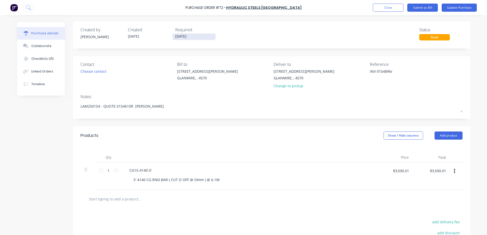
click at [192, 37] on input "10/07/25" at bounding box center [194, 37] width 43 height 6
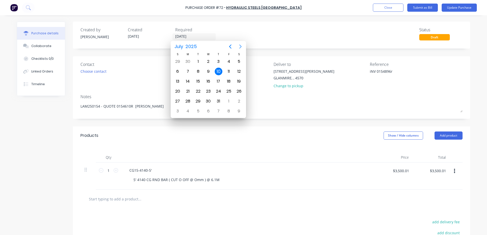
click at [241, 48] on icon "Next page" at bounding box center [240, 47] width 6 height 6
click at [231, 91] on div "22" at bounding box center [229, 92] width 8 height 8
type textarea "x"
type input "22/08/25"
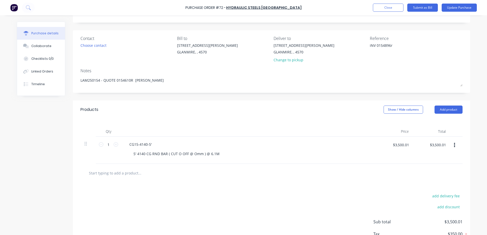
scroll to position [62, 0]
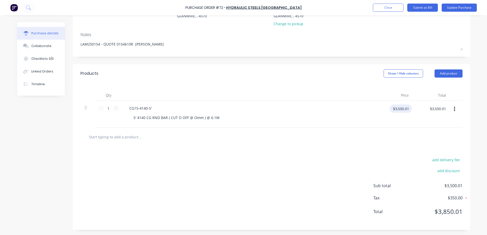
type textarea "x"
click at [399, 110] on input "$3,500.01" at bounding box center [401, 109] width 22 height 8
type input "327.5"
type textarea "x"
type input "$327.50"
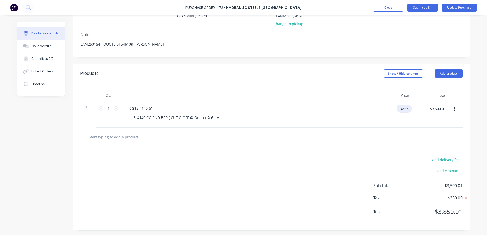
type input "$327.50"
type textarea "x"
click at [409, 109] on input "$327.50" at bounding box center [402, 109] width 19 height 8
type input "3270.50"
type textarea "x"
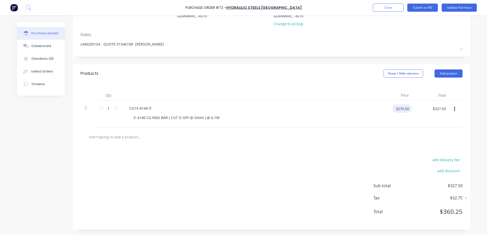
type input "$3,270.50"
click at [452, 8] on button "Update Purchase" at bounding box center [459, 8] width 35 height 8
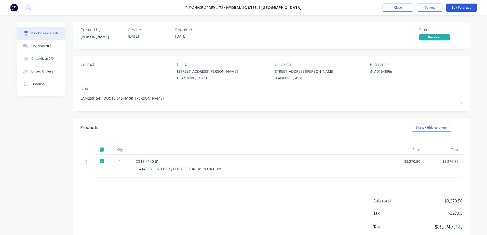
click at [460, 6] on button "Edit Purchase" at bounding box center [461, 8] width 31 height 8
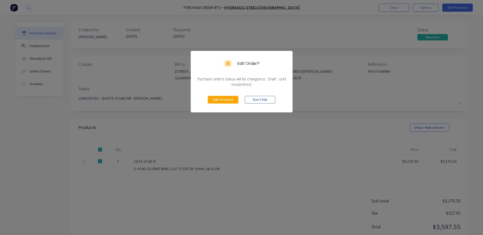
drag, startPoint x: 232, startPoint y: 101, endPoint x: 240, endPoint y: 101, distance: 8.9
click at [231, 101] on button "Edit Purchase" at bounding box center [223, 100] width 31 height 8
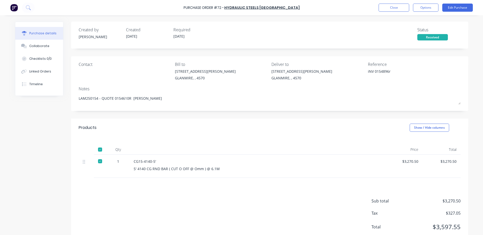
type textarea "x"
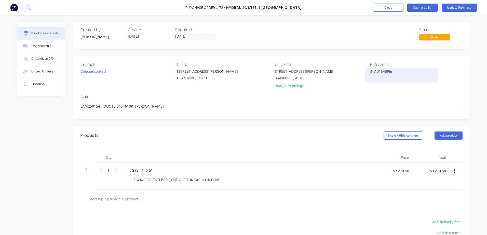
click at [392, 69] on textarea "iNV 0154896r" at bounding box center [402, 74] width 64 height 11
type textarea "iNV 0154896R"
type textarea "x"
type textarea "i 0154896R"
type textarea "x"
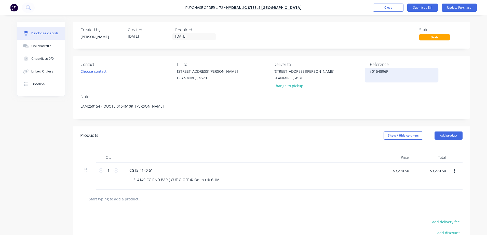
type textarea "0154896R"
type textarea "x"
type textarea "I 0154896R"
type textarea "x"
type textarea "In 0154896R"
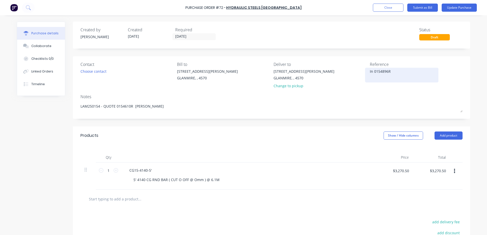
type textarea "x"
type textarea "Inv 0154896R"
type textarea "x"
type textarea "Inv 0154896R"
type textarea "x"
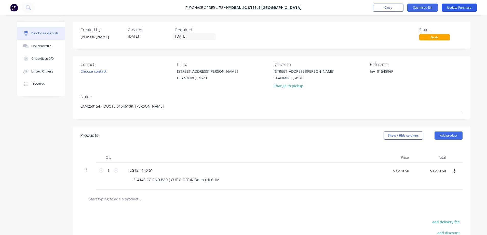
type textarea "Inv 0154896R"
click at [456, 8] on button "Update Purchase" at bounding box center [459, 8] width 35 height 8
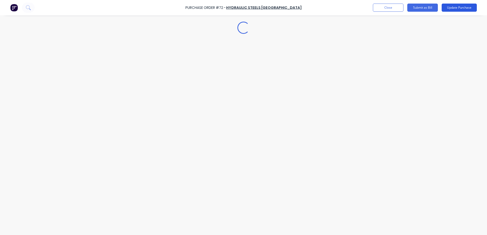
type textarea "x"
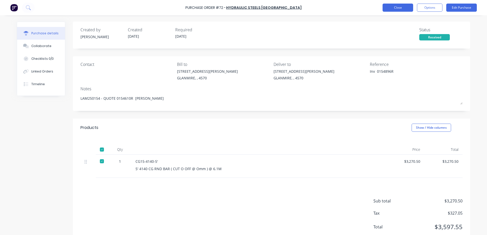
click at [410, 9] on button "Close" at bounding box center [398, 8] width 31 height 8
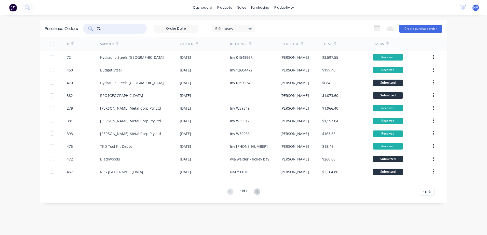
click at [103, 29] on input "72" at bounding box center [118, 28] width 42 height 5
type input "7"
type input "460"
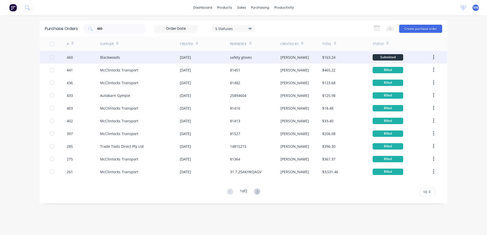
click at [310, 57] on div "[PERSON_NAME]" at bounding box center [301, 57] width 42 height 13
type textarea "x"
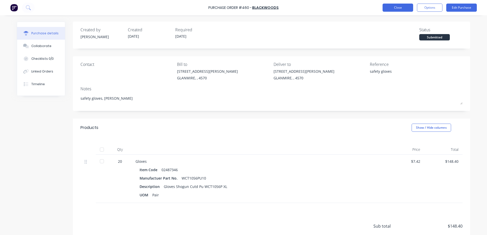
click at [390, 7] on button "Close" at bounding box center [398, 8] width 31 height 8
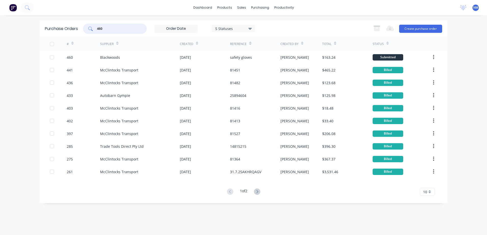
drag, startPoint x: 117, startPoint y: 29, endPoint x: 82, endPoint y: 35, distance: 35.4
click at [82, 35] on div "Purchase Orders 460 5 Statuses 5 Statuses Export to Excel (XLSX) Create purchas…" at bounding box center [244, 28] width 408 height 17
type input "456"
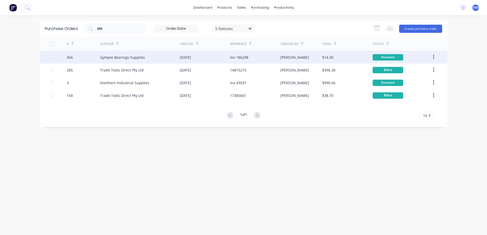
click at [310, 59] on div "[PERSON_NAME]" at bounding box center [301, 57] width 42 height 13
type textarea "x"
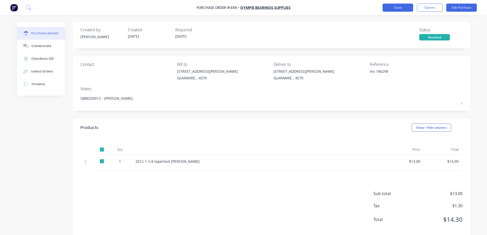
click at [396, 8] on button "Close" at bounding box center [398, 8] width 31 height 8
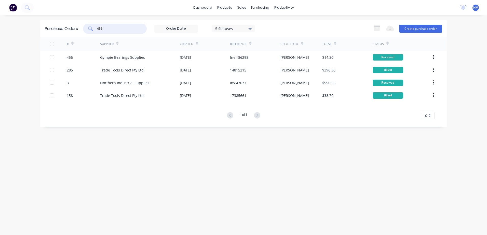
drag, startPoint x: 115, startPoint y: 31, endPoint x: 86, endPoint y: 30, distance: 28.5
click at [86, 30] on div "456" at bounding box center [115, 29] width 64 height 10
type input "388"
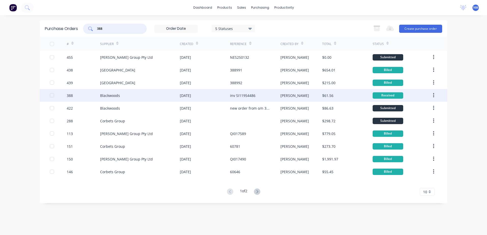
click at [306, 95] on div "[PERSON_NAME]" at bounding box center [301, 95] width 42 height 13
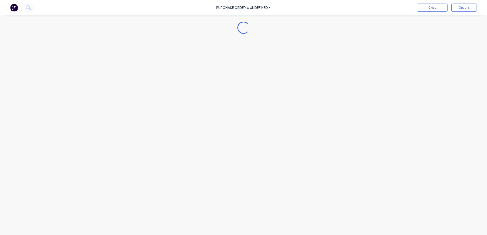
type textarea "x"
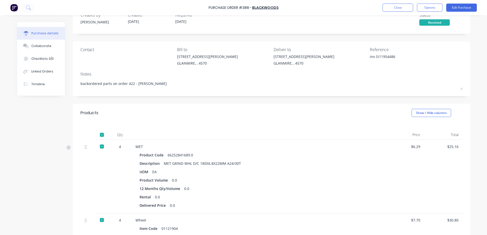
scroll to position [12, 0]
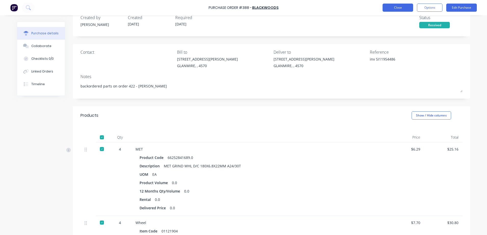
click at [396, 11] on button "Close" at bounding box center [398, 8] width 31 height 8
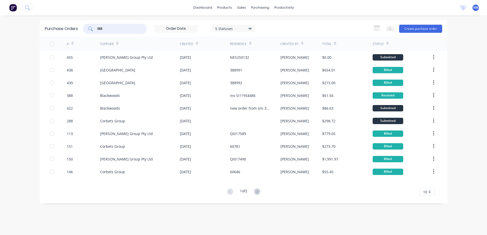
click at [109, 30] on input "388" at bounding box center [118, 28] width 42 height 5
type input "3"
type input "422"
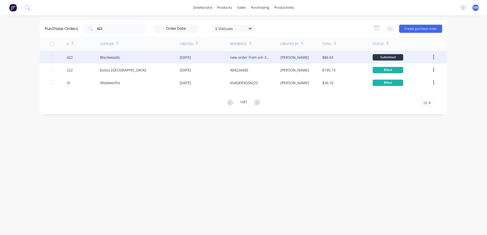
click at [352, 60] on div "$86.63" at bounding box center [347, 57] width 50 height 13
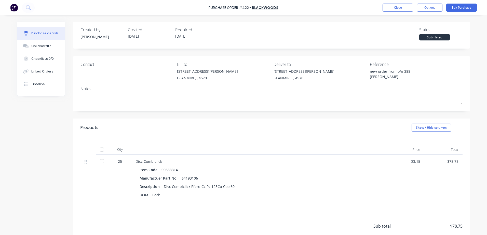
click at [100, 162] on div at bounding box center [102, 161] width 10 height 10
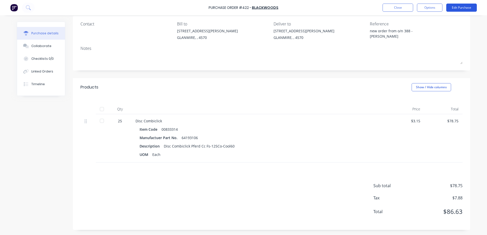
click at [457, 11] on button "Edit Purchase" at bounding box center [461, 8] width 31 height 8
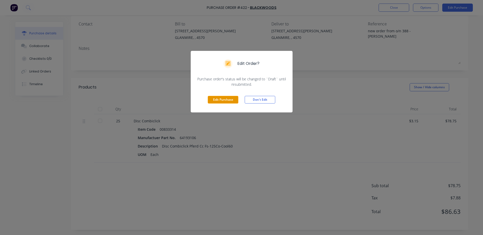
click at [222, 100] on button "Edit Purchase" at bounding box center [223, 100] width 31 height 8
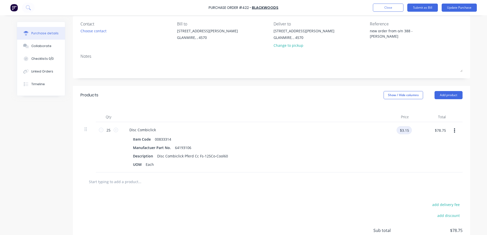
type textarea "x"
drag, startPoint x: 399, startPoint y: 132, endPoint x: 435, endPoint y: 126, distance: 36.7
click at [434, 126] on div "25 25 Disc Combiclick Item Code 00833314 Manufactuer Part No. 64193106 Descript…" at bounding box center [271, 147] width 382 height 50
type input "6.3"
type textarea "x"
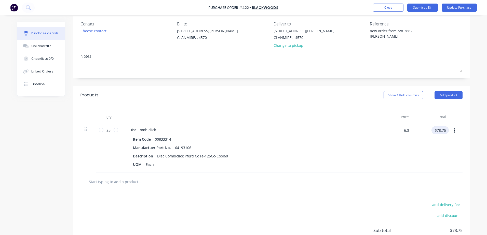
type input "$6.30"
type input "$157.50"
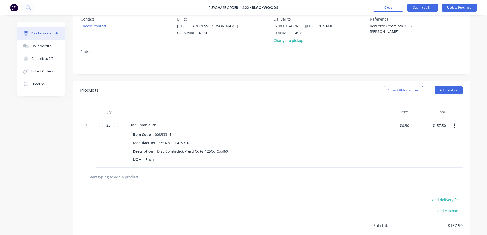
scroll to position [0, 0]
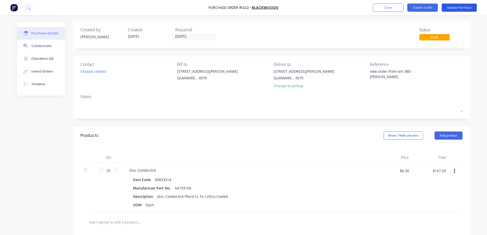
click at [465, 7] on button "Update Purchase" at bounding box center [459, 8] width 35 height 8
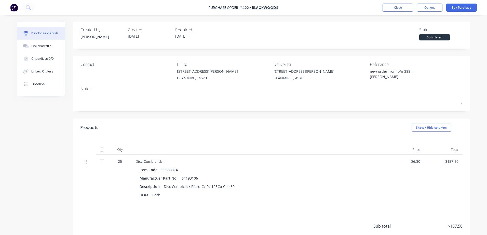
click at [423, 63] on div "Reference new order from o/n 388 - neil" at bounding box center [416, 72] width 93 height 22
click at [459, 10] on button "Edit Purchase" at bounding box center [461, 8] width 31 height 8
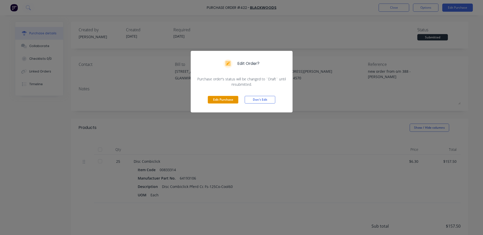
click at [219, 99] on button "Edit Purchase" at bounding box center [223, 100] width 31 height 8
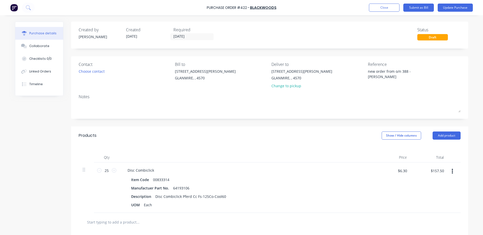
type textarea "x"
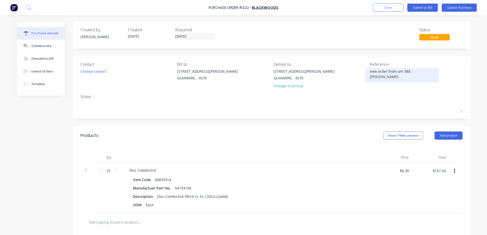
click at [417, 72] on textarea "new order from o/n 388 - neil" at bounding box center [402, 74] width 64 height 11
type textarea "new order from o/n 388 - neil Inv SI1201365"
type textarea "x"
drag, startPoint x: 178, startPoint y: 38, endPoint x: 142, endPoint y: 43, distance: 37.0
click at [141, 43] on div "Created by neil Created 19/08/25 Required 19/08/25 Status Draft" at bounding box center [271, 35] width 397 height 27
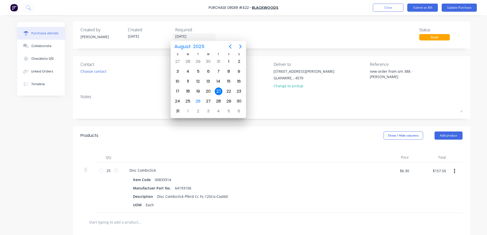
click at [219, 91] on div "21" at bounding box center [219, 92] width 8 height 8
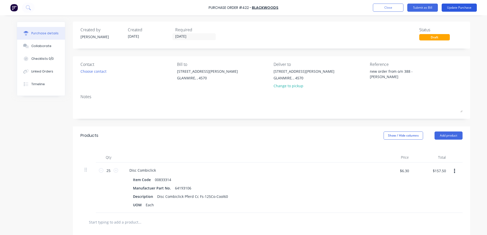
click at [461, 8] on button "Update Purchase" at bounding box center [459, 8] width 35 height 8
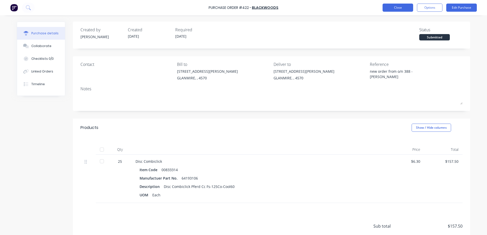
click at [393, 6] on button "Close" at bounding box center [398, 8] width 31 height 8
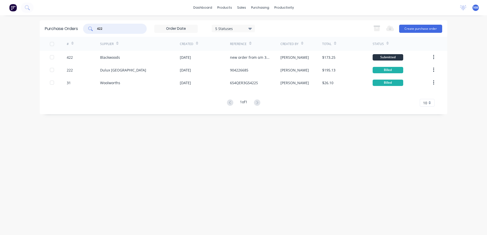
click at [112, 28] on input "422" at bounding box center [118, 28] width 42 height 5
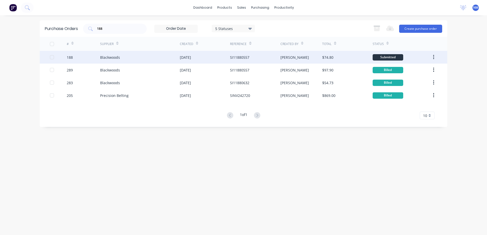
click at [299, 58] on div "[PERSON_NAME]" at bounding box center [301, 57] width 42 height 13
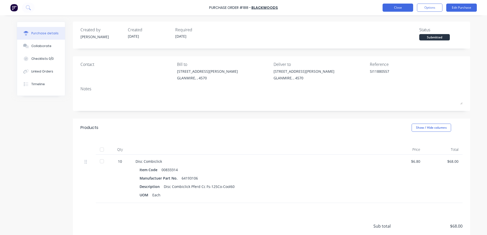
click at [388, 11] on button "Close" at bounding box center [398, 8] width 31 height 8
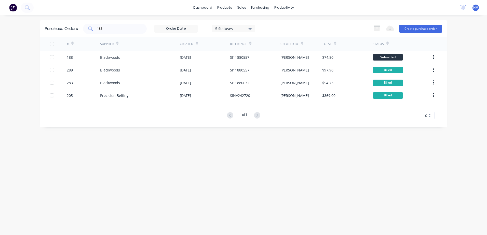
drag, startPoint x: 106, startPoint y: 26, endPoint x: 97, endPoint y: 30, distance: 10.9
click at [97, 30] on div "188" at bounding box center [115, 29] width 64 height 10
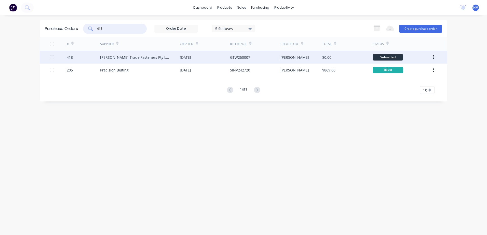
click at [301, 60] on div "[PERSON_NAME]" at bounding box center [301, 57] width 42 height 13
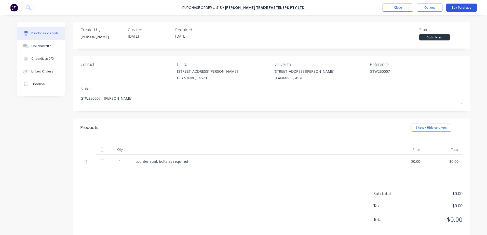
click at [458, 7] on button "Edit Purchase" at bounding box center [461, 8] width 31 height 8
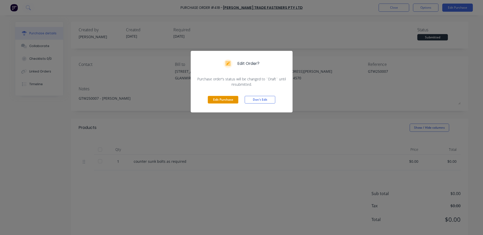
click at [214, 98] on button "Edit Purchase" at bounding box center [223, 100] width 31 height 8
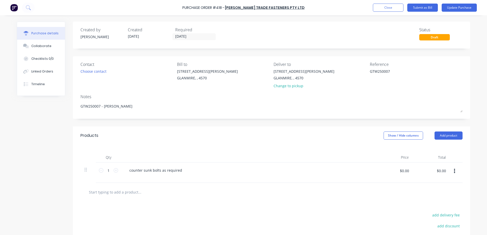
drag, startPoint x: 392, startPoint y: 72, endPoint x: 325, endPoint y: 81, distance: 67.1
click at [329, 82] on div "Contact Choose contact Bill to 9 Dennis Little Drive GLANMIRE, , 4570 Deliver t…" at bounding box center [271, 76] width 382 height 30
click at [182, 170] on div "counter sunk bolts as required" at bounding box center [248, 170] width 247 height 7
click at [180, 171] on div "counter sunk bolts as required" at bounding box center [155, 170] width 61 height 7
click at [440, 171] on input "$0.00" at bounding box center [441, 171] width 15 height 8
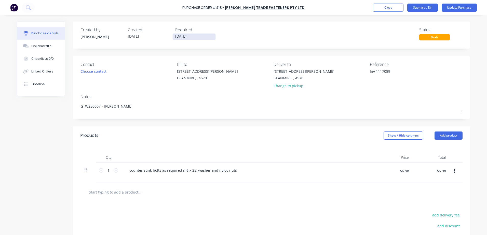
click at [201, 39] on input "18/08/25" at bounding box center [194, 37] width 43 height 6
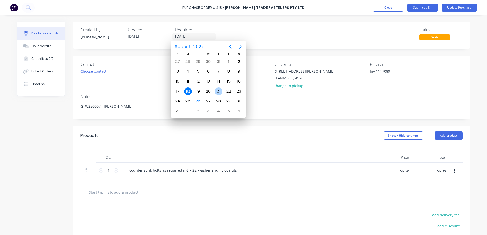
click at [218, 90] on div "21" at bounding box center [219, 92] width 8 height 8
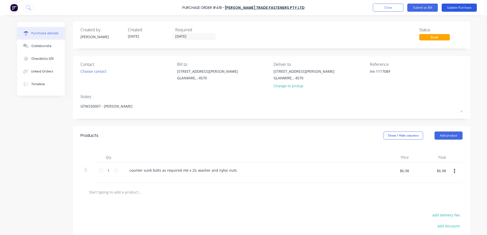
click at [454, 6] on button "Update Purchase" at bounding box center [459, 8] width 35 height 8
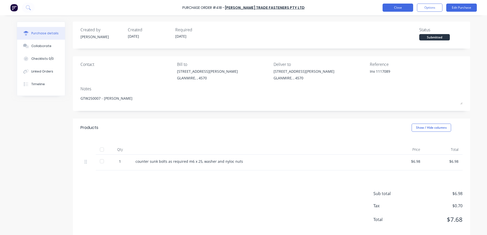
click at [397, 8] on button "Close" at bounding box center [398, 8] width 31 height 8
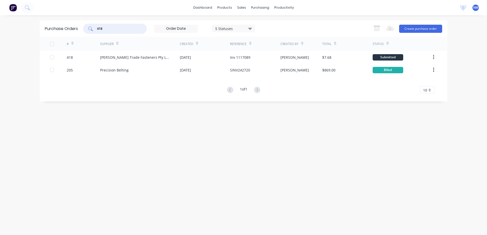
drag, startPoint x: 103, startPoint y: 28, endPoint x: 75, endPoint y: 35, distance: 29.3
click at [75, 35] on div "Purchase Orders 418 5 Statuses 5 Statuses Export to Excel (XLSX) Create purchas…" at bounding box center [244, 28] width 408 height 17
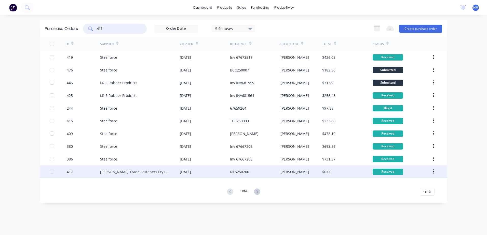
click at [307, 168] on div "[PERSON_NAME]" at bounding box center [301, 172] width 42 height 13
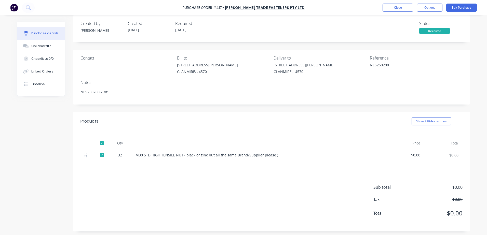
scroll to position [8, 0]
click at [466, 7] on button "Edit Purchase" at bounding box center [461, 8] width 31 height 8
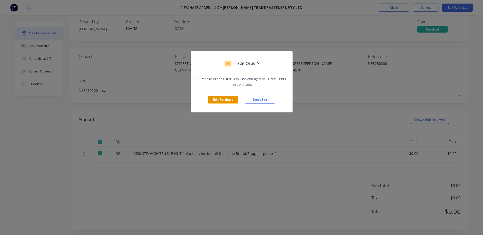
click at [226, 99] on button "Edit Purchase" at bounding box center [223, 100] width 31 height 8
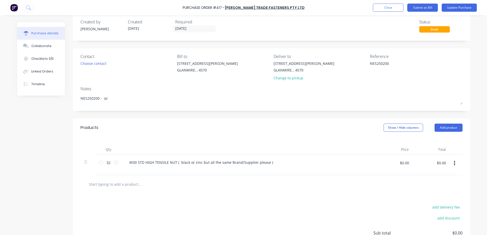
drag, startPoint x: 391, startPoint y: 63, endPoint x: 314, endPoint y: 70, distance: 76.7
click at [314, 70] on div "Contact Choose contact Bill to 9 Dennis Little Drive GLANMIRE, , 4570 Deliver t…" at bounding box center [271, 68] width 382 height 30
drag, startPoint x: 192, startPoint y: 27, endPoint x: 187, endPoint y: 28, distance: 5.2
click at [192, 27] on input "18/08/25" at bounding box center [194, 29] width 43 height 6
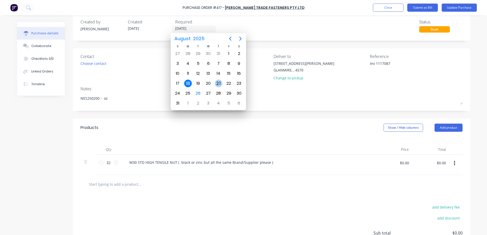
click at [219, 83] on div "21" at bounding box center [219, 84] width 8 height 8
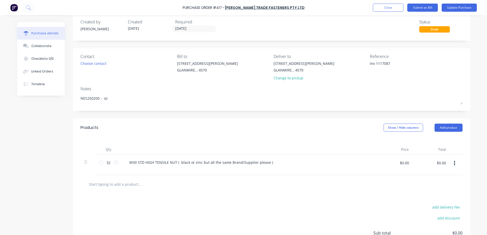
click at [438, 167] on div "$0.00 $0.00" at bounding box center [441, 165] width 15 height 12
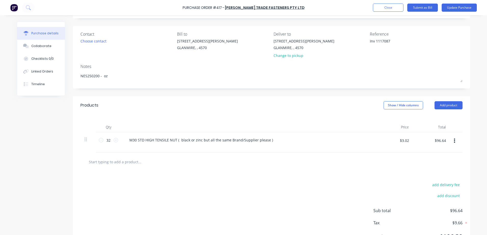
scroll to position [55, 0]
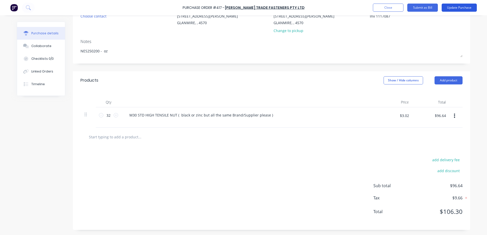
click at [460, 8] on button "Update Purchase" at bounding box center [459, 8] width 35 height 8
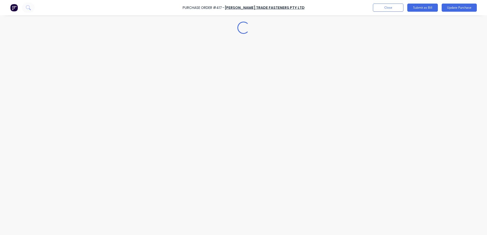
scroll to position [0, 0]
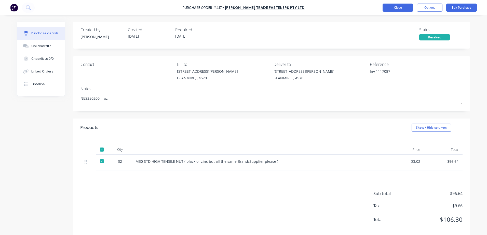
click at [387, 6] on button "Close" at bounding box center [398, 8] width 31 height 8
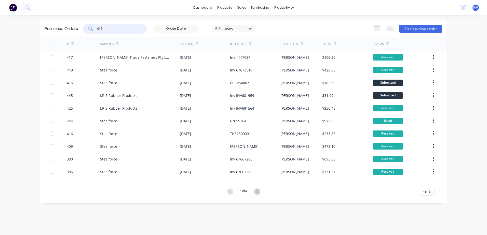
drag, startPoint x: 107, startPoint y: 30, endPoint x: 94, endPoint y: 29, distance: 13.3
click at [95, 29] on div "417" at bounding box center [115, 29] width 64 height 10
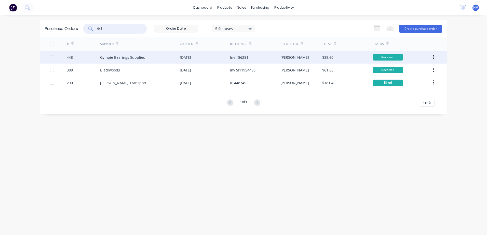
click at [350, 57] on div "$39.60" at bounding box center [347, 57] width 50 height 13
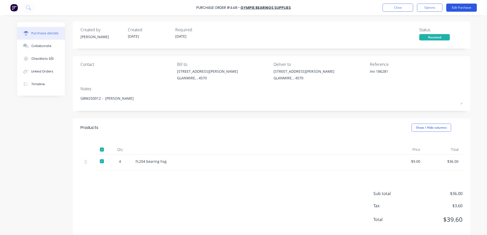
click at [453, 7] on button "Edit Purchase" at bounding box center [461, 8] width 31 height 8
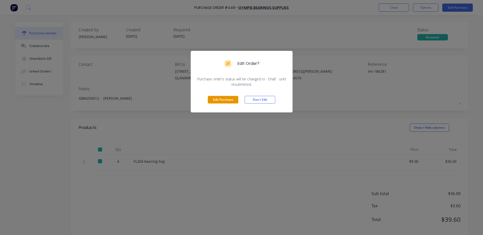
click at [218, 101] on button "Edit Purchase" at bounding box center [223, 100] width 31 height 8
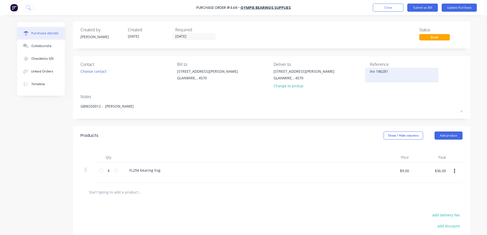
click at [389, 72] on textarea "Inv 186281" at bounding box center [402, 74] width 64 height 11
click at [192, 37] on input "[DATE]" at bounding box center [194, 37] width 43 height 6
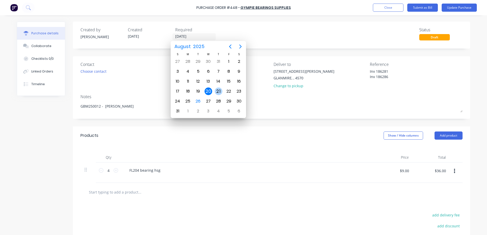
click at [218, 91] on div "21" at bounding box center [219, 92] width 8 height 8
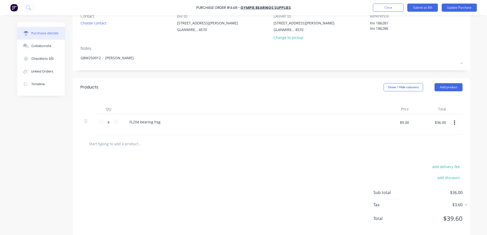
scroll to position [55, 0]
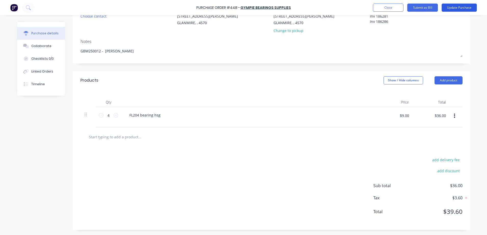
click at [465, 7] on button "Update Purchase" at bounding box center [459, 8] width 35 height 8
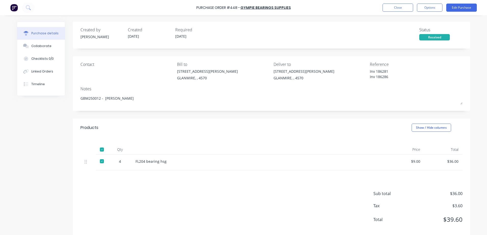
click at [400, 3] on div "Purchase Order #448 - Gympie Bearings Supplies Close Options Edit Purchase" at bounding box center [243, 7] width 487 height 15
click at [393, 5] on button "Close" at bounding box center [398, 8] width 31 height 8
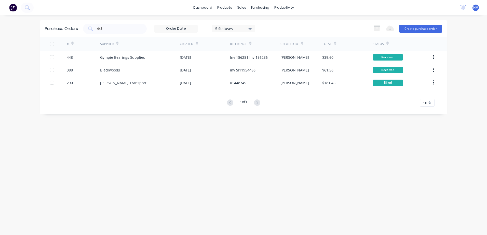
drag, startPoint x: 109, startPoint y: 33, endPoint x: 81, endPoint y: 31, distance: 28.3
click at [81, 31] on div "Purchase Orders 448 5 Statuses 5 Statuses Export to Excel (XLSX) Create purchas…" at bounding box center [244, 28] width 408 height 17
drag, startPoint x: 101, startPoint y: 29, endPoint x: 96, endPoint y: 30, distance: 4.6
click at [96, 30] on div "448" at bounding box center [115, 29] width 64 height 10
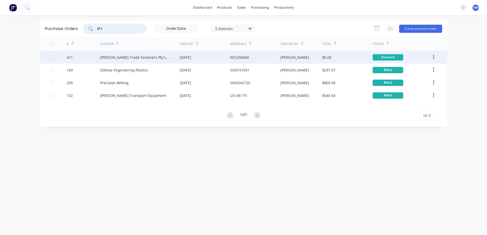
click at [343, 54] on div "$0.00" at bounding box center [347, 57] width 50 height 13
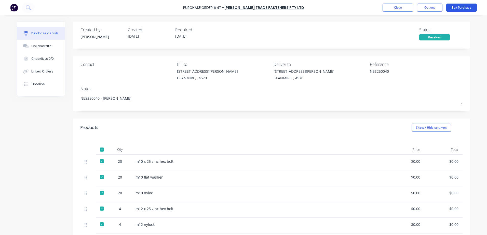
click at [458, 5] on button "Edit Purchase" at bounding box center [461, 8] width 31 height 8
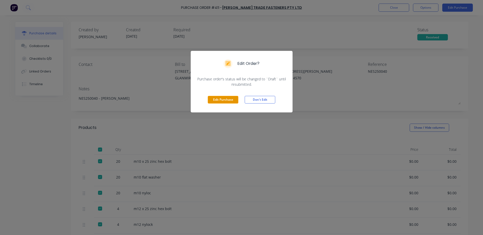
click at [213, 100] on button "Edit Purchase" at bounding box center [223, 100] width 31 height 8
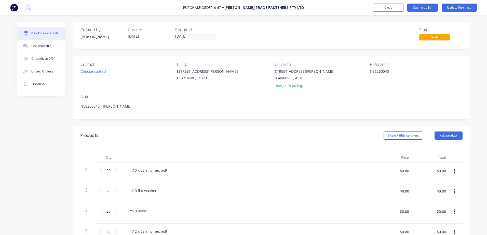
drag, startPoint x: 392, startPoint y: 71, endPoint x: 334, endPoint y: 80, distance: 59.1
click at [336, 80] on div "Contact Choose contact Bill to 9 Dennis Little Drive GLANMIRE, , 4570 Deliver t…" at bounding box center [271, 76] width 382 height 30
click at [190, 37] on input "18/08/25" at bounding box center [194, 37] width 43 height 6
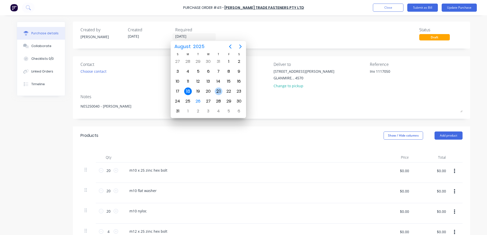
click at [219, 91] on div "21" at bounding box center [219, 92] width 8 height 8
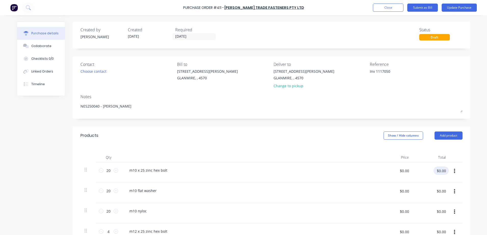
click at [442, 172] on input "$0.00" at bounding box center [441, 171] width 15 height 8
click at [435, 194] on input "$0.00" at bounding box center [441, 191] width 15 height 8
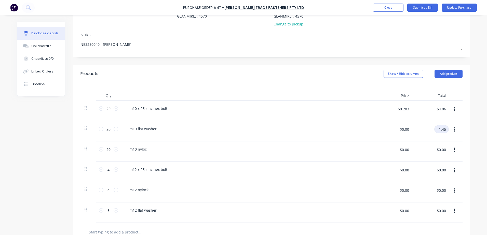
scroll to position [76, 0]
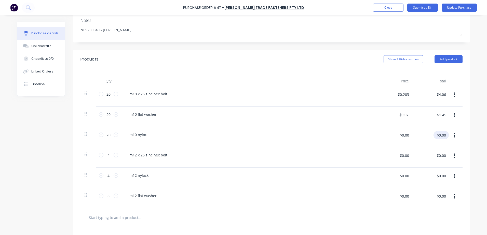
click at [435, 137] on input "$0.00" at bounding box center [441, 135] width 15 height 8
click at [437, 155] on input "$0.00" at bounding box center [441, 156] width 15 height 8
click at [435, 179] on input "$0.00" at bounding box center [441, 176] width 15 height 8
click at [436, 198] on input "$0.00" at bounding box center [441, 196] width 15 height 8
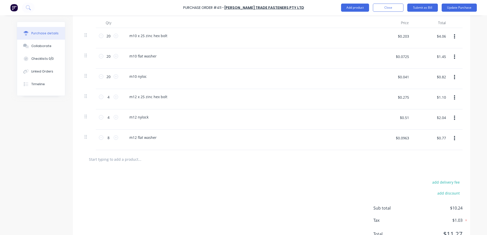
scroll to position [153, 0]
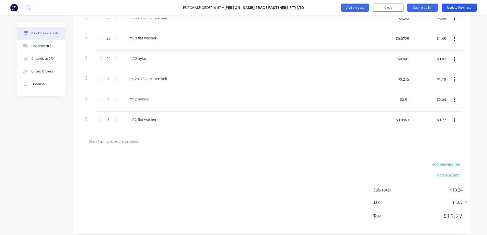
click at [459, 7] on button "Update Purchase" at bounding box center [459, 8] width 35 height 8
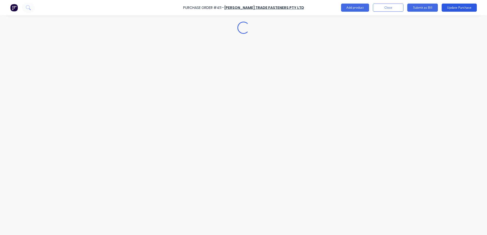
scroll to position [0, 0]
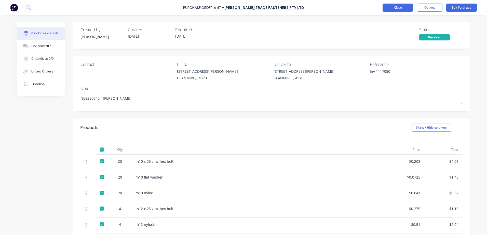
click at [395, 7] on button "Close" at bounding box center [398, 8] width 31 height 8
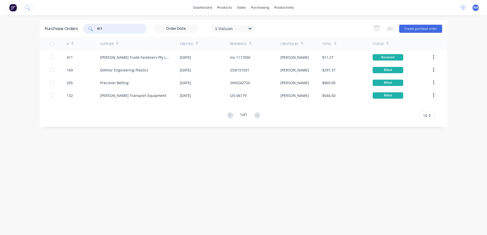
drag, startPoint x: 106, startPoint y: 29, endPoint x: 77, endPoint y: 30, distance: 29.1
click at [77, 30] on div "Purchase Orders 411 5 Statuses 5 Statuses Export to Excel (XLSX) Create purchas…" at bounding box center [244, 28] width 408 height 17
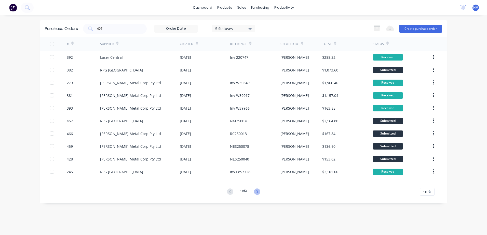
click at [256, 192] on icon at bounding box center [257, 192] width 6 height 6
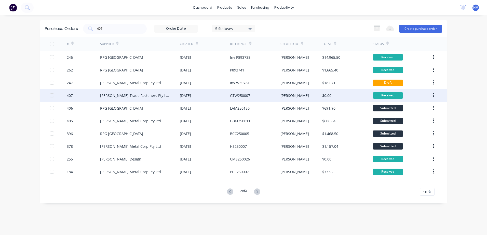
click at [311, 93] on div "[PERSON_NAME]" at bounding box center [301, 95] width 42 height 13
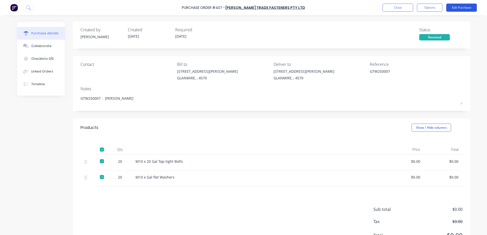
click at [459, 8] on button "Edit Purchase" at bounding box center [461, 8] width 31 height 8
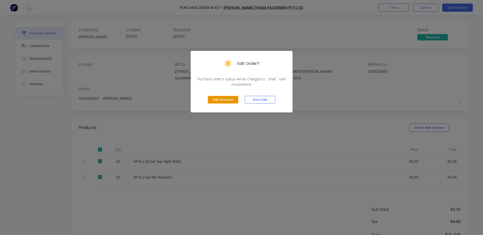
click at [226, 97] on button "Edit Purchase" at bounding box center [223, 100] width 31 height 8
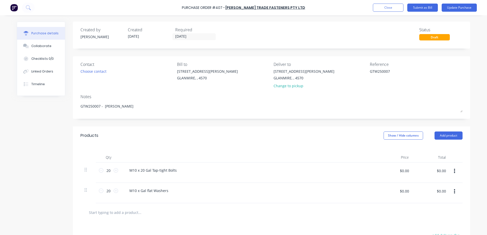
drag, startPoint x: 390, startPoint y: 71, endPoint x: 329, endPoint y: 79, distance: 61.9
click at [329, 79] on div "Contact Choose contact Bill to 9 Dennis Little Drive GLANMIRE, , 4570 Deliver t…" at bounding box center [271, 76] width 382 height 30
click at [192, 36] on input "17/08/25" at bounding box center [194, 37] width 43 height 6
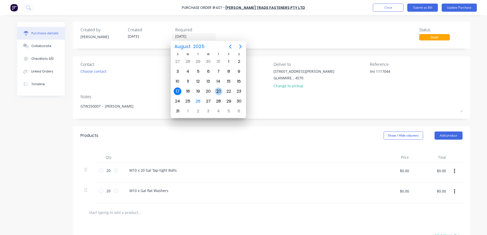
click at [218, 95] on div "21" at bounding box center [218, 92] width 10 height 10
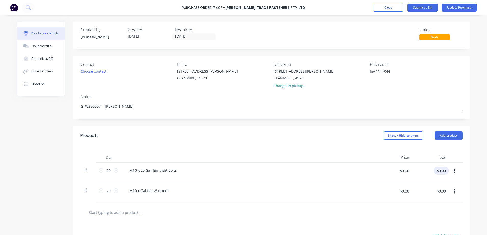
click at [439, 172] on input "$0.00" at bounding box center [441, 171] width 15 height 8
click at [443, 190] on input "$0.00" at bounding box center [441, 191] width 15 height 8
click at [437, 191] on input "$0.08" at bounding box center [441, 191] width 15 height 8
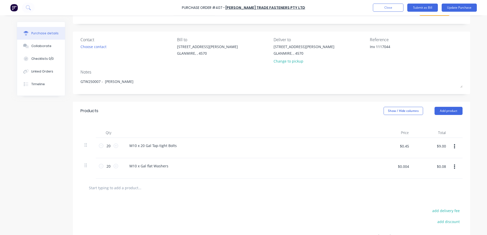
scroll to position [76, 0]
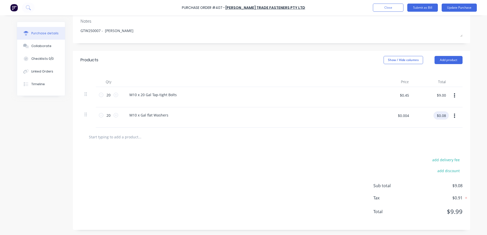
click at [436, 116] on input "$0.08" at bounding box center [441, 116] width 15 height 8
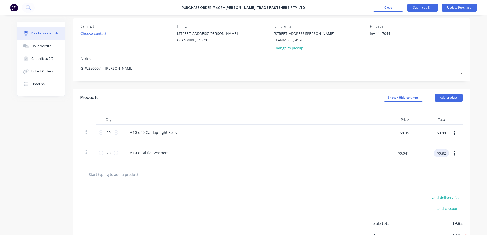
scroll to position [0, 0]
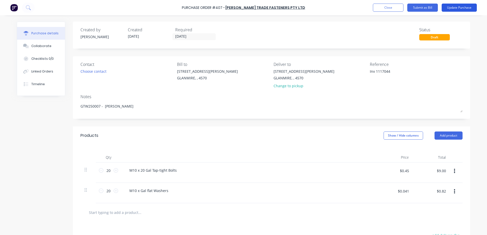
click at [468, 8] on button "Update Purchase" at bounding box center [459, 8] width 35 height 8
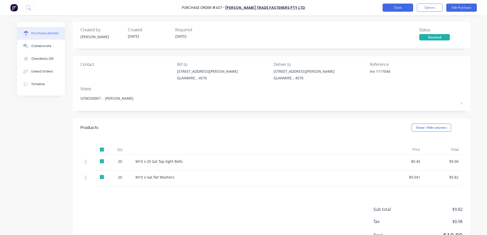
click at [392, 7] on button "Close" at bounding box center [398, 8] width 31 height 8
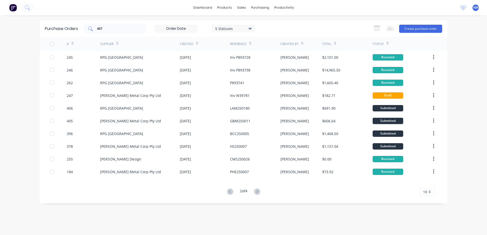
click at [107, 30] on input "407" at bounding box center [118, 28] width 42 height 5
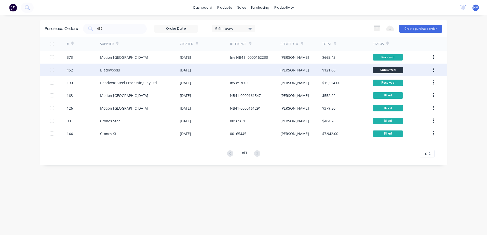
click at [311, 70] on div "[PERSON_NAME]" at bounding box center [301, 70] width 42 height 13
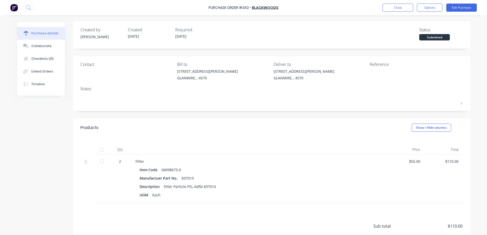
click at [279, 169] on div "Item Code 04098673.0" at bounding box center [259, 169] width 238 height 7
click at [371, 69] on div at bounding box center [402, 75] width 64 height 13
click at [460, 6] on button "Edit Purchase" at bounding box center [461, 8] width 31 height 8
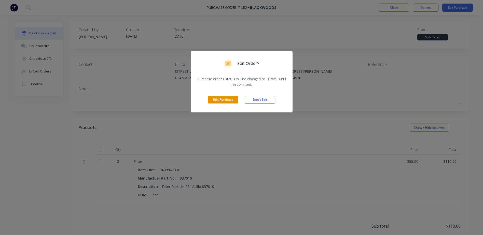
click at [224, 102] on button "Edit Purchase" at bounding box center [223, 100] width 31 height 8
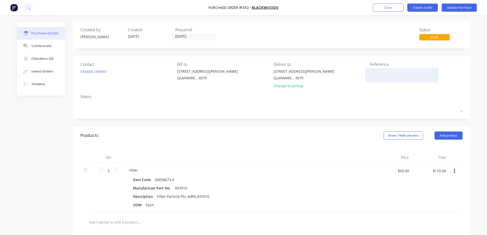
click at [370, 72] on textarea at bounding box center [402, 74] width 64 height 11
click at [455, 8] on button "Update Purchase" at bounding box center [459, 8] width 35 height 8
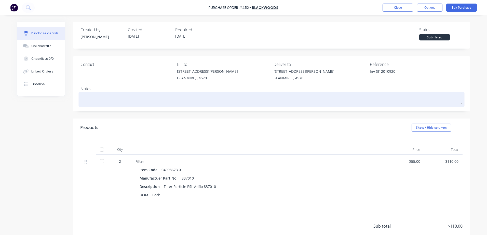
click at [90, 99] on textarea at bounding box center [271, 98] width 382 height 11
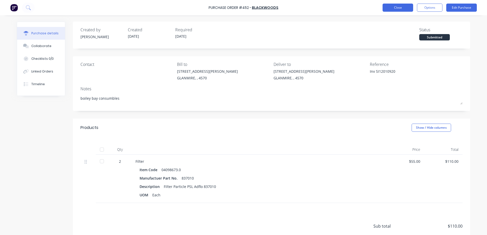
click at [400, 8] on button "Close" at bounding box center [398, 8] width 31 height 8
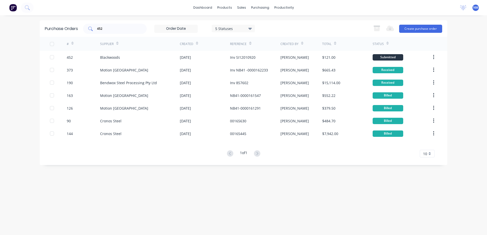
click at [110, 29] on input "452" at bounding box center [118, 28] width 42 height 5
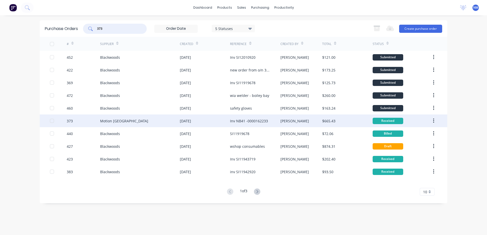
click at [313, 121] on div "[PERSON_NAME]" at bounding box center [301, 121] width 42 height 13
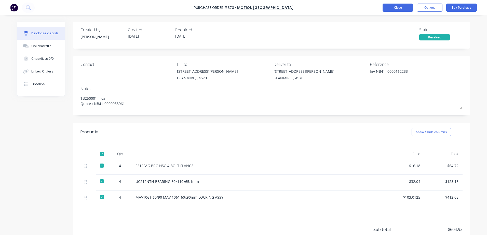
click at [392, 10] on button "Close" at bounding box center [398, 8] width 31 height 8
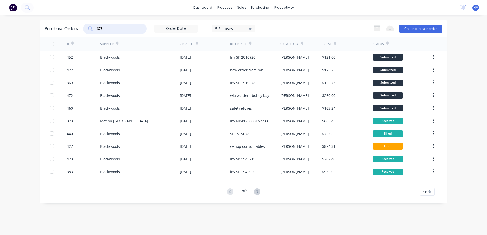
drag, startPoint x: 105, startPoint y: 30, endPoint x: 85, endPoint y: 29, distance: 20.1
click at [85, 29] on div "373" at bounding box center [115, 29] width 64 height 10
click at [260, 23] on div "Sales Orders" at bounding box center [260, 24] width 21 height 5
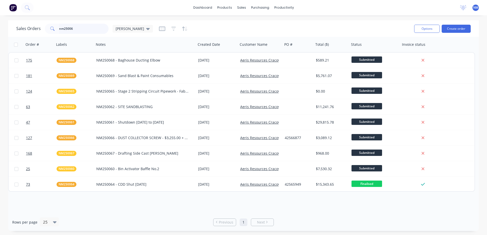
click at [79, 30] on input "nm25006" at bounding box center [84, 29] width 50 height 10
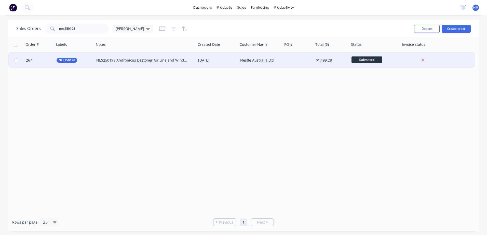
click at [300, 60] on div at bounding box center [298, 60] width 31 height 15
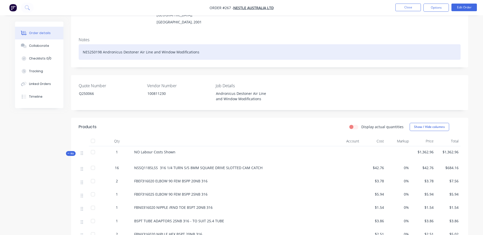
scroll to position [76, 0]
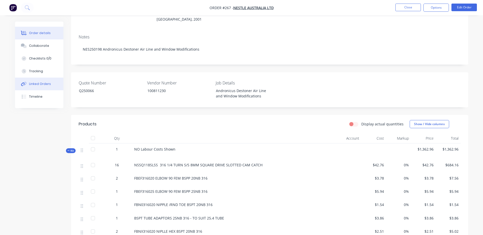
click at [42, 84] on div "Linked Orders" at bounding box center [40, 84] width 22 height 5
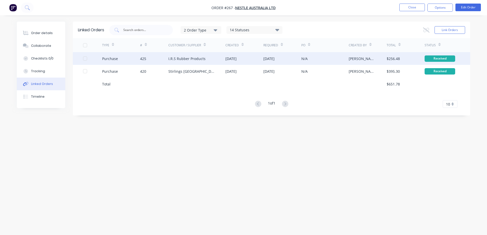
click at [341, 58] on div "N/A" at bounding box center [324, 58] width 47 height 13
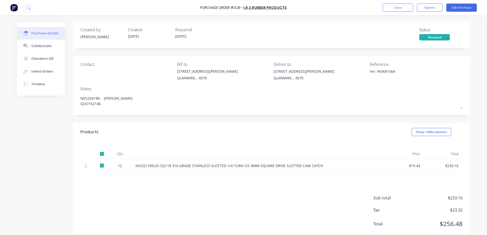
click at [382, 8] on div "Purchase Order #425 - I.R.S Rubber Products Close Options Edit Purchase" at bounding box center [243, 7] width 487 height 15
click at [393, 8] on button "Close" at bounding box center [398, 8] width 31 height 8
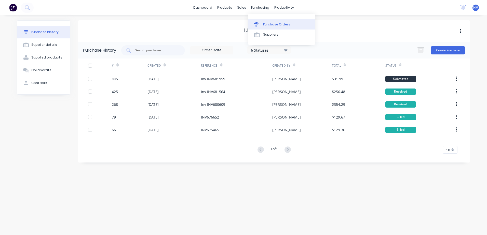
click at [276, 27] on link "Purchase Orders" at bounding box center [282, 24] width 68 height 10
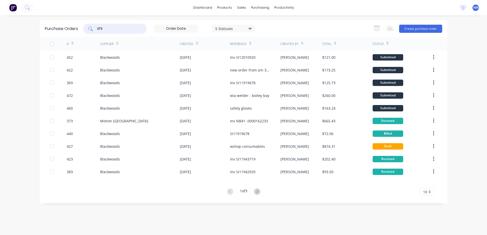
drag, startPoint x: 106, startPoint y: 28, endPoint x: 95, endPoint y: 29, distance: 11.3
click at [95, 29] on div "373" at bounding box center [115, 29] width 64 height 10
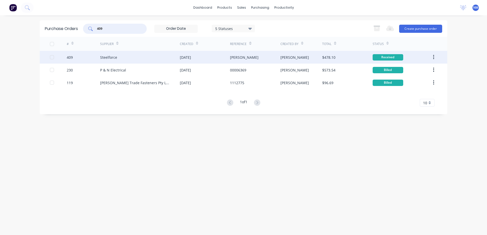
click at [309, 55] on div "[PERSON_NAME]" at bounding box center [301, 57] width 42 height 13
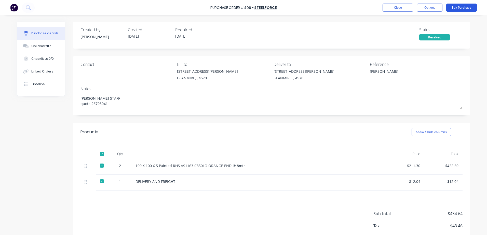
click at [469, 6] on button "Edit Purchase" at bounding box center [461, 8] width 31 height 8
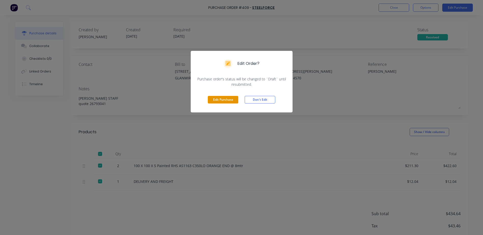
drag, startPoint x: 225, startPoint y: 100, endPoint x: 246, endPoint y: 99, distance: 20.4
click at [227, 99] on button "Edit Purchase" at bounding box center [223, 100] width 31 height 8
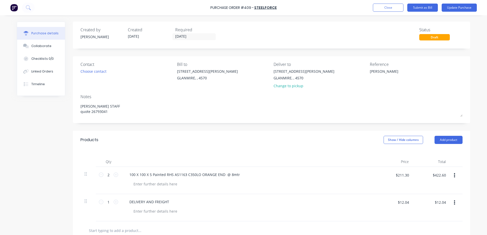
drag, startPoint x: 380, startPoint y: 72, endPoint x: 353, endPoint y: 78, distance: 27.9
click at [353, 78] on div "Contact Choose contact Bill to 9 Dennis Little Drive GLANMIRE, , 4570 Deliver t…" at bounding box center [271, 76] width 382 height 30
click at [458, 8] on button "Update Purchase" at bounding box center [459, 8] width 35 height 8
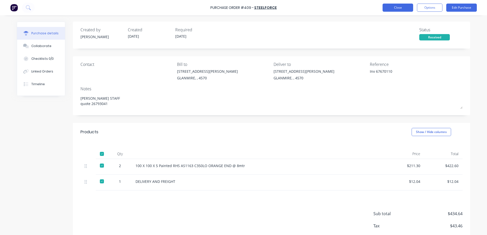
click at [397, 5] on button "Close" at bounding box center [398, 8] width 31 height 8
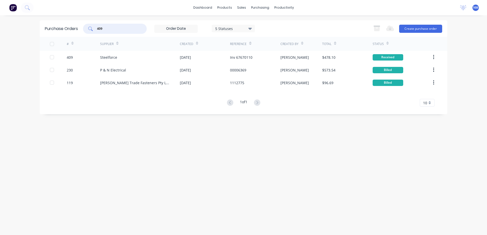
drag, startPoint x: 108, startPoint y: 28, endPoint x: 82, endPoint y: 32, distance: 26.8
click at [82, 32] on div "Purchase Orders 409 5 Statuses 5 Statuses Export to Excel (XLSX) Create purchas…" at bounding box center [244, 28] width 408 height 17
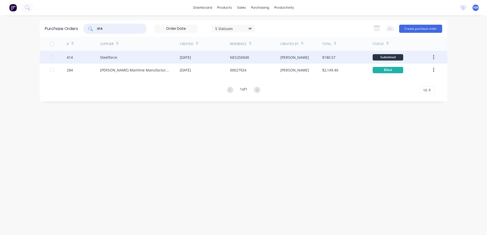
click at [350, 56] on div "$180.57" at bounding box center [347, 57] width 50 height 13
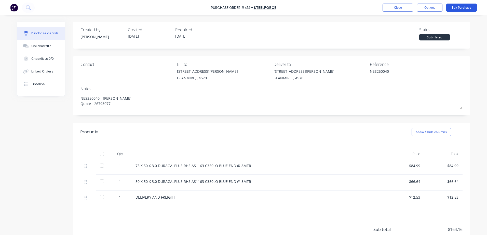
click at [456, 8] on button "Edit Purchase" at bounding box center [461, 8] width 31 height 8
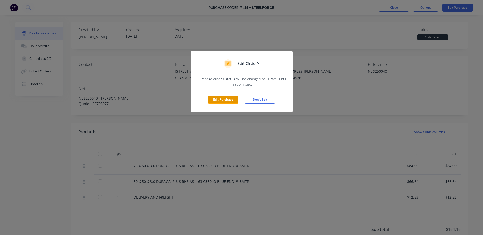
click at [225, 97] on button "Edit Purchase" at bounding box center [223, 100] width 31 height 8
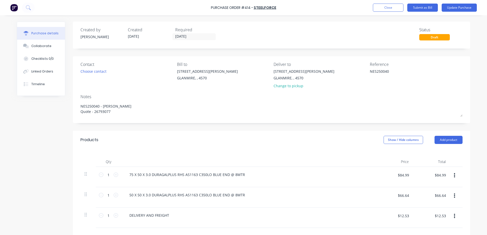
drag, startPoint x: 387, startPoint y: 72, endPoint x: 347, endPoint y: 76, distance: 39.9
click at [347, 76] on div "Contact Choose contact Bill to 9 Dennis Little Drive GLANMIRE, , 4570 Deliver t…" at bounding box center [271, 76] width 382 height 30
click at [189, 37] on input "18/08/25" at bounding box center [194, 37] width 43 height 6
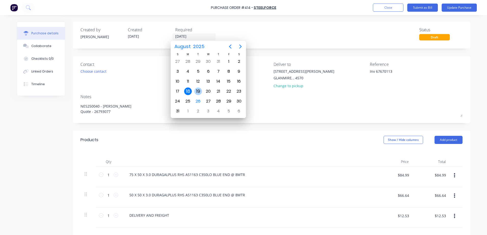
click at [200, 92] on div "19" at bounding box center [198, 92] width 8 height 8
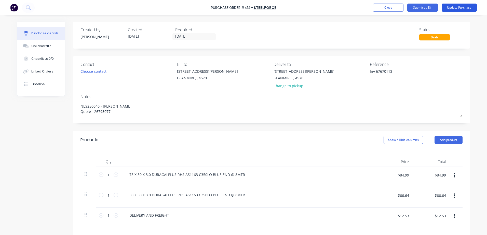
click at [460, 7] on button "Update Purchase" at bounding box center [459, 8] width 35 height 8
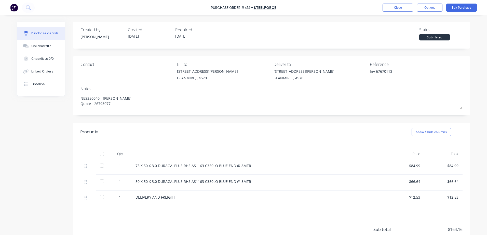
click at [99, 155] on div at bounding box center [102, 154] width 10 height 10
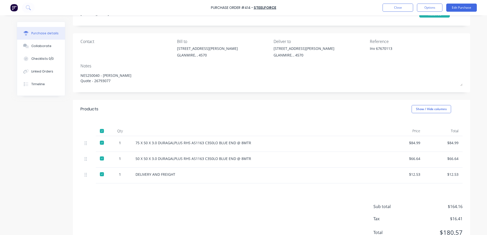
scroll to position [44, 0]
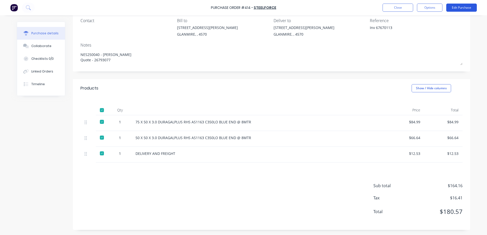
click at [462, 6] on button "Edit Purchase" at bounding box center [461, 8] width 31 height 8
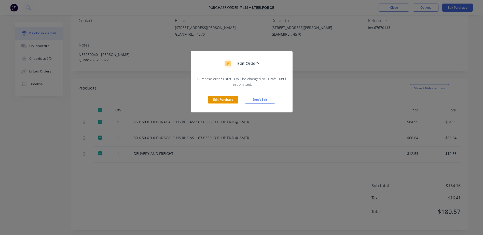
click at [219, 98] on button "Edit Purchase" at bounding box center [223, 100] width 31 height 8
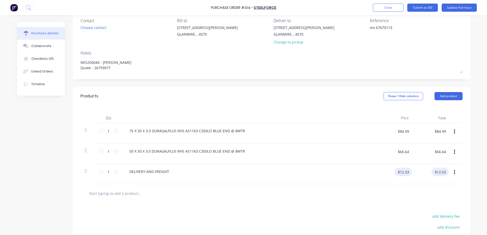
drag, startPoint x: 429, startPoint y: 174, endPoint x: 445, endPoint y: 174, distance: 15.3
click at [445, 174] on div "1 1 DELIVERY AND FREIGHT $12.53 $12.53 $12.53 $12.53" at bounding box center [271, 174] width 382 height 20
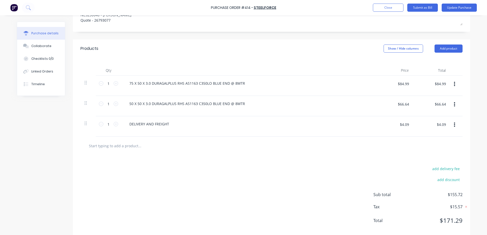
scroll to position [100, 0]
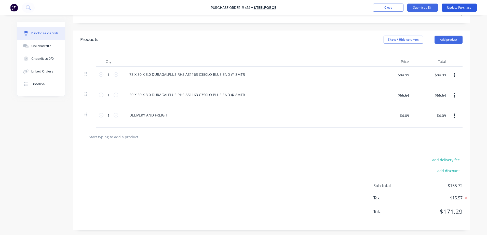
click at [464, 6] on button "Update Purchase" at bounding box center [459, 8] width 35 height 8
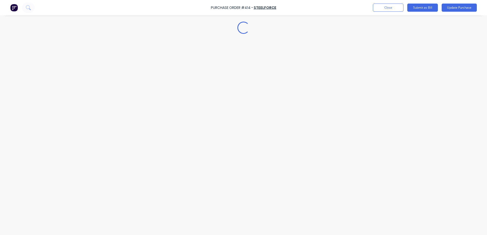
scroll to position [0, 0]
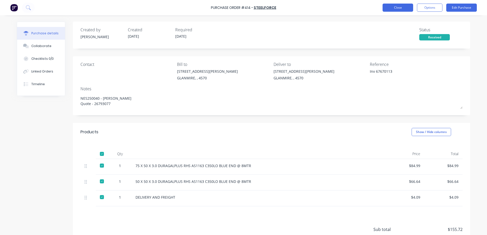
click at [388, 6] on button "Close" at bounding box center [398, 8] width 31 height 8
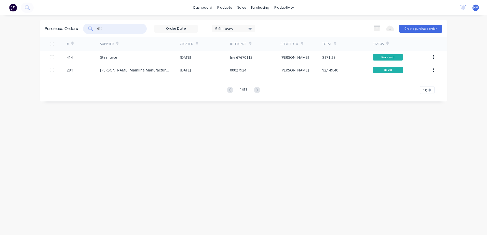
click at [118, 28] on input "414" at bounding box center [118, 28] width 42 height 5
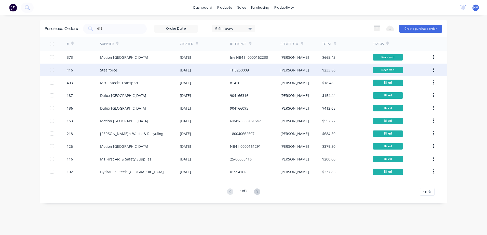
click at [305, 71] on div "[PERSON_NAME]" at bounding box center [301, 70] width 42 height 13
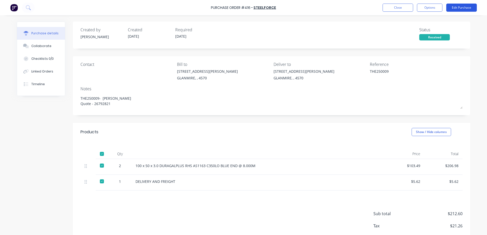
click at [451, 6] on button "Edit Purchase" at bounding box center [461, 8] width 31 height 8
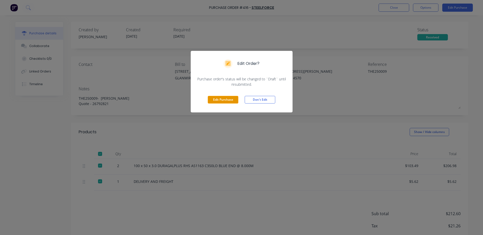
click at [222, 101] on button "Edit Purchase" at bounding box center [223, 100] width 31 height 8
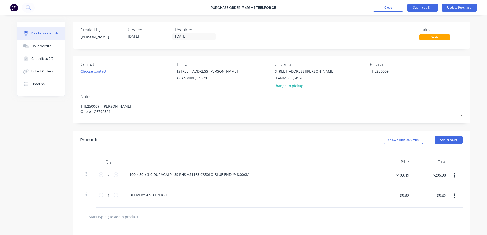
drag, startPoint x: 386, startPoint y: 73, endPoint x: 344, endPoint y: 76, distance: 41.9
click at [344, 76] on div "Contact Choose contact Bill to 9 Dennis Little Drive GLANMIRE, , 4570 Deliver t…" at bounding box center [271, 76] width 382 height 30
click at [200, 34] on input "18/08/25" at bounding box center [194, 37] width 43 height 6
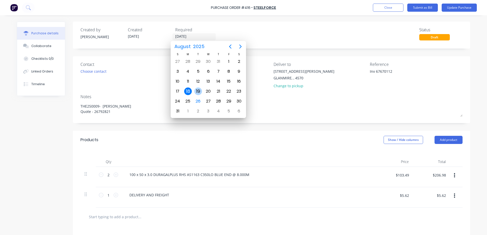
click at [198, 90] on div "19" at bounding box center [198, 92] width 8 height 8
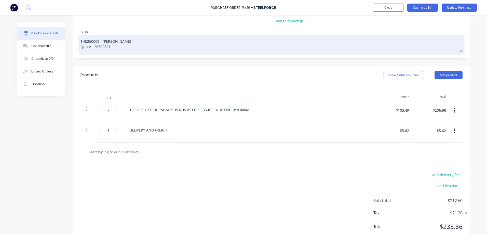
scroll to position [80, 0]
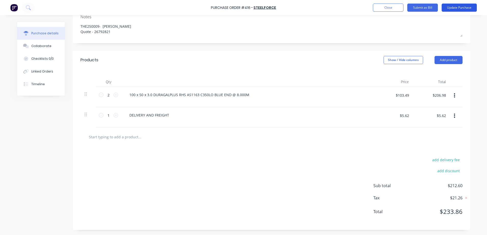
click at [461, 7] on button "Update Purchase" at bounding box center [459, 8] width 35 height 8
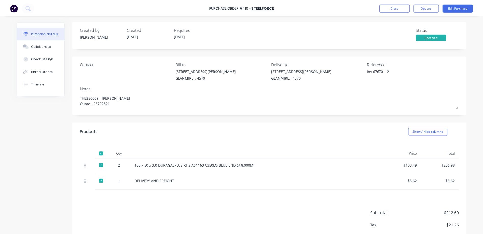
scroll to position [0, 0]
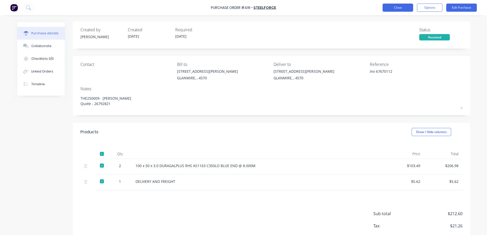
click at [396, 9] on button "Close" at bounding box center [398, 8] width 31 height 8
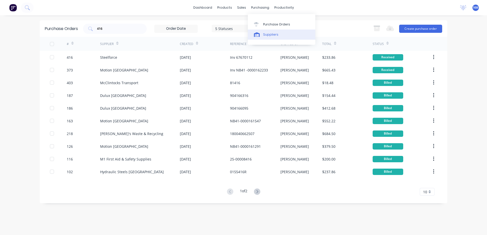
click at [268, 36] on div "Suppliers" at bounding box center [270, 34] width 15 height 5
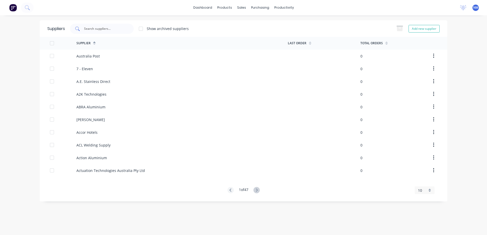
click at [112, 28] on input "text" at bounding box center [105, 28] width 42 height 5
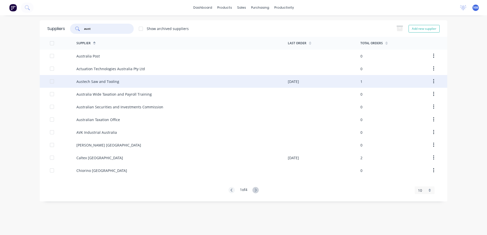
click at [225, 86] on div "Austech Saw and Tooling" at bounding box center [181, 81] width 211 height 13
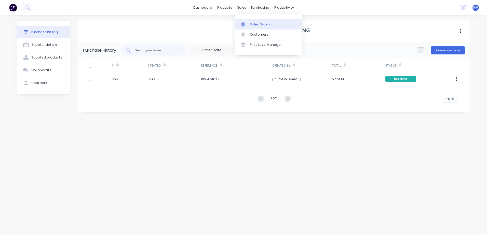
click at [255, 25] on div "Sales Orders" at bounding box center [260, 24] width 21 height 5
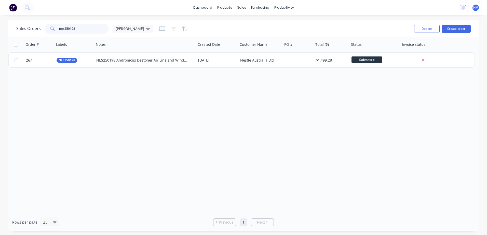
drag, startPoint x: 87, startPoint y: 29, endPoint x: 16, endPoint y: 45, distance: 72.3
click at [16, 45] on div "Sales Orders nes250198 Neil Options Create order Order # Labels Notes Created D…" at bounding box center [243, 125] width 471 height 211
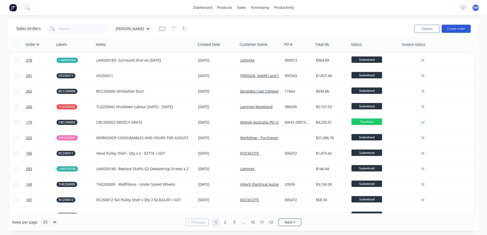
click at [454, 26] on button "Create order" at bounding box center [456, 29] width 29 height 8
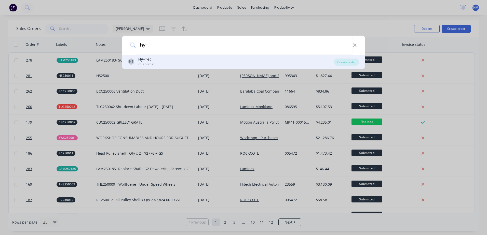
click at [146, 63] on div "Customer" at bounding box center [146, 64] width 17 height 5
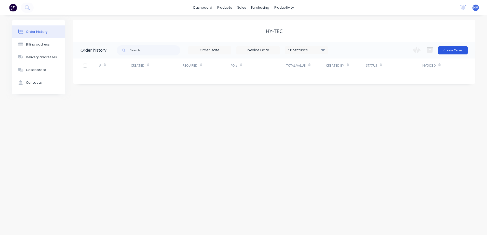
click at [451, 49] on button "Create Order" at bounding box center [453, 50] width 30 height 8
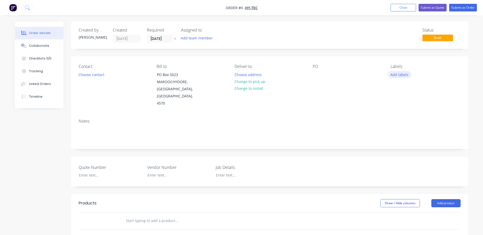
click at [395, 77] on button "Add labels" at bounding box center [399, 74] width 23 height 7
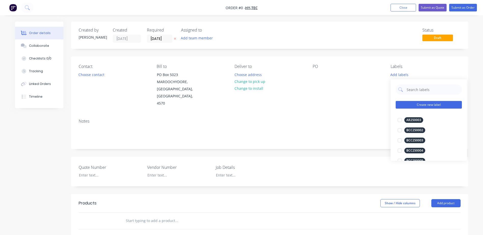
click at [408, 104] on button "Create new label" at bounding box center [429, 105] width 66 height 8
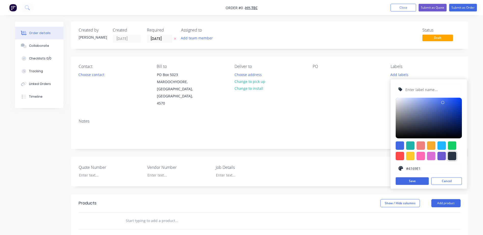
click at [455, 153] on div at bounding box center [452, 156] width 8 height 8
click at [416, 90] on input "text" at bounding box center [432, 90] width 54 height 10
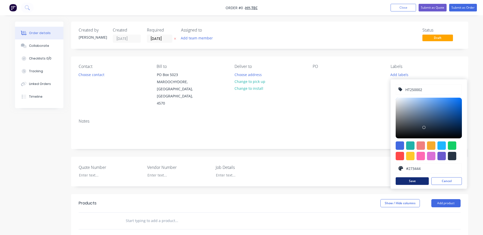
click at [416, 183] on button "Save" at bounding box center [412, 182] width 33 height 8
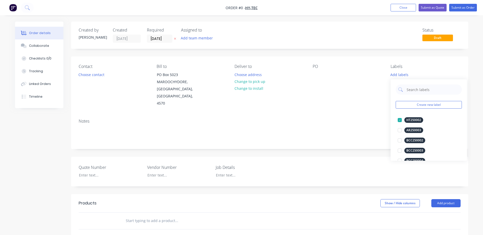
click at [347, 99] on div "Order details Collaborate Checklists 0/0 Tracking Linked Orders Timeline Order …" at bounding box center [242, 191] width 464 height 338
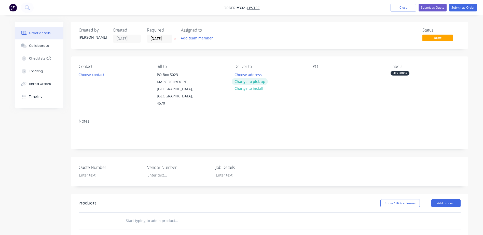
click at [241, 81] on button "Change to pick up" at bounding box center [250, 81] width 36 height 7
click at [242, 73] on div at bounding box center [239, 74] width 8 height 7
drag, startPoint x: 279, startPoint y: 76, endPoint x: 234, endPoint y: 75, distance: 44.6
click at [234, 75] on div "Contact Choose contact Bill to PO Box 5023 MAROOCHYDORE, Queensland, Australia,…" at bounding box center [269, 86] width 397 height 58
copy div "HT250002 - Gal Plinths"
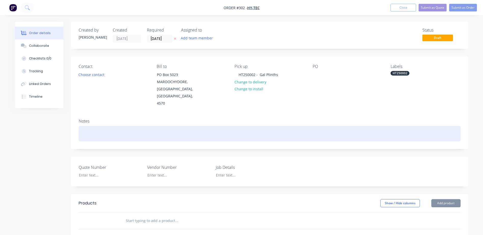
click at [85, 126] on div at bounding box center [270, 134] width 382 height 16
paste div
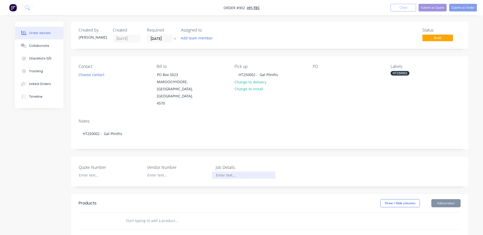
click at [224, 172] on div at bounding box center [244, 175] width 64 height 7
paste div
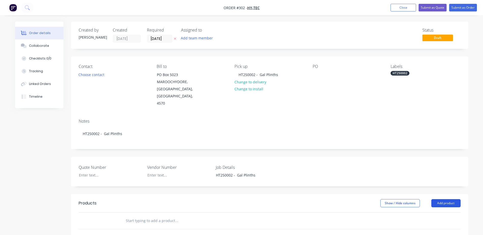
click at [450, 199] on button "Add product" at bounding box center [446, 203] width 29 height 8
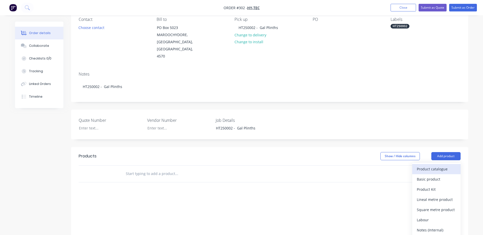
scroll to position [51, 0]
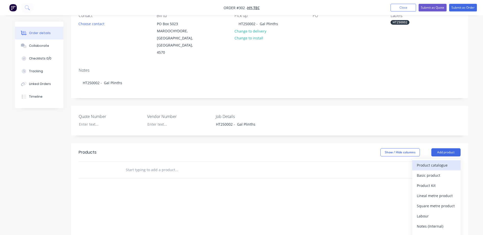
click at [437, 162] on div "Product catalogue" at bounding box center [436, 165] width 39 height 7
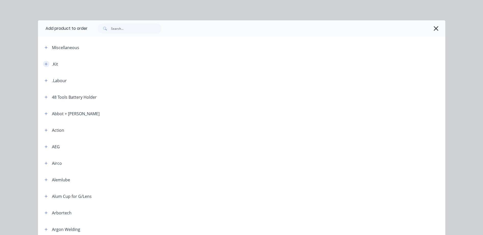
click at [43, 62] on button "button" at bounding box center [46, 64] width 6 height 6
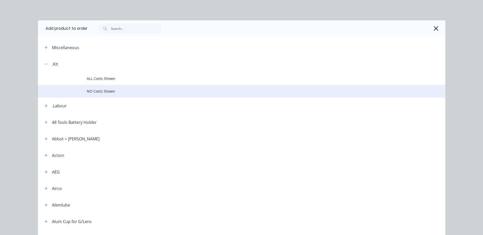
click at [108, 92] on span "NO Costs Shown" at bounding box center [230, 91] width 287 height 5
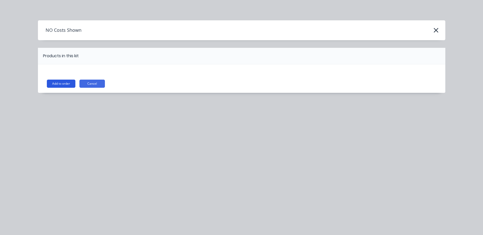
click at [56, 84] on button "Add to order" at bounding box center [61, 84] width 29 height 8
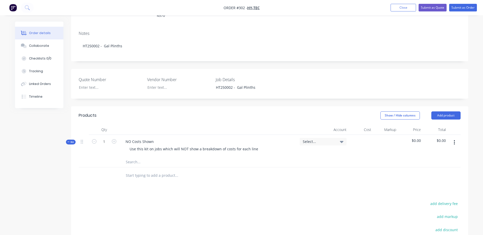
scroll to position [102, 0]
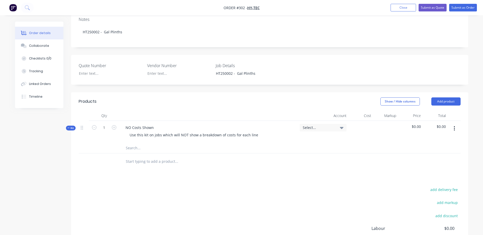
click at [133, 143] on input "text" at bounding box center [177, 148] width 102 height 10
click at [128, 143] on input "text" at bounding box center [177, 148] width 102 height 10
paste input "100 x 50 x5 RHS Mild Steel Painted"
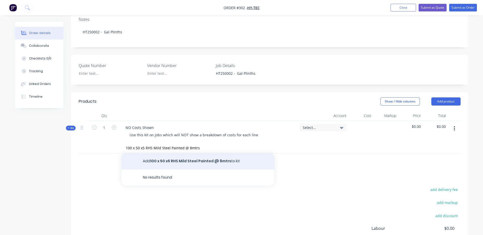
click at [199, 153] on button "Add 100 x 50 x5 RHS Mild Steel Painted @ 8mtrs to kit" at bounding box center [198, 161] width 153 height 16
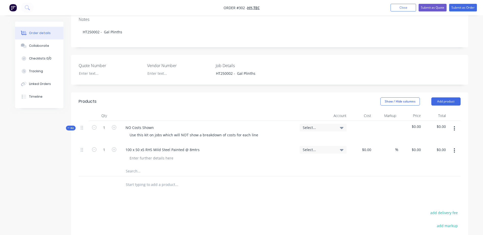
click at [136, 166] on input "text" at bounding box center [177, 171] width 102 height 10
click at [132, 166] on input "text" at bounding box center [177, 171] width 102 height 10
paste input "100 x 50 PFC Mild Steel"
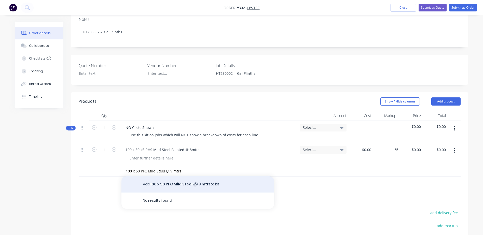
click at [168, 178] on button "Add 100 x 50 PFC Mild Steel @ 9 mtrs to kit" at bounding box center [198, 185] width 153 height 16
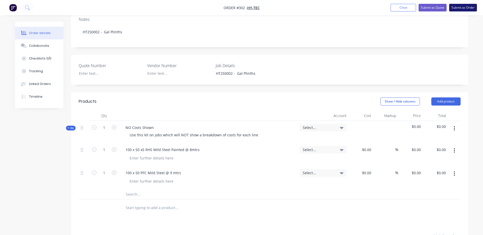
click at [460, 9] on button "Submit as Order" at bounding box center [463, 8] width 28 height 8
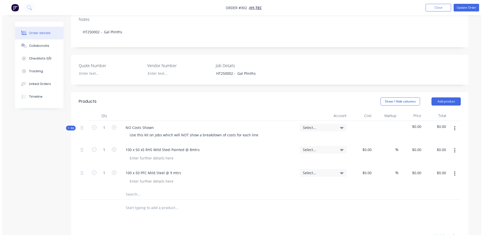
scroll to position [0, 0]
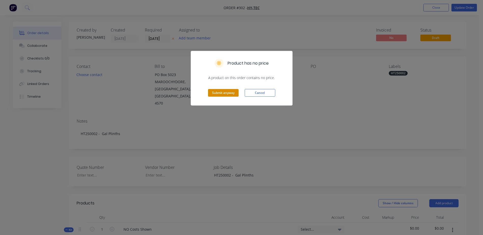
click at [224, 91] on button "Submit anyway" at bounding box center [223, 93] width 31 height 8
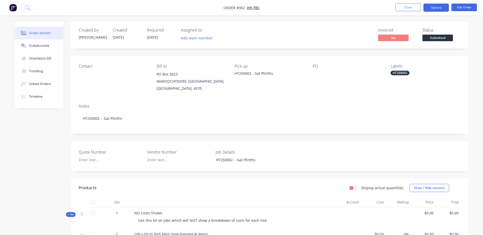
click at [437, 8] on button "Options" at bounding box center [436, 8] width 25 height 8
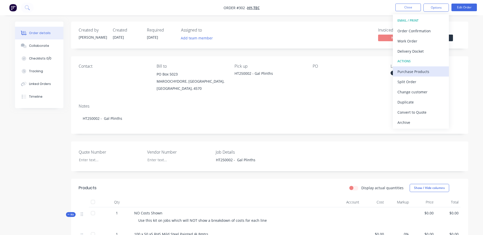
click at [427, 73] on div "Purchase Products" at bounding box center [421, 71] width 47 height 7
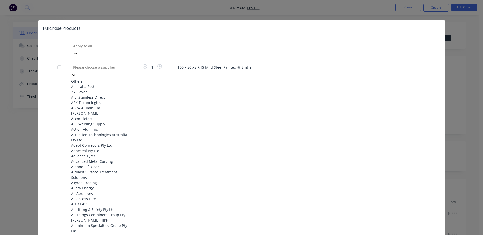
click at [100, 64] on div at bounding box center [109, 67] width 73 height 6
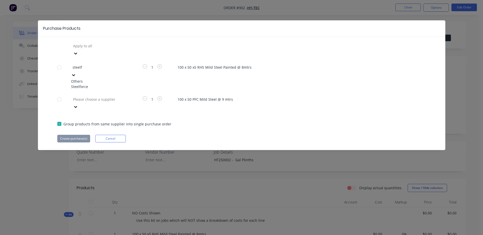
click at [99, 84] on div "Steelforce" at bounding box center [99, 86] width 56 height 5
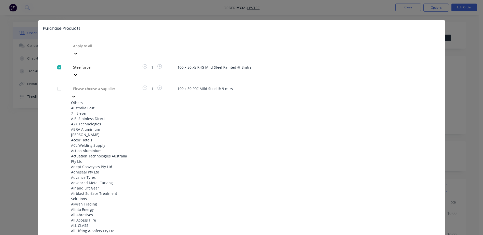
click at [91, 86] on div at bounding box center [109, 89] width 73 height 6
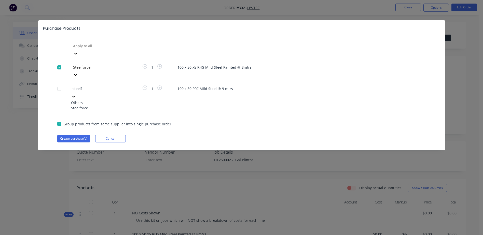
click at [89, 105] on div "Steelforce" at bounding box center [99, 107] width 56 height 5
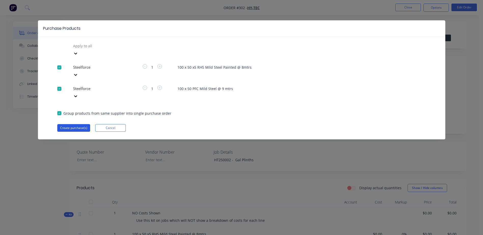
click at [74, 124] on button "Create purchase(s)" at bounding box center [73, 128] width 33 height 8
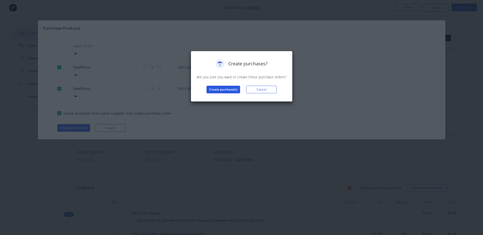
click at [220, 91] on button "Create purchase(s)" at bounding box center [224, 90] width 34 height 8
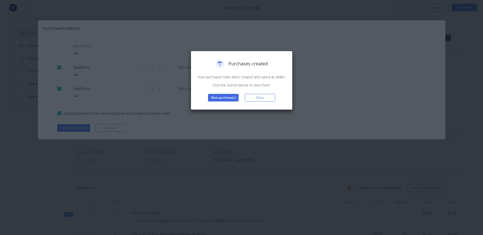
click at [221, 93] on div "Purchases created Your purchases have been created and saved as drafts. Click t…" at bounding box center [241, 80] width 91 height 42
click at [222, 98] on button "View purchase(s)" at bounding box center [223, 98] width 31 height 8
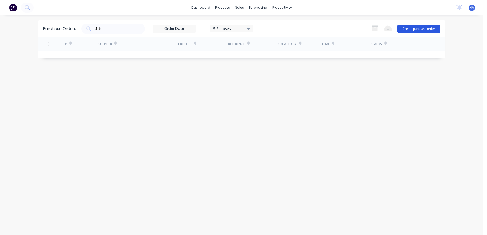
click at [411, 26] on button "Create purchase order" at bounding box center [418, 29] width 43 height 8
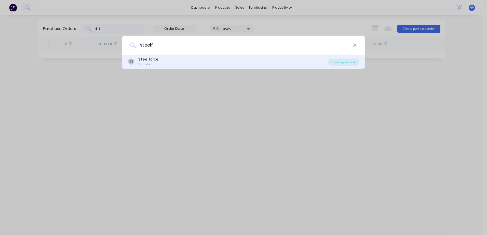
click at [168, 56] on div "SS Steelf orce Supplier Create purchase" at bounding box center [243, 62] width 243 height 14
click at [163, 60] on div "SS Steelf orce Supplier" at bounding box center [228, 62] width 200 height 10
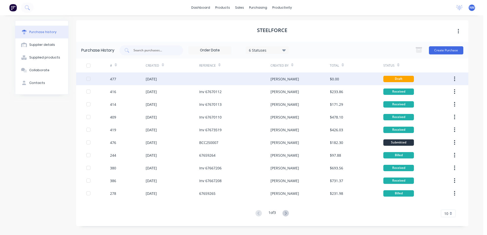
click at [292, 78] on div "[PERSON_NAME]" at bounding box center [300, 79] width 59 height 13
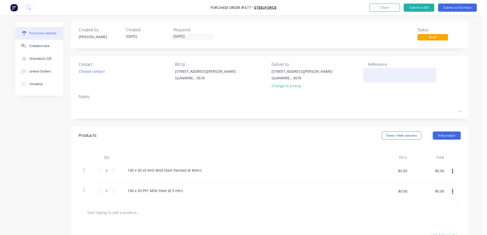
click at [379, 73] on textarea at bounding box center [400, 74] width 64 height 11
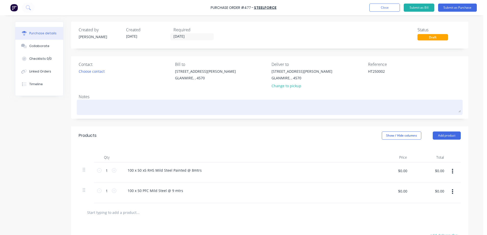
click at [87, 108] on textarea at bounding box center [270, 106] width 382 height 11
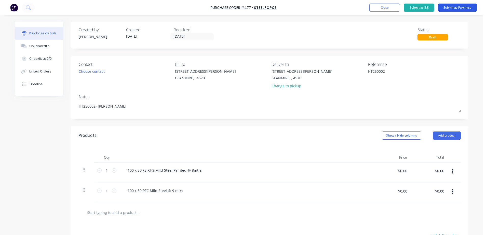
click at [452, 10] on button "Submit as Purchase" at bounding box center [457, 8] width 39 height 8
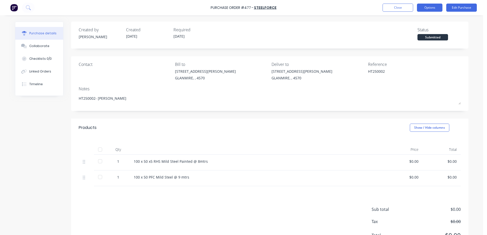
click at [430, 7] on button "Options" at bounding box center [429, 8] width 25 height 8
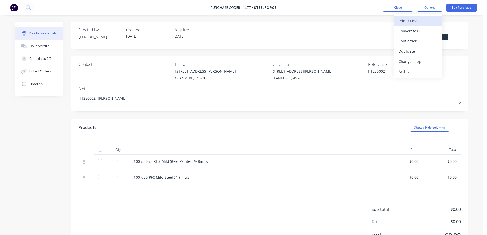
click at [419, 22] on div "Print / Email" at bounding box center [418, 20] width 39 height 7
click at [414, 30] on div "With pricing" at bounding box center [418, 30] width 39 height 7
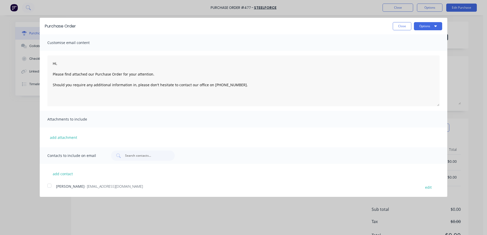
click at [48, 186] on div at bounding box center [49, 186] width 10 height 10
click at [436, 28] on icon "button" at bounding box center [435, 26] width 3 height 4
click at [406, 50] on div "Email" at bounding box center [417, 49] width 39 height 7
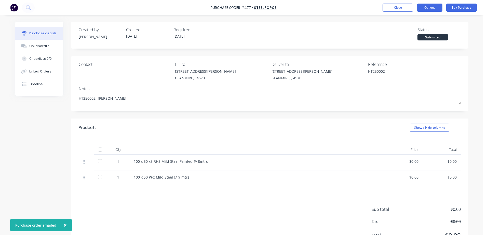
click at [428, 10] on button "Options" at bounding box center [429, 8] width 25 height 8
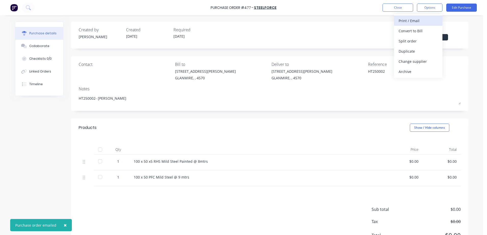
click at [403, 21] on div "Print / Email" at bounding box center [418, 20] width 39 height 7
click at [398, 31] on button "With pricing" at bounding box center [418, 31] width 48 height 10
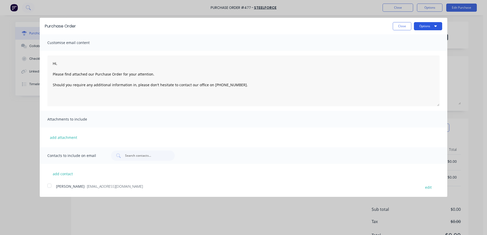
click at [425, 28] on button "Options" at bounding box center [428, 26] width 28 height 8
click at [405, 39] on div "Print" at bounding box center [417, 38] width 39 height 7
click at [400, 27] on button "Close" at bounding box center [402, 26] width 19 height 8
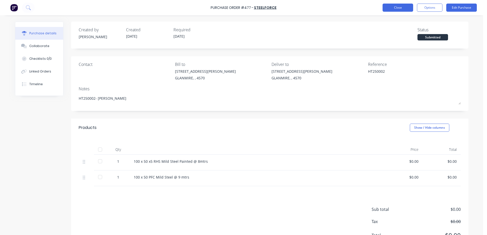
click at [391, 7] on button "Close" at bounding box center [398, 8] width 31 height 8
